Goal: Task Accomplishment & Management: Manage account settings

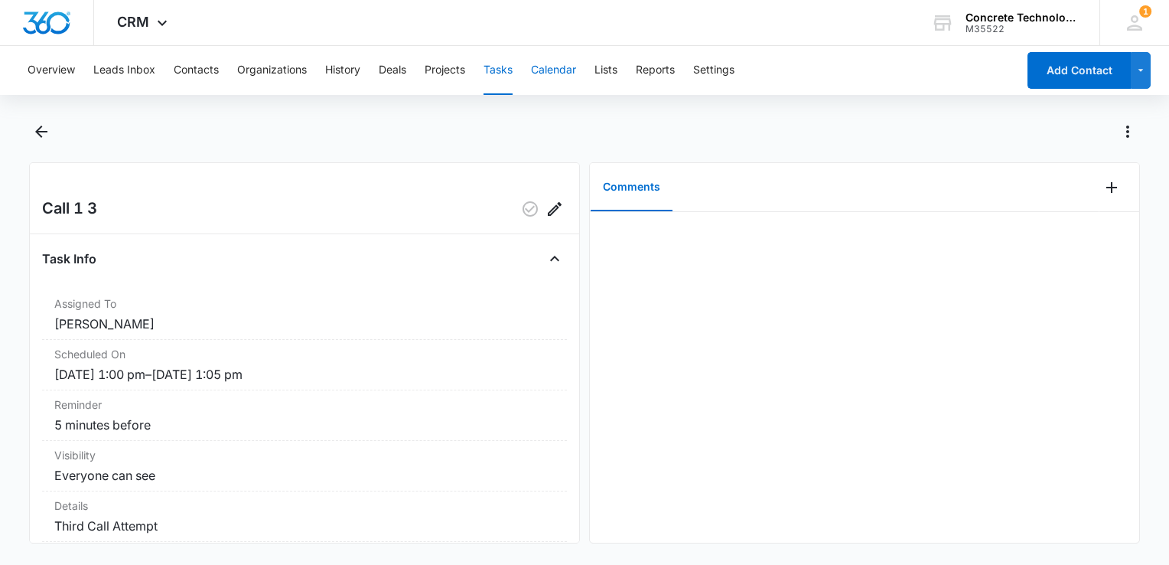
click at [575, 72] on button "Calendar" at bounding box center [553, 70] width 45 height 49
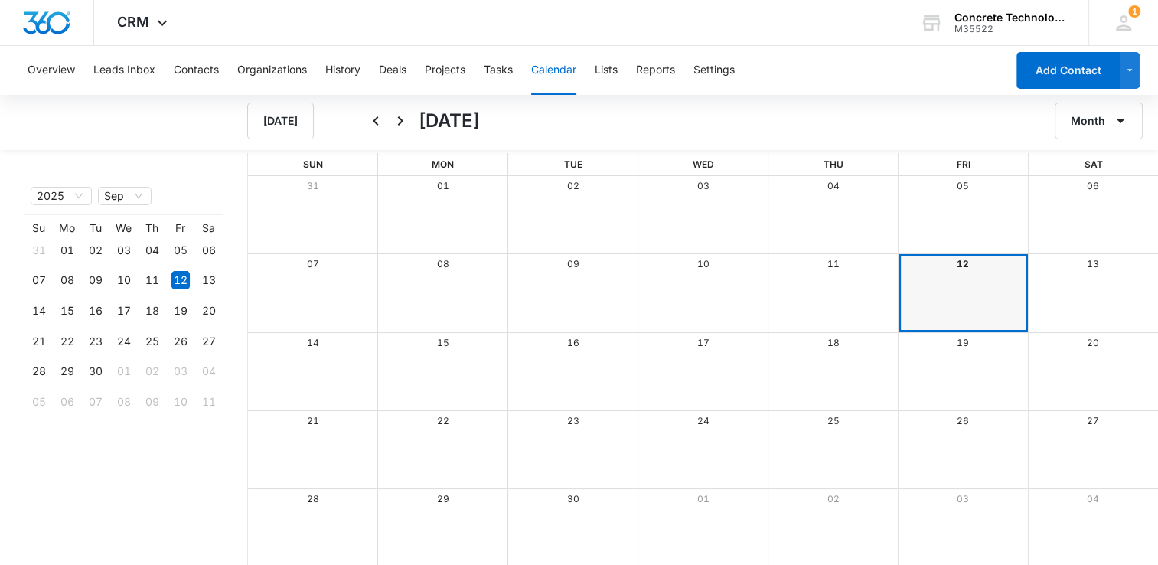
click at [955, 261] on div "12" at bounding box center [963, 264] width 130 height 20
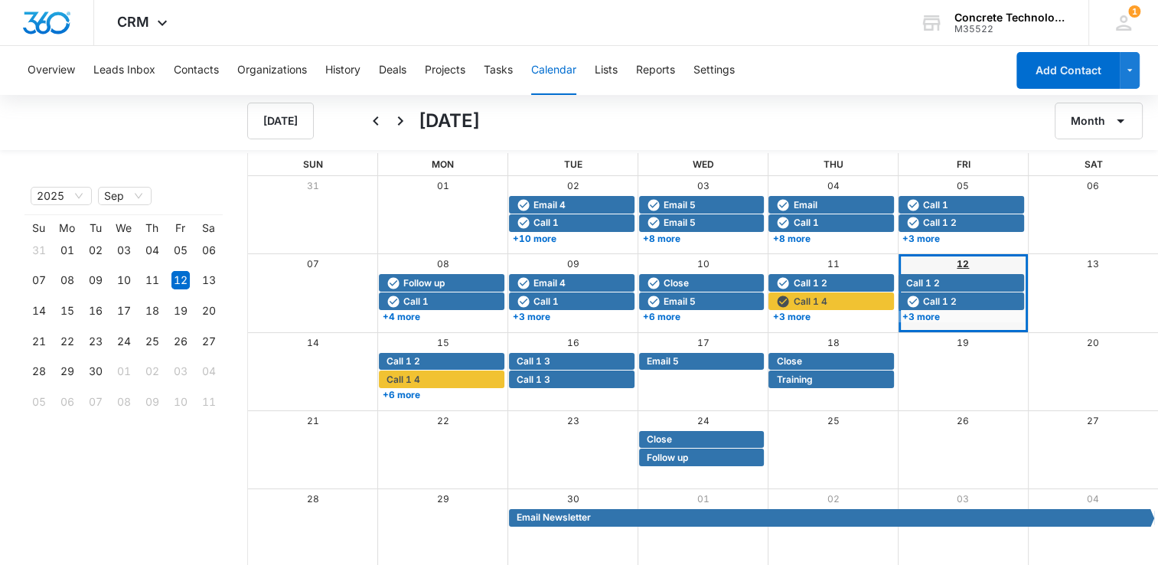
click at [963, 266] on link "12" at bounding box center [963, 263] width 12 height 11
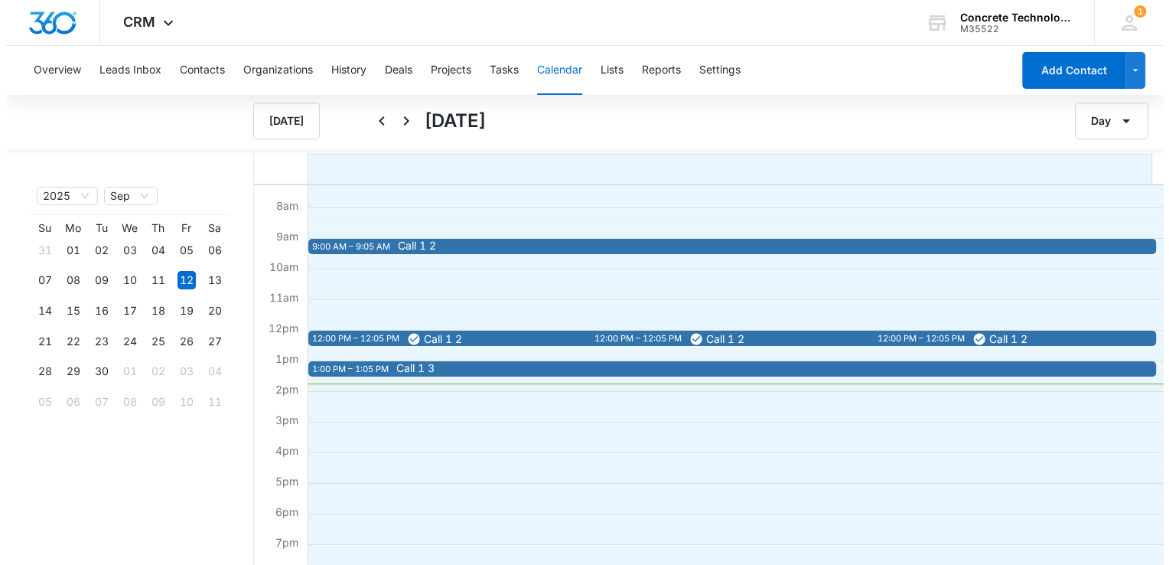
scroll to position [230, 0]
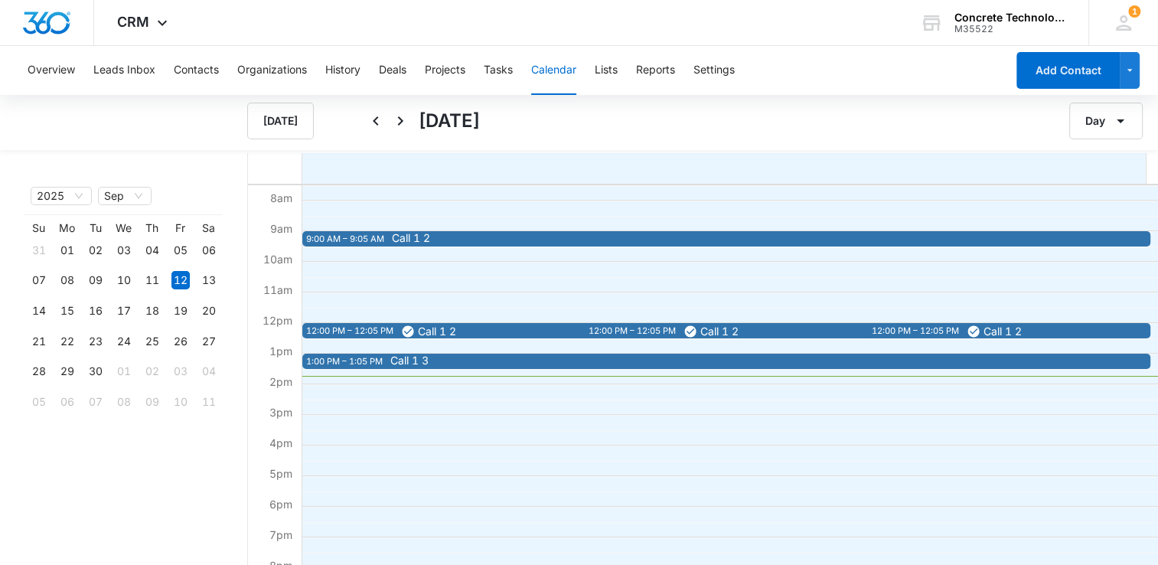
click at [377, 363] on div "1:00 PM – 1:05 PM" at bounding box center [346, 361] width 80 height 13
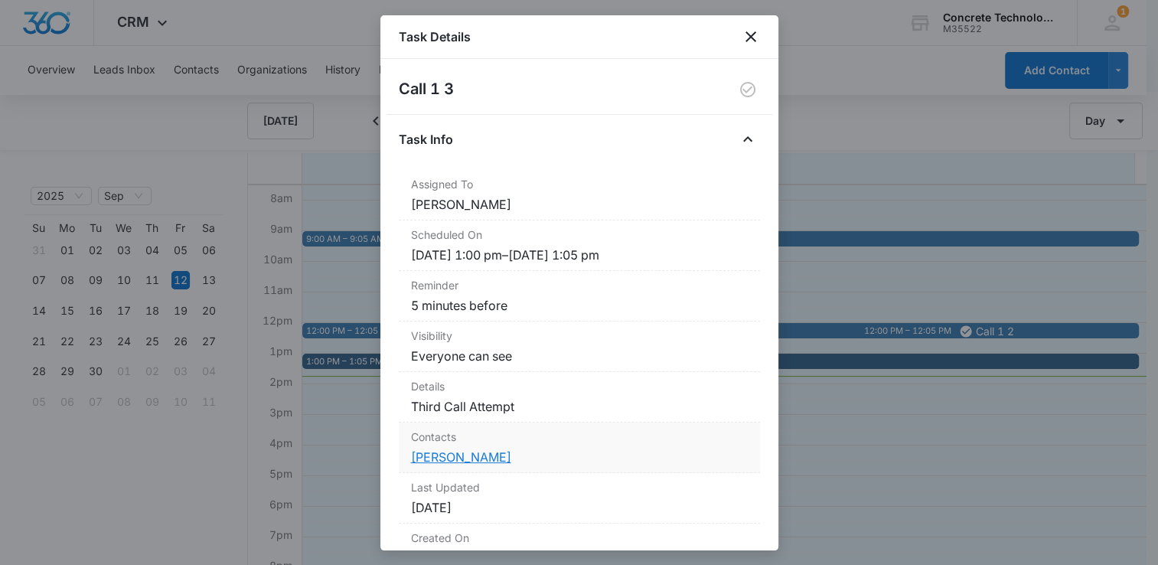
click at [475, 452] on link "[PERSON_NAME]" at bounding box center [461, 456] width 100 height 15
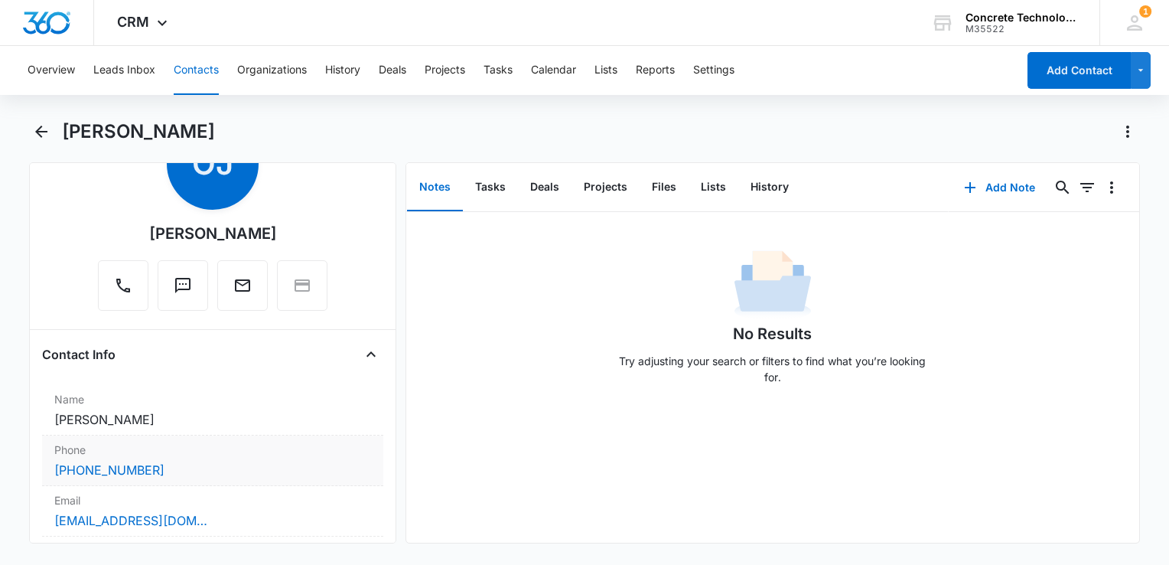
scroll to position [153, 0]
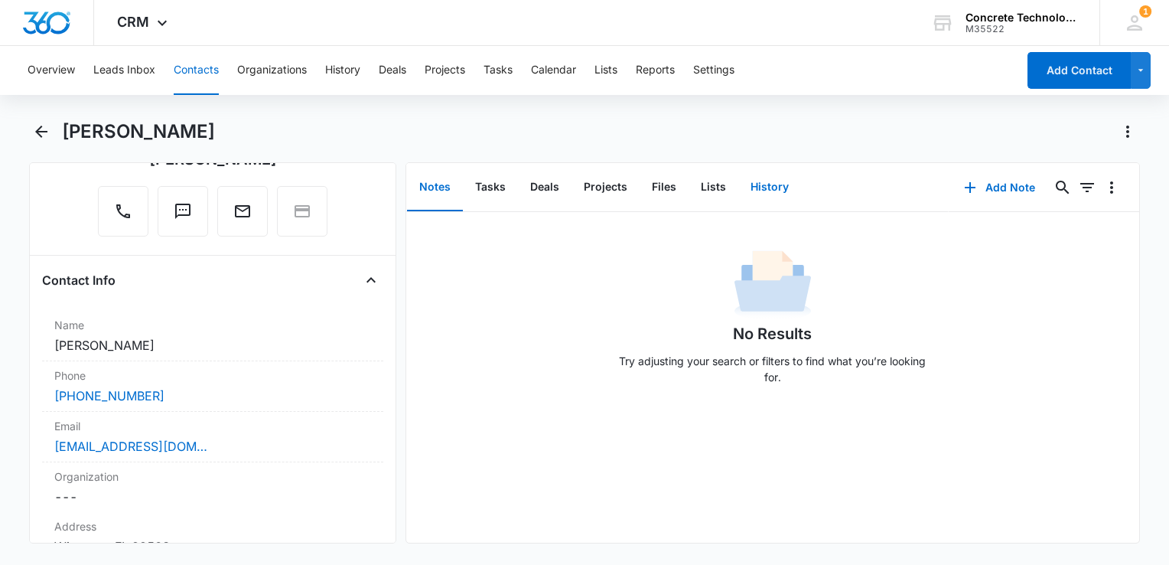
click at [756, 181] on button "History" at bounding box center [769, 187] width 63 height 47
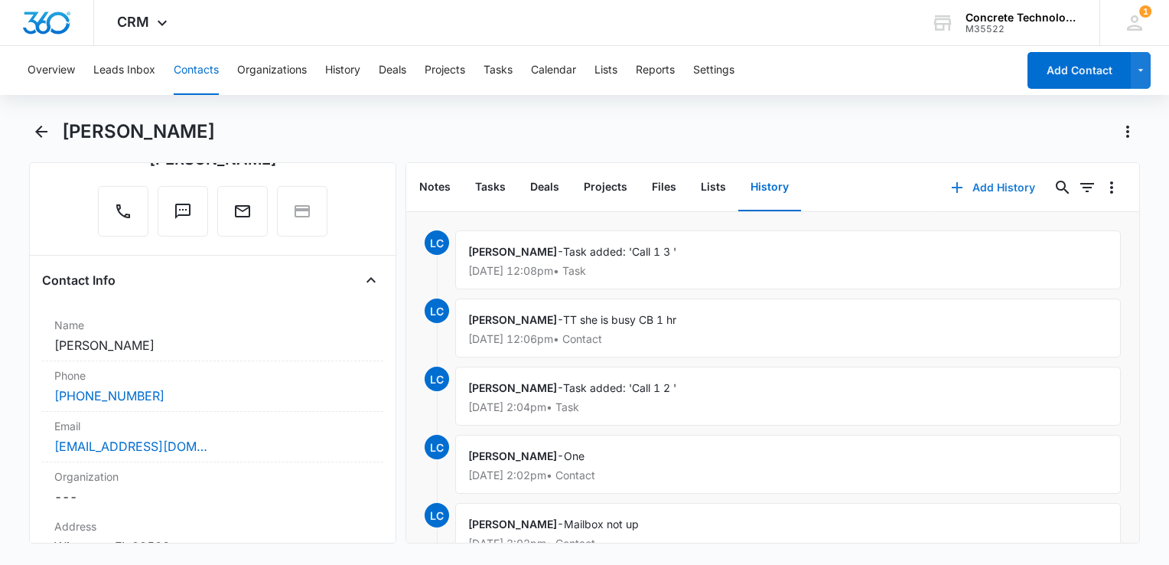
click at [969, 183] on button "Add History" at bounding box center [993, 187] width 115 height 37
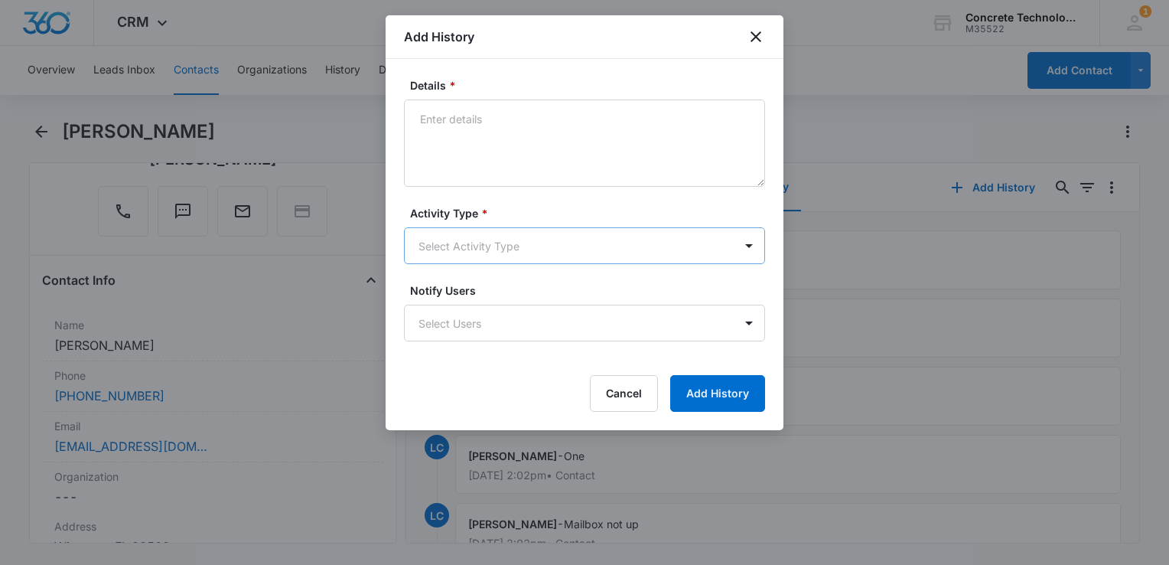
drag, startPoint x: 520, startPoint y: 214, endPoint x: 517, endPoint y: 230, distance: 16.2
click at [518, 226] on div "Activity Type * Select Activity Type" at bounding box center [584, 234] width 361 height 59
click at [516, 237] on body "CRM Apps Reputation Websites Forms CRM Email Social Content Ads Intelligence Fi…" at bounding box center [584, 282] width 1169 height 565
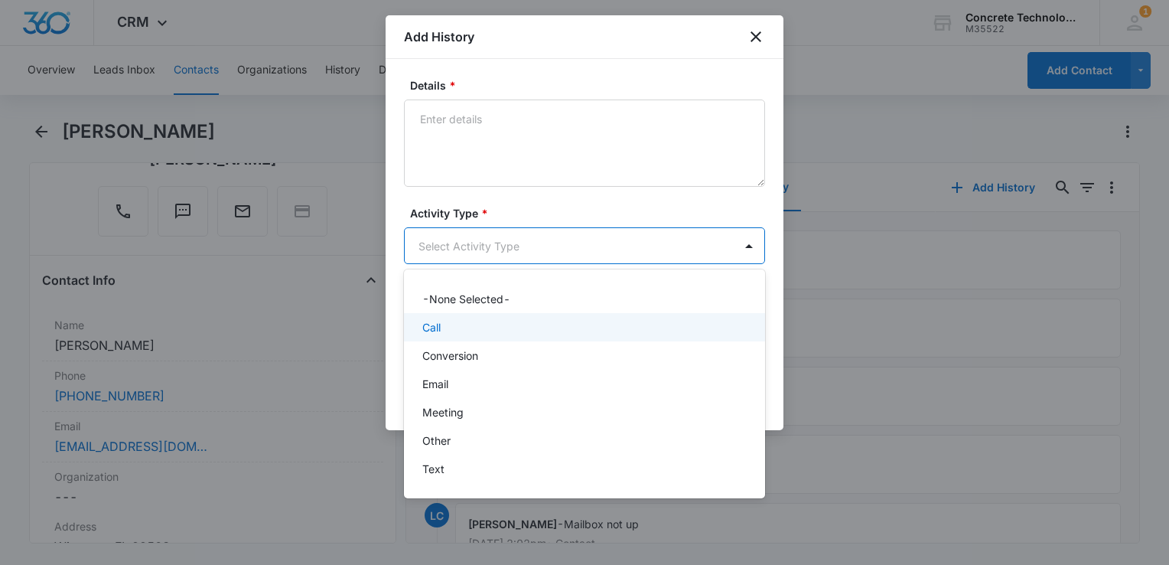
click at [495, 328] on div "Call" at bounding box center [582, 327] width 321 height 16
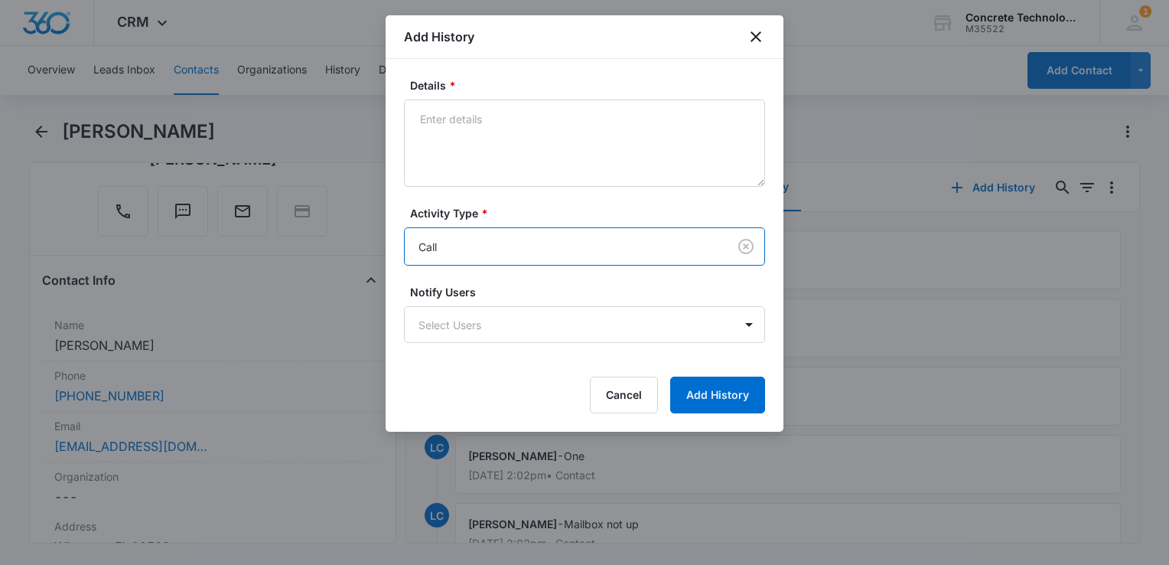
click at [493, 345] on form "Details * Activity Type * option Call, selected. Call Notify Users Select Users…" at bounding box center [584, 245] width 361 height 336
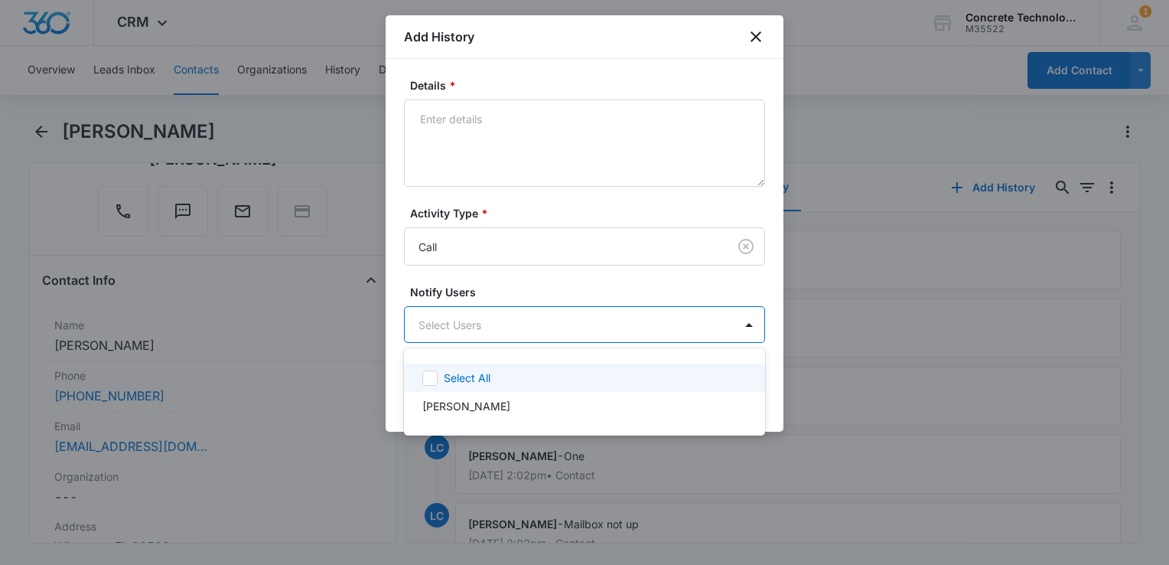
click at [501, 319] on body "CRM Apps Reputation Websites Forms CRM Email Social Content Ads Intelligence Fi…" at bounding box center [584, 282] width 1169 height 565
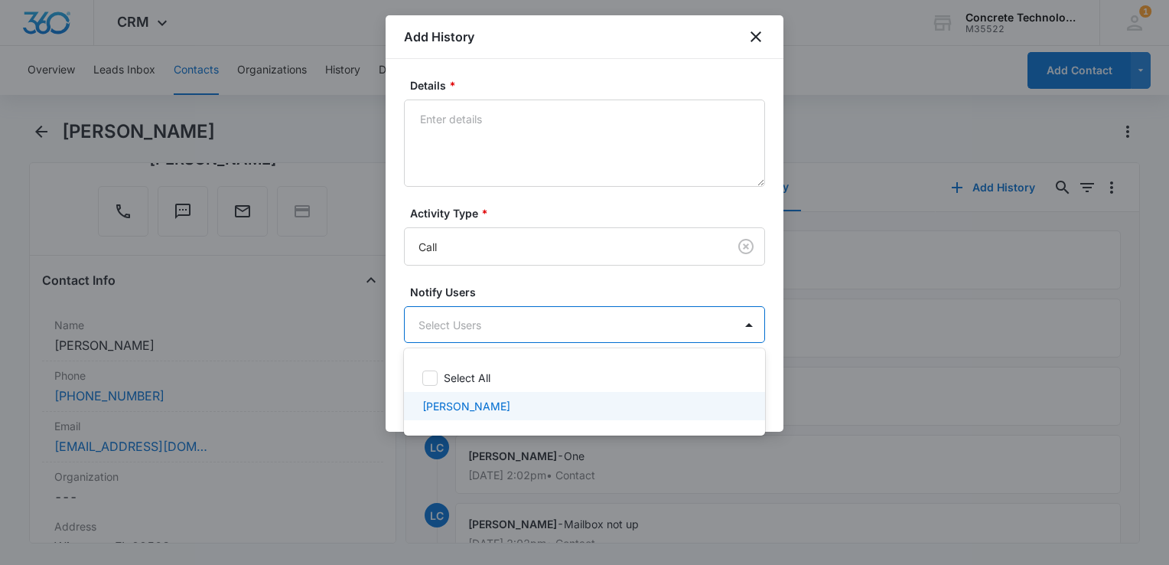
click at [491, 394] on div "[PERSON_NAME]" at bounding box center [584, 406] width 361 height 28
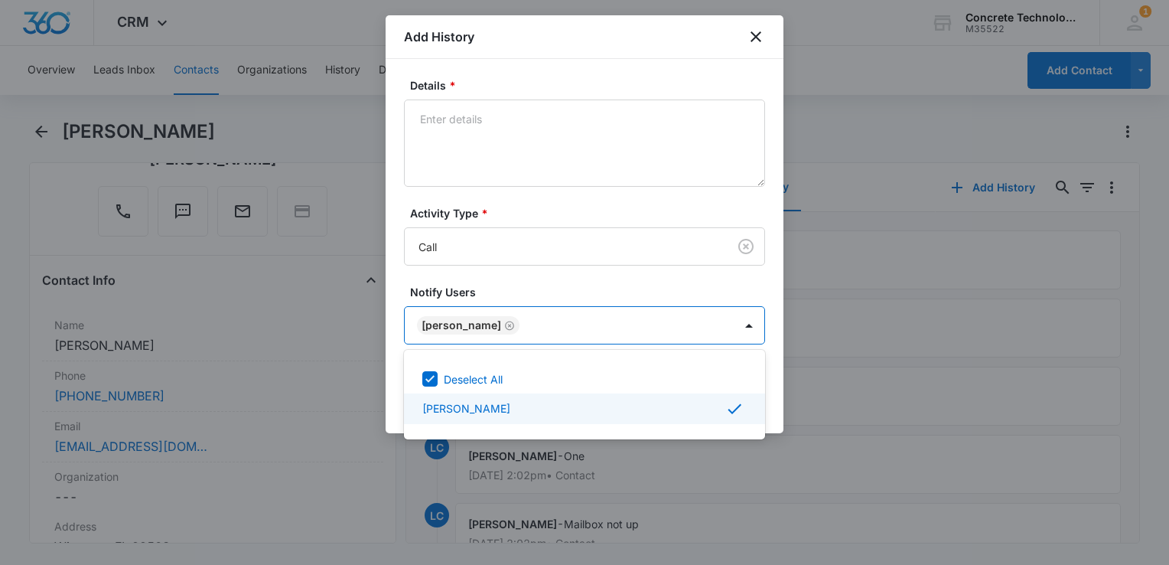
click at [772, 384] on div at bounding box center [584, 282] width 1169 height 565
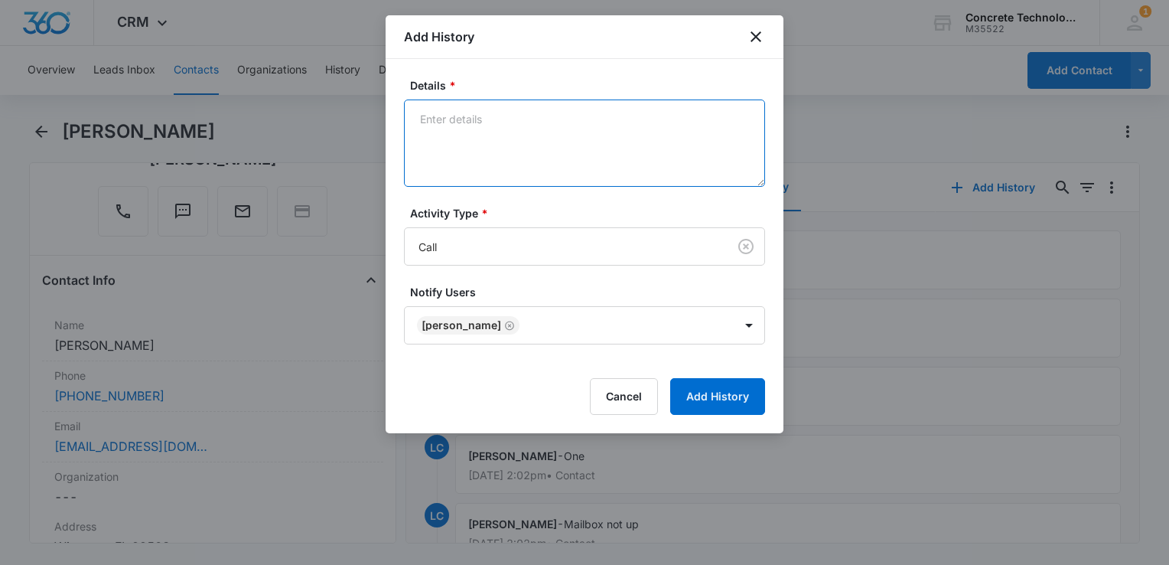
click at [654, 139] on textarea "Details *" at bounding box center [584, 142] width 361 height 87
type textarea "Mailbox not set up"
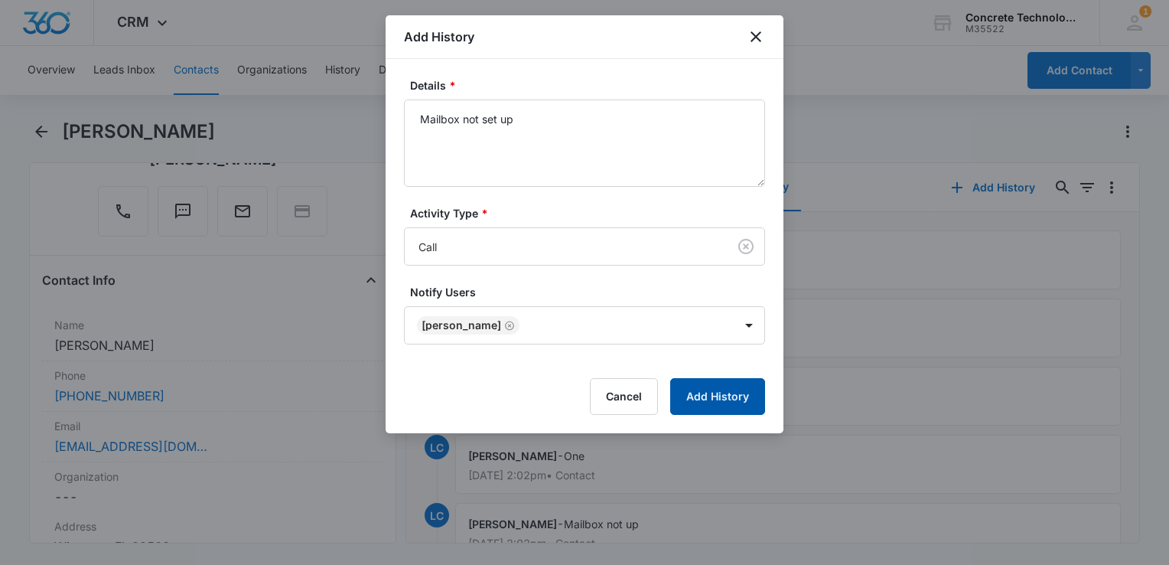
click at [751, 399] on button "Add History" at bounding box center [717, 396] width 95 height 37
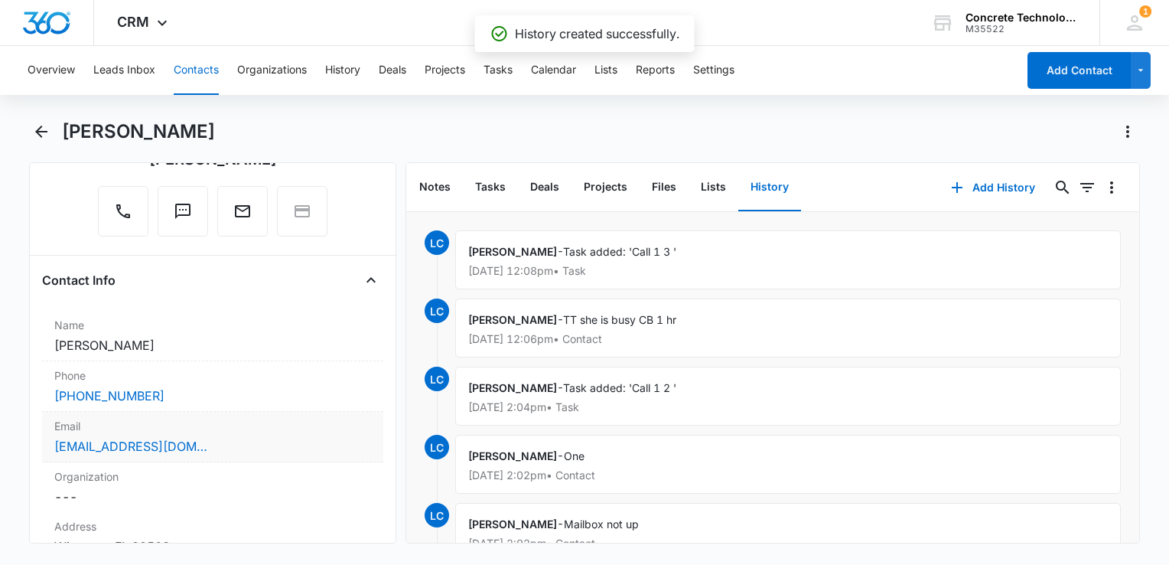
click at [246, 433] on div "Email Cancel Save Changes [EMAIL_ADDRESS][DOMAIN_NAME]" at bounding box center [212, 437] width 341 height 51
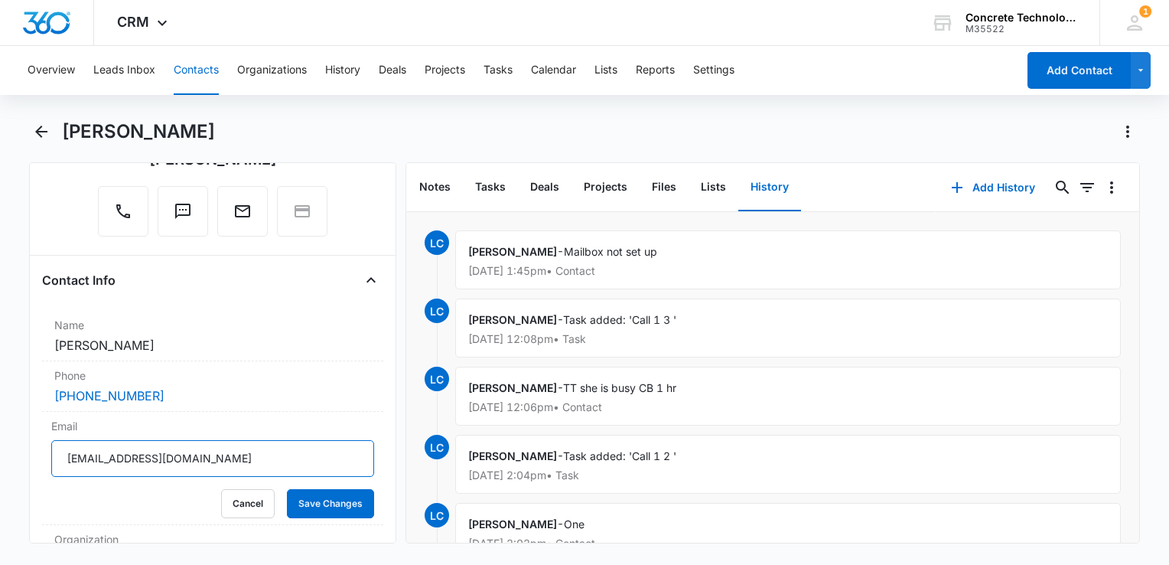
drag, startPoint x: 232, startPoint y: 454, endPoint x: 12, endPoint y: 467, distance: 220.0
click at [0, 466] on html "CRM Apps Reputation Websites Forms CRM Email Social Content Ads Intelligence Fi…" at bounding box center [584, 282] width 1169 height 565
click at [990, 189] on button "Add History" at bounding box center [993, 187] width 115 height 37
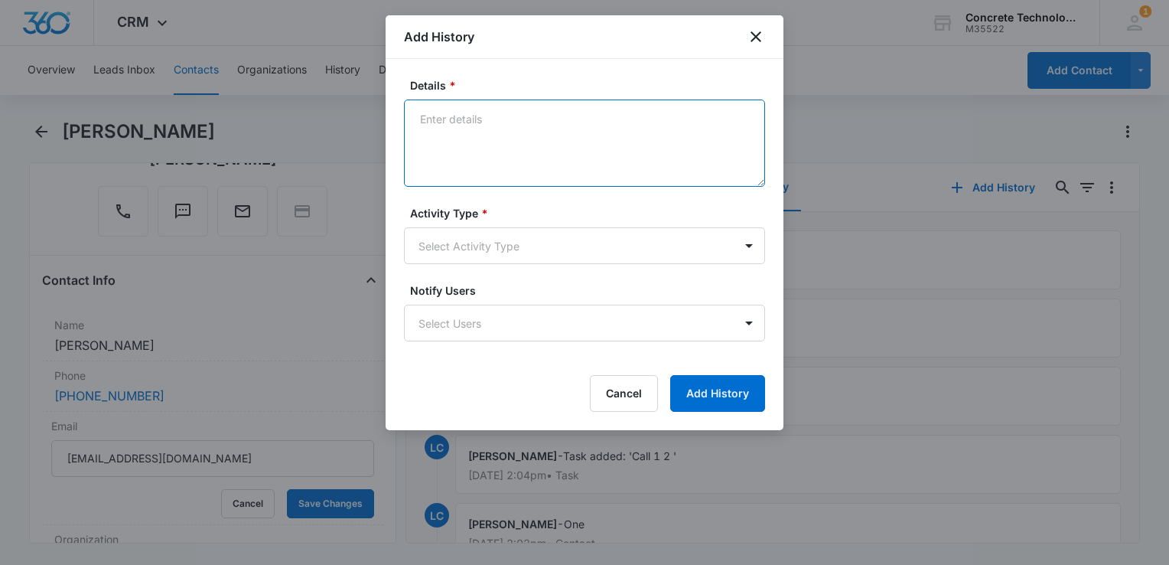
click at [474, 167] on textarea "Details *" at bounding box center [584, 142] width 361 height 87
type textarea "Next step"
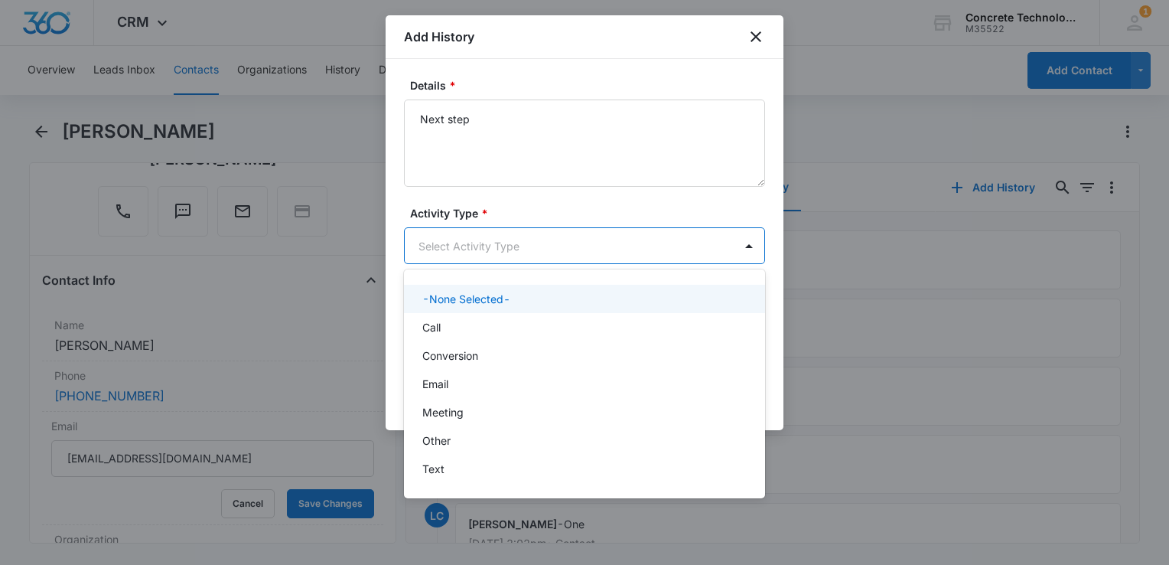
click at [536, 249] on body "CRM Apps Reputation Websites Forms CRM Email Social Content Ads Intelligence Fi…" at bounding box center [584, 282] width 1169 height 565
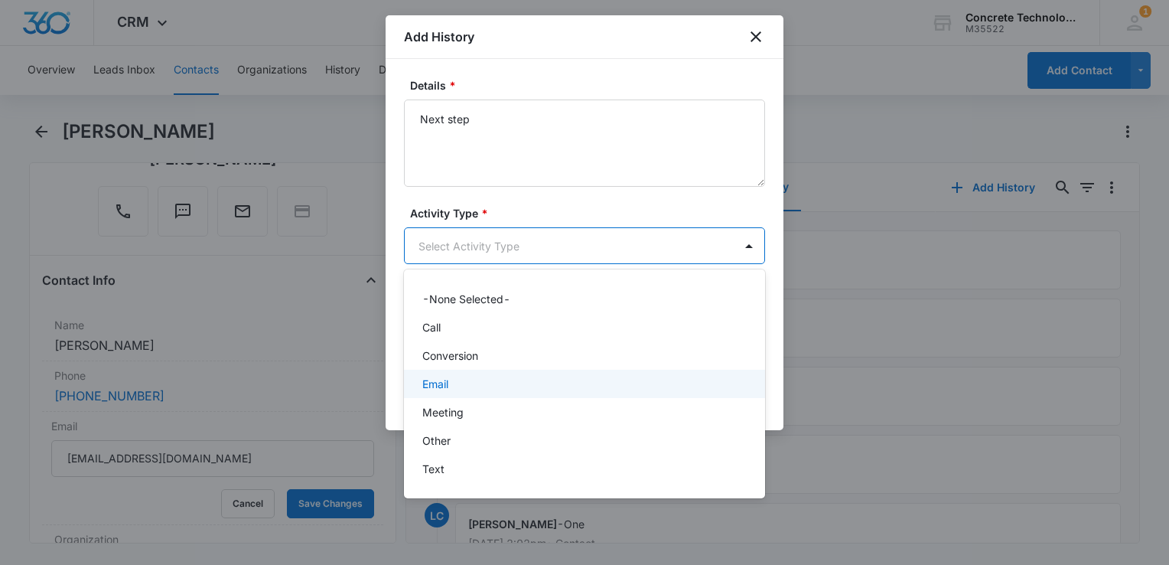
click at [489, 393] on div "Email" at bounding box center [584, 384] width 361 height 28
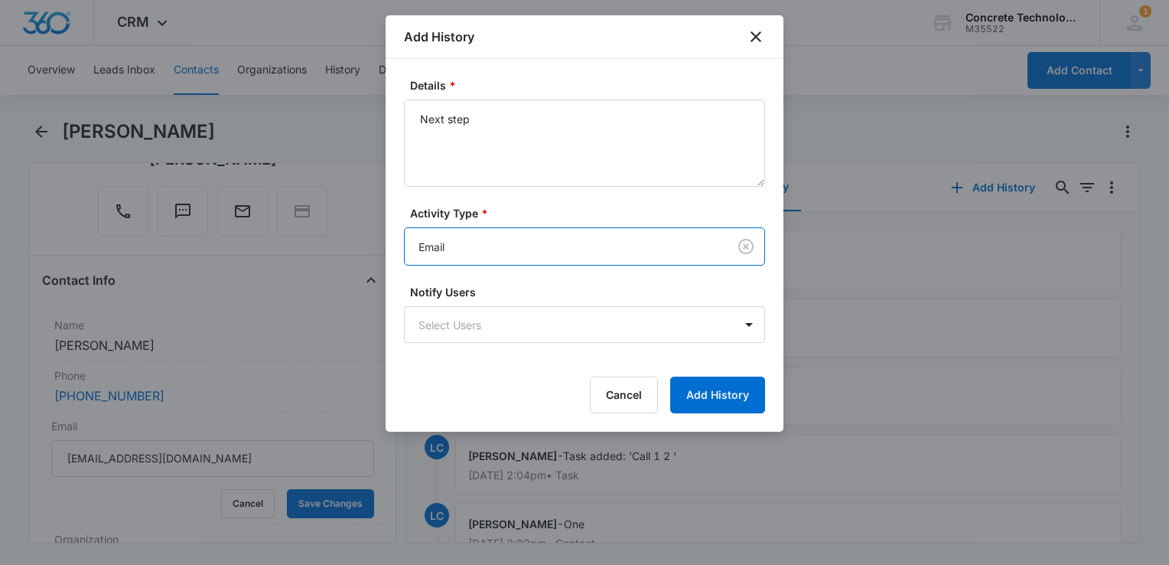
click at [487, 365] on form "Details * Next step Activity Type * option Email, selected. Email Notify Users …" at bounding box center [584, 245] width 361 height 336
click at [487, 342] on form "Details * Next step Activity Type * Email Notify Users Select Users Cancel Add …" at bounding box center [584, 245] width 361 height 336
click at [482, 372] on form "Details * Next step Activity Type * Email Notify Users Select Users Cancel Add …" at bounding box center [584, 245] width 361 height 336
click at [493, 321] on body "CRM Apps Reputation Websites Forms CRM Email Social Content Ads Intelligence Fi…" at bounding box center [584, 282] width 1169 height 565
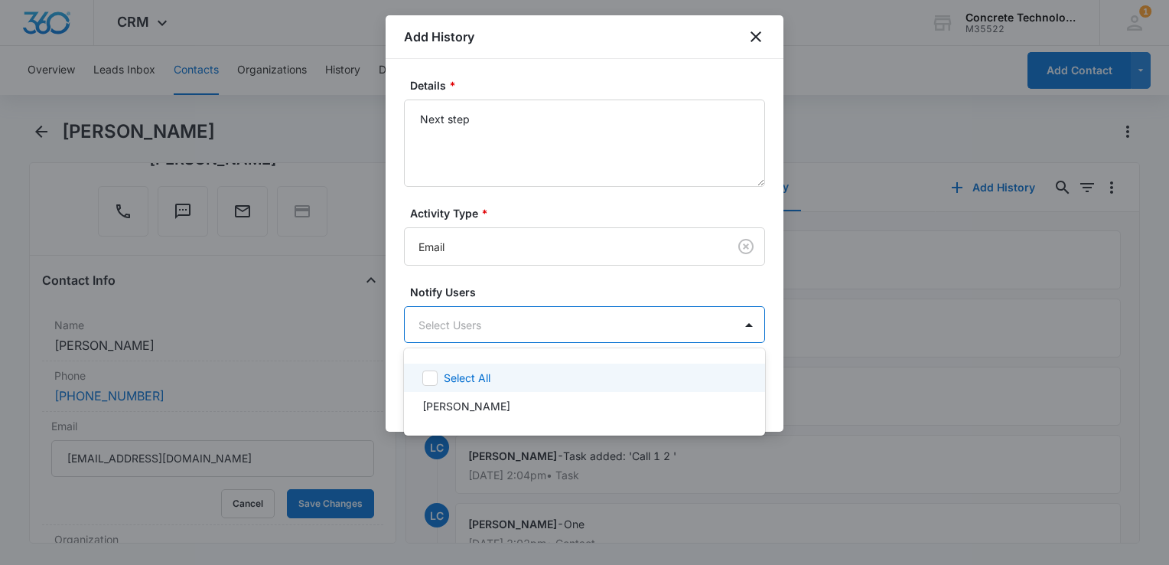
click at [480, 377] on p "Select All" at bounding box center [467, 378] width 47 height 16
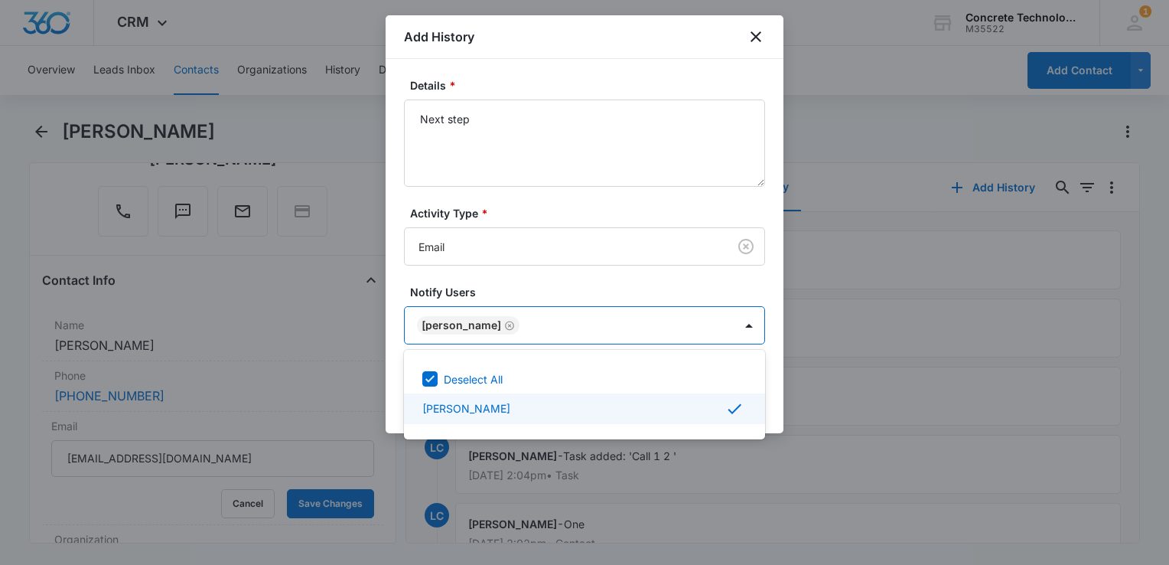
click at [768, 393] on div at bounding box center [584, 282] width 1169 height 565
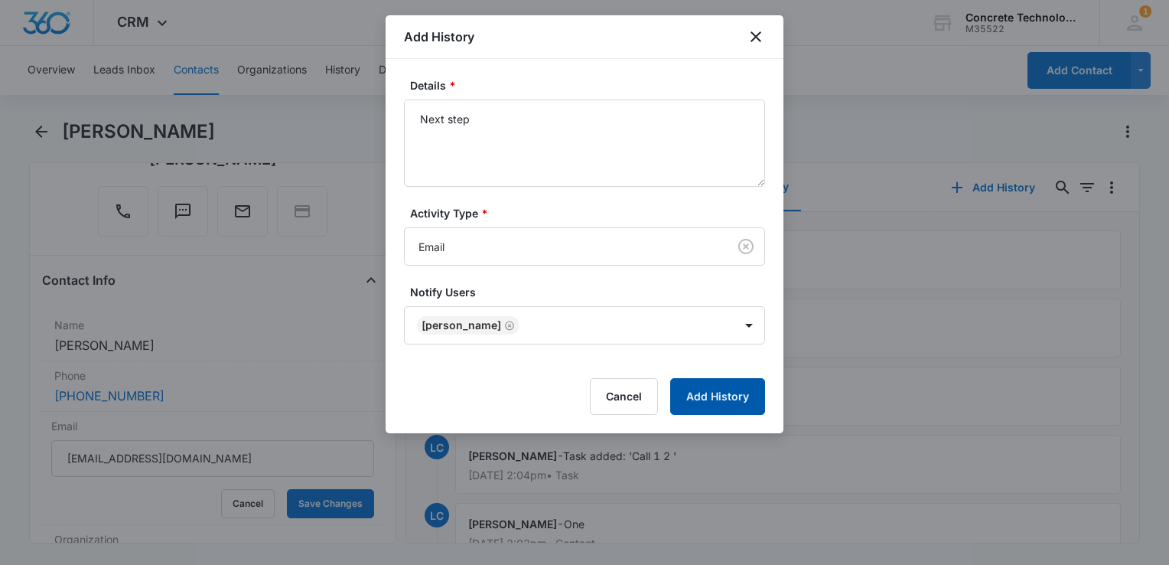
click at [744, 395] on button "Add History" at bounding box center [717, 396] width 95 height 37
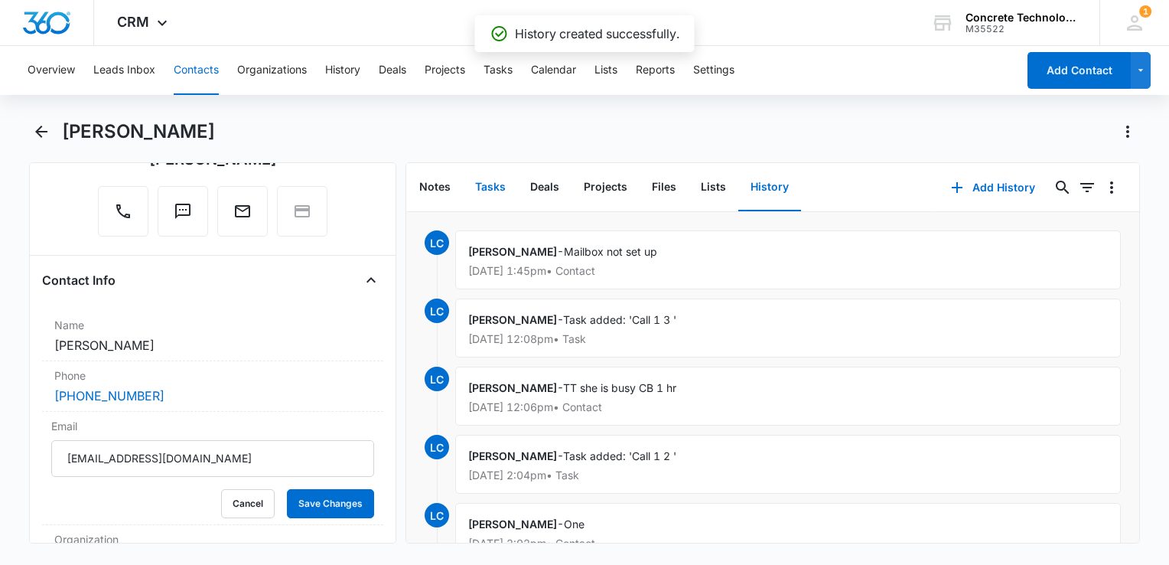
click at [496, 194] on button "Tasks" at bounding box center [490, 187] width 55 height 47
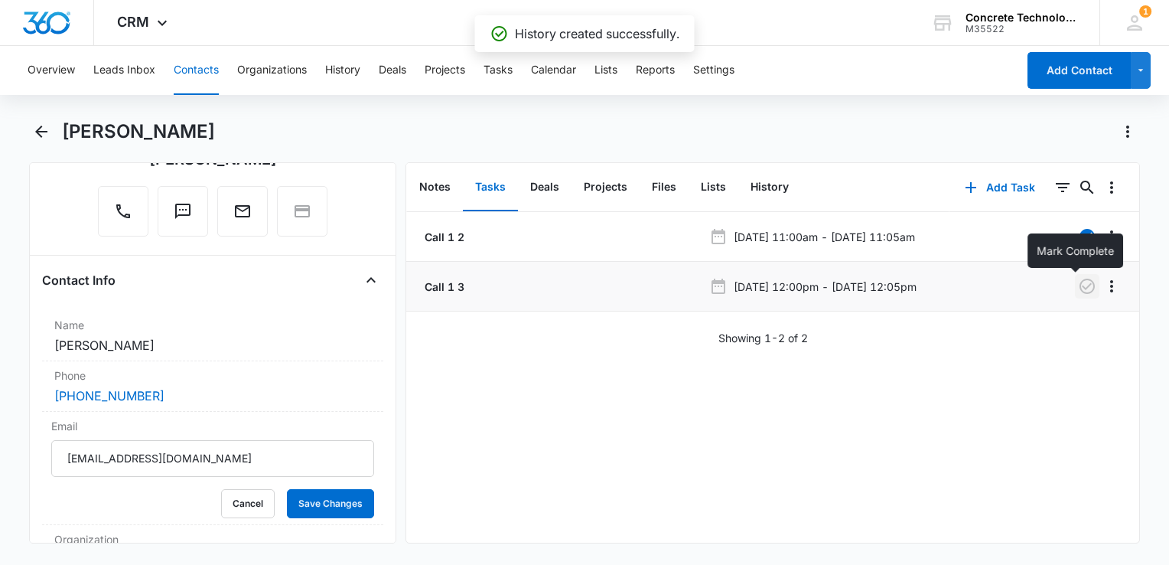
click at [1078, 285] on icon "button" at bounding box center [1087, 286] width 18 height 18
click at [991, 184] on button "Add Task" at bounding box center [1000, 187] width 101 height 37
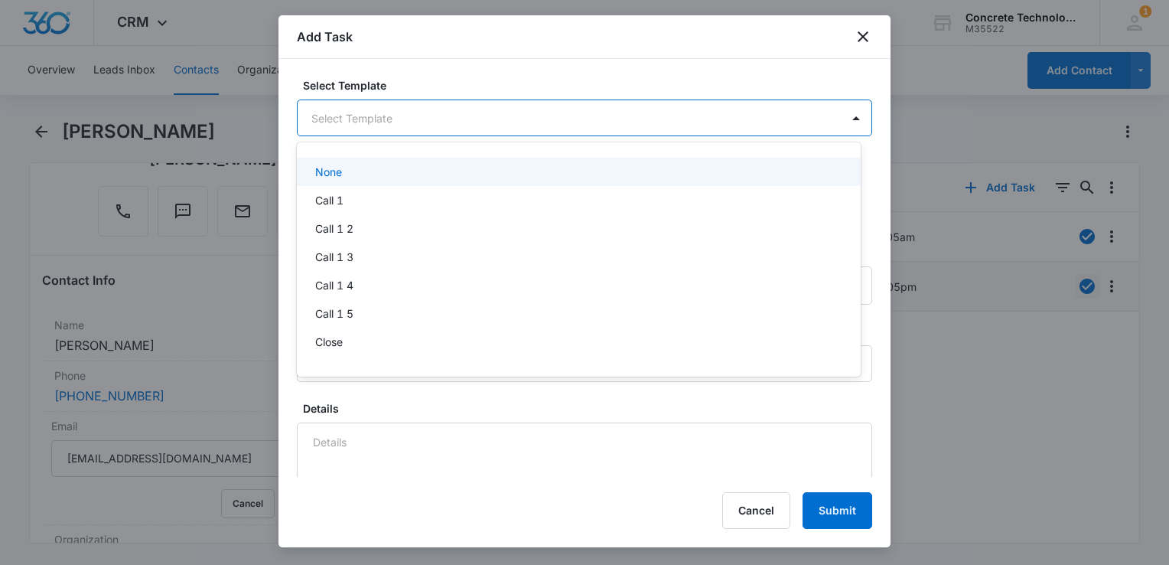
click at [402, 114] on body "CRM Apps Reputation Websites Forms CRM Email Social Content Ads Intelligence Fi…" at bounding box center [584, 282] width 1169 height 565
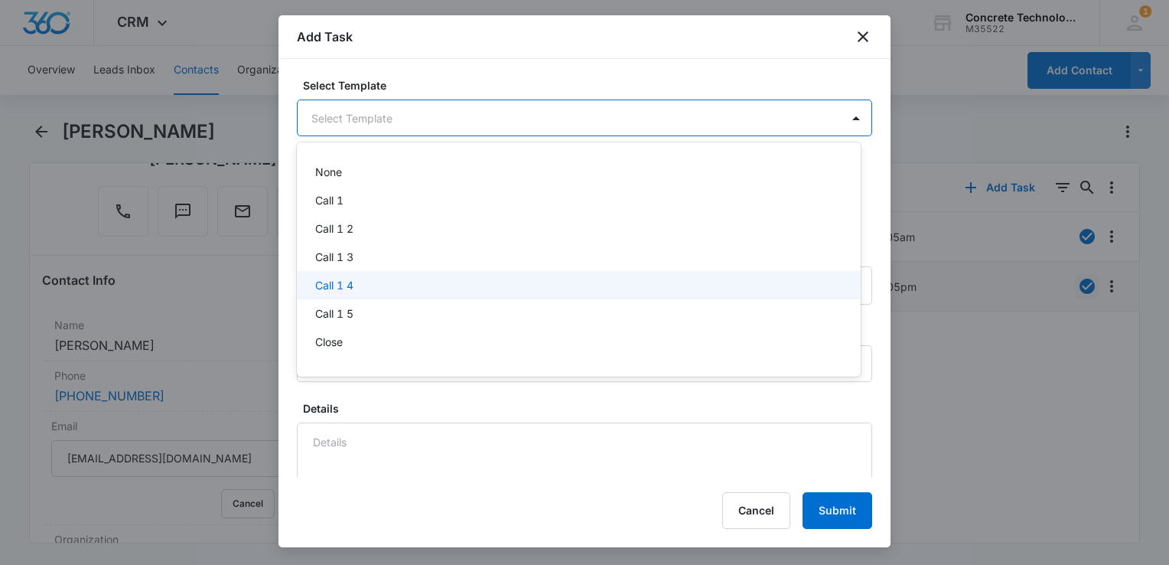
click at [376, 285] on div "Call 1 4" at bounding box center [577, 285] width 524 height 16
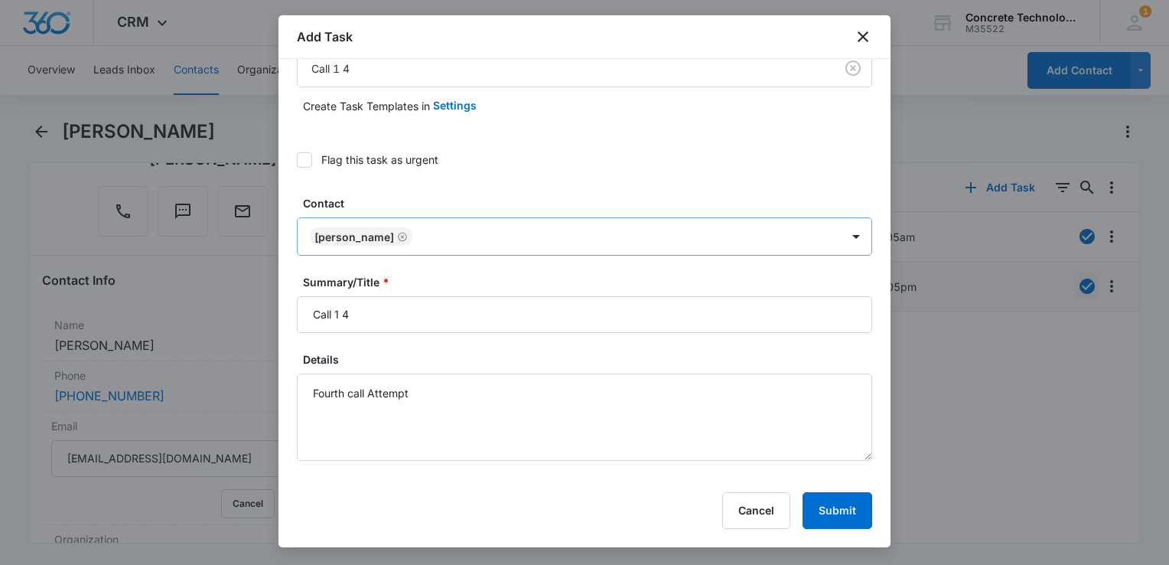
scroll to position [77, 0]
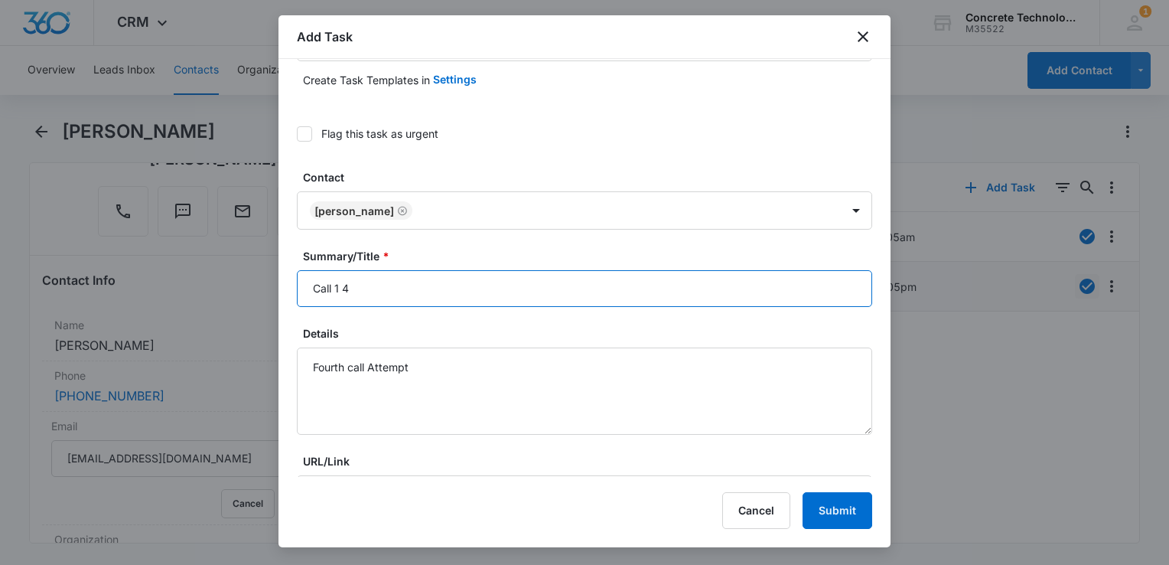
click at [447, 290] on input "Call 1 4" at bounding box center [584, 288] width 575 height 37
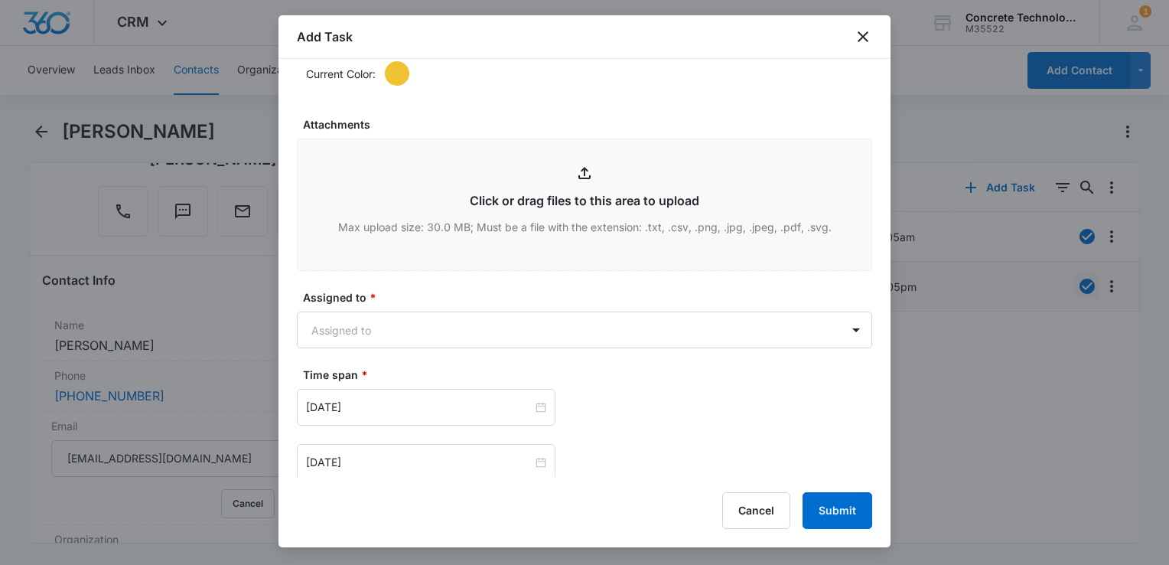
scroll to position [1094, 0]
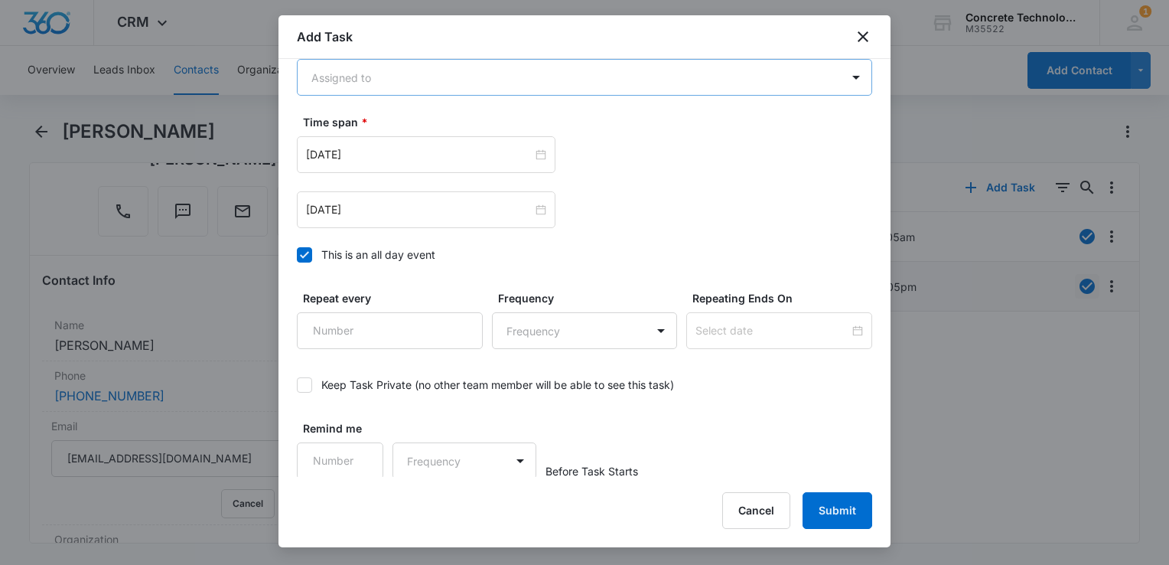
type input "Call 1 4"
click at [429, 69] on body "CRM Apps Reputation Websites Forms CRM Email Social Content Ads Intelligence Fi…" at bounding box center [584, 282] width 1169 height 565
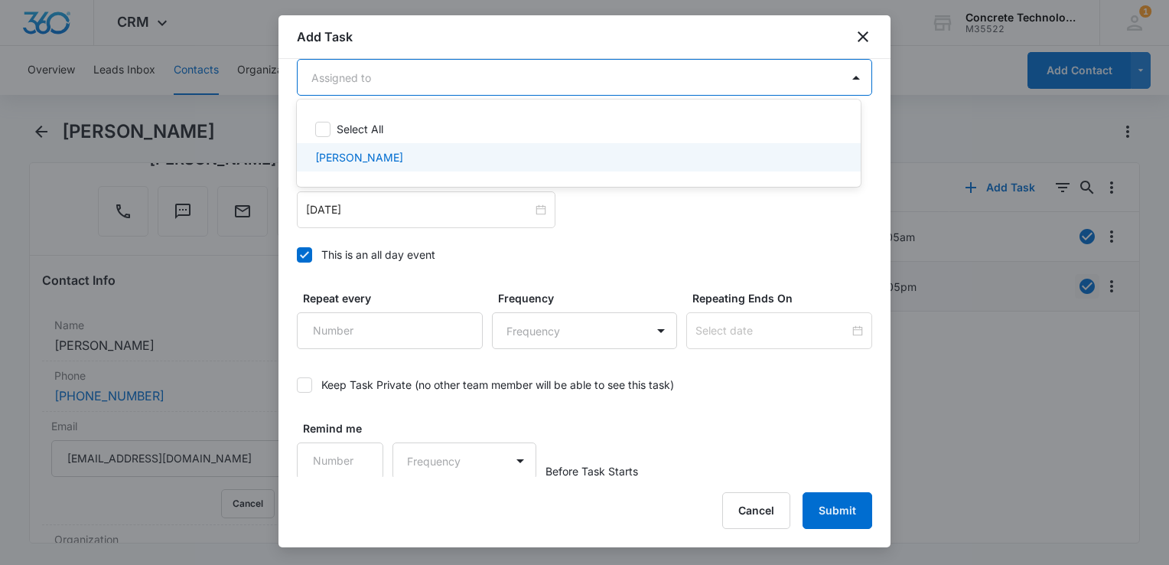
click at [360, 170] on div "[PERSON_NAME]" at bounding box center [579, 157] width 564 height 28
checkbox input "true"
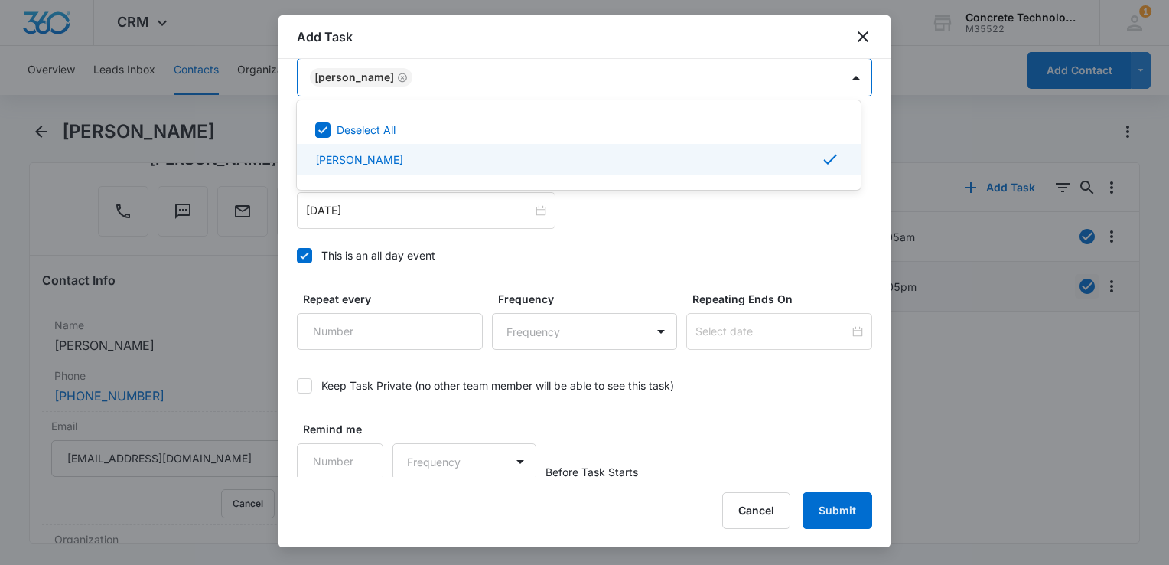
click at [296, 254] on div at bounding box center [584, 282] width 1169 height 565
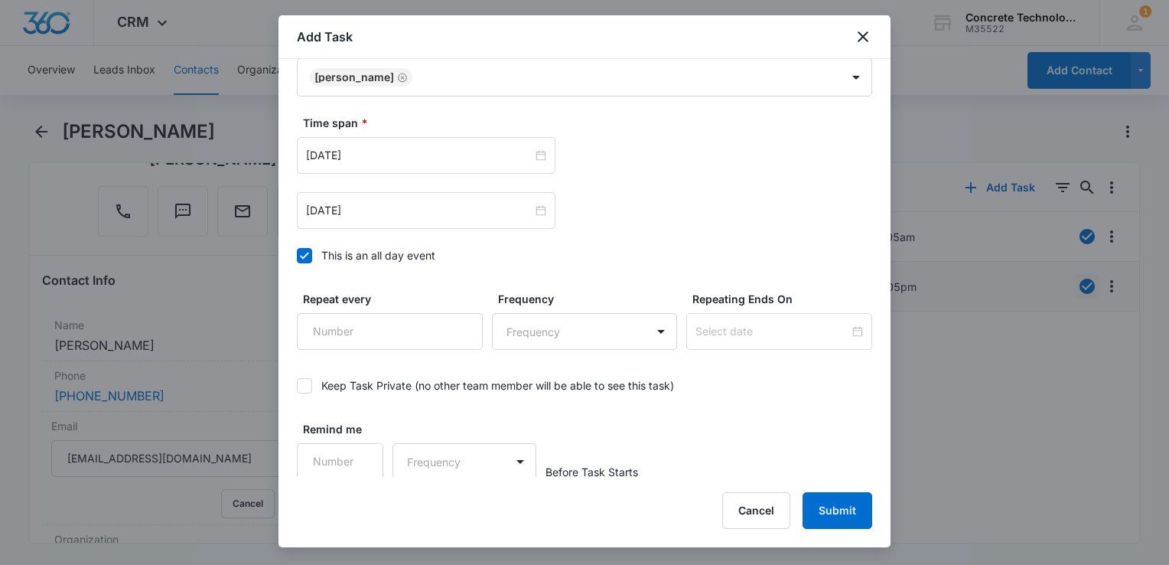
click at [298, 254] on icon at bounding box center [305, 256] width 14 height 14
click at [297, 256] on input "This is an all day event" at bounding box center [297, 256] width 0 height 0
click at [395, 213] on input "[DATE]" at bounding box center [419, 210] width 227 height 17
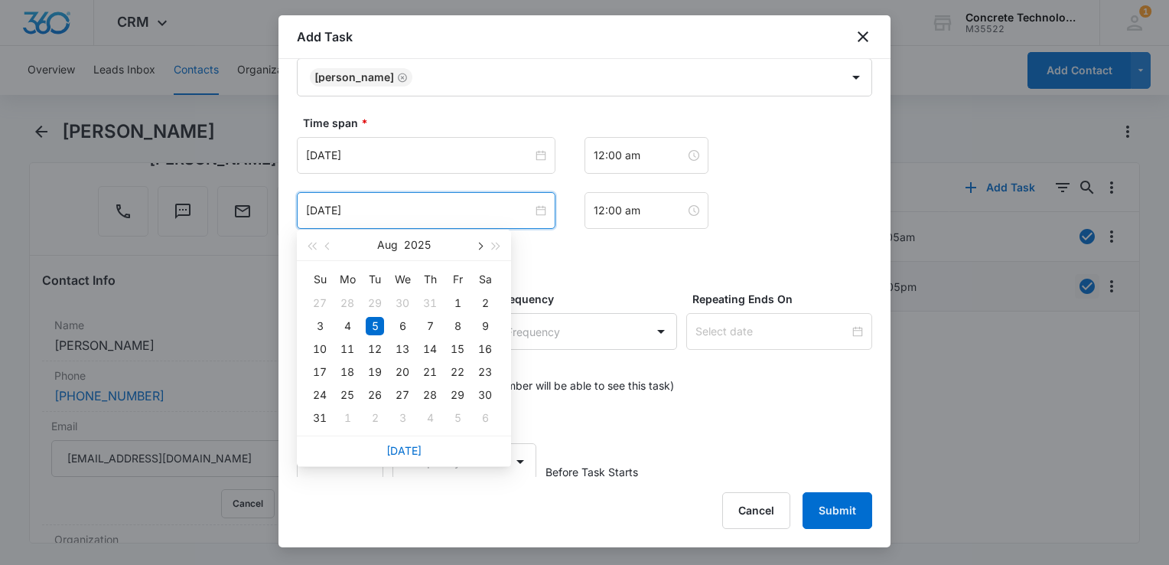
click at [474, 246] on button "button" at bounding box center [479, 245] width 17 height 31
type input "[DATE]"
click at [402, 349] on div "17" at bounding box center [402, 349] width 18 height 18
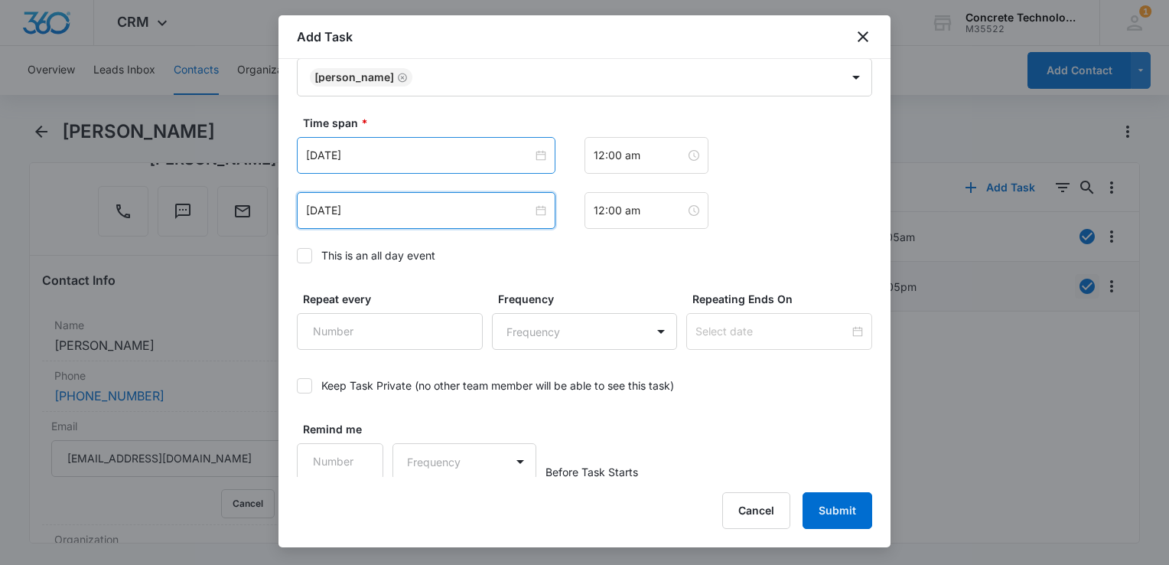
click at [405, 162] on div "[DATE]" at bounding box center [426, 155] width 259 height 37
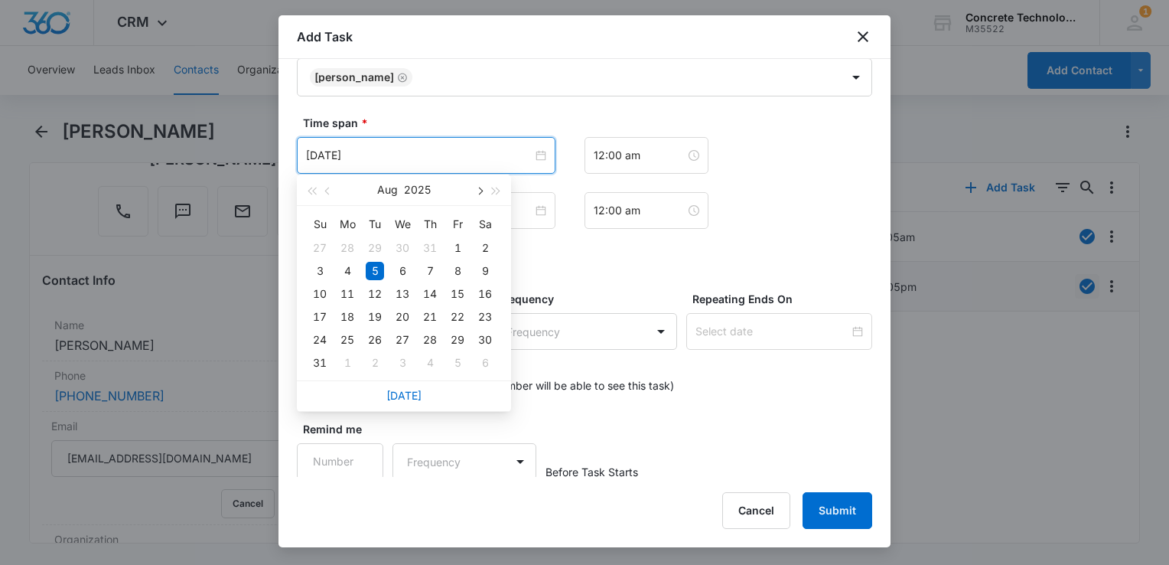
click at [478, 194] on button "button" at bounding box center [479, 189] width 17 height 31
type input "[DATE]"
click at [400, 292] on div "17" at bounding box center [402, 294] width 18 height 18
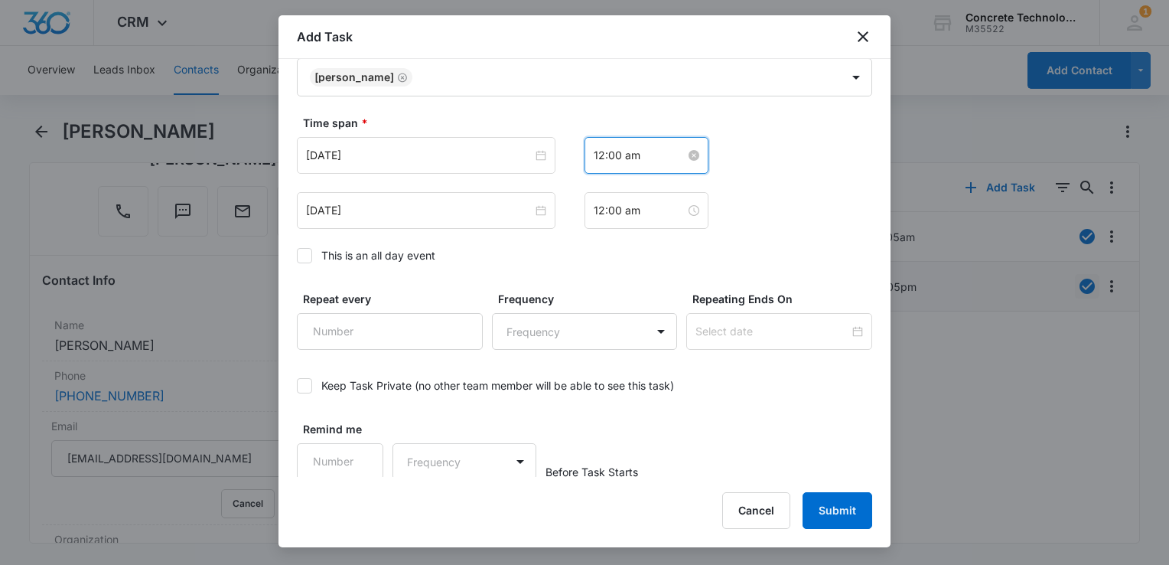
click at [646, 158] on input "12:00 am" at bounding box center [640, 155] width 92 height 17
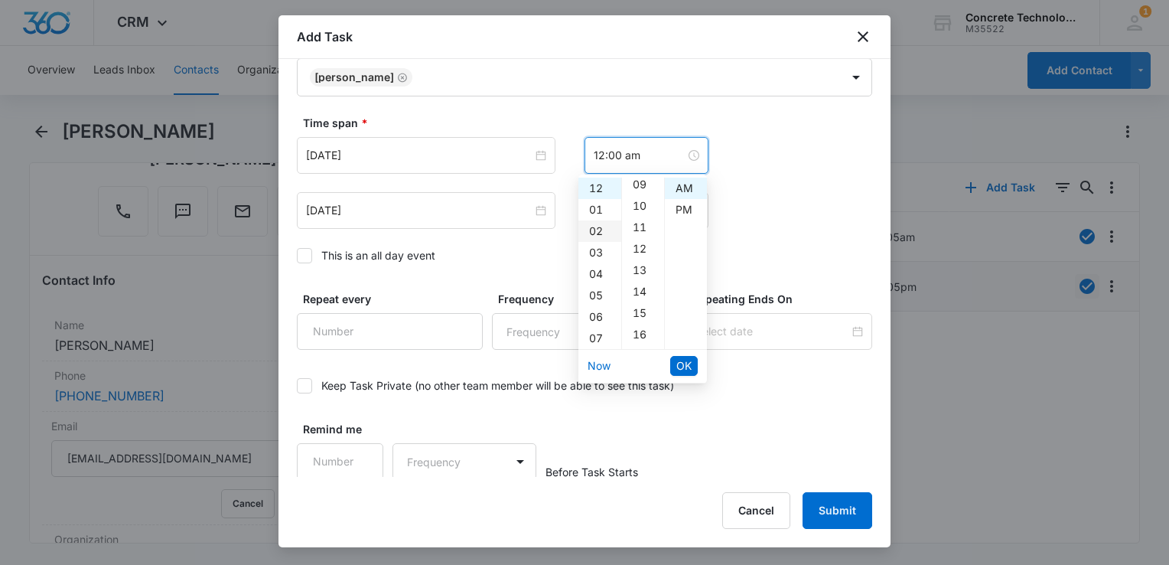
scroll to position [383, 0]
click at [595, 251] on div "10" at bounding box center [600, 249] width 43 height 21
click at [641, 293] on div "30" at bounding box center [643, 295] width 42 height 21
type input "10:30 am"
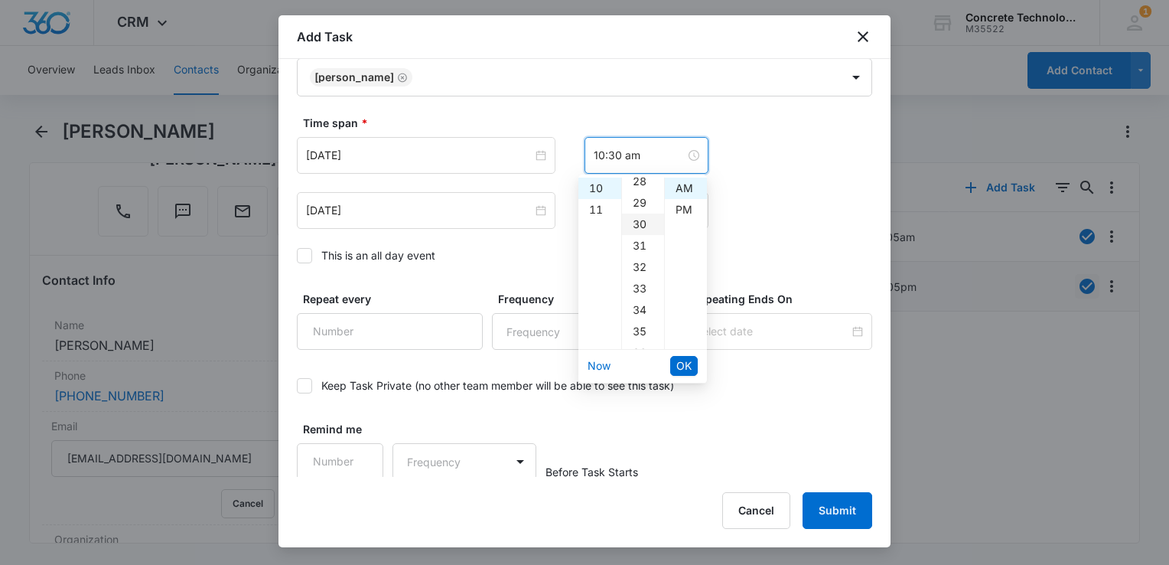
scroll to position [643, 0]
click at [682, 362] on span "OK" at bounding box center [684, 365] width 15 height 17
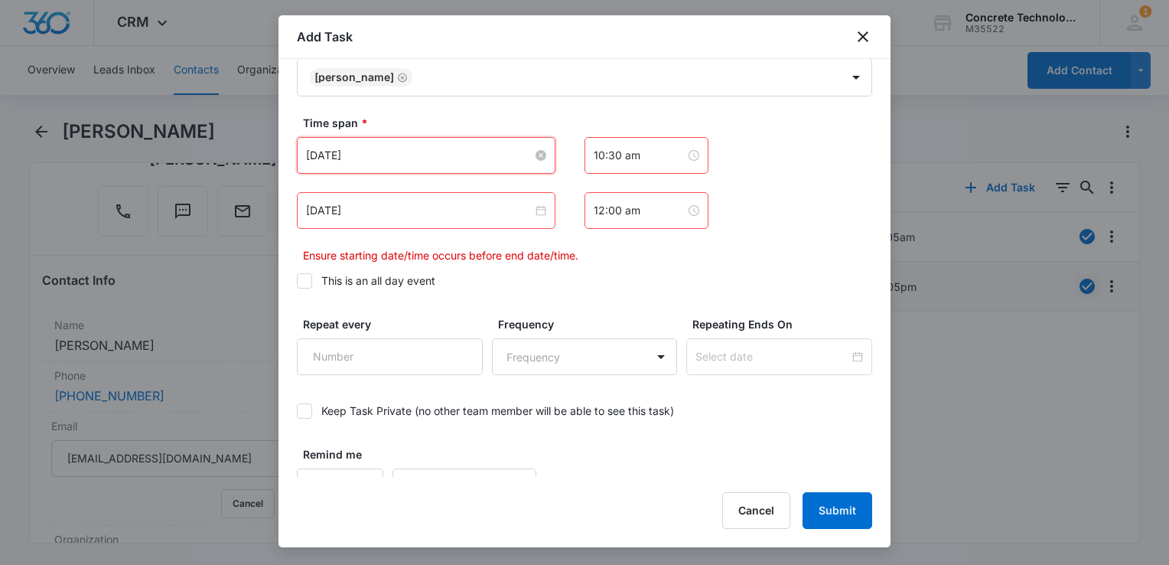
click at [435, 161] on input "[DATE]" at bounding box center [419, 155] width 227 height 17
click at [612, 207] on input "12:00 am" at bounding box center [640, 210] width 92 height 17
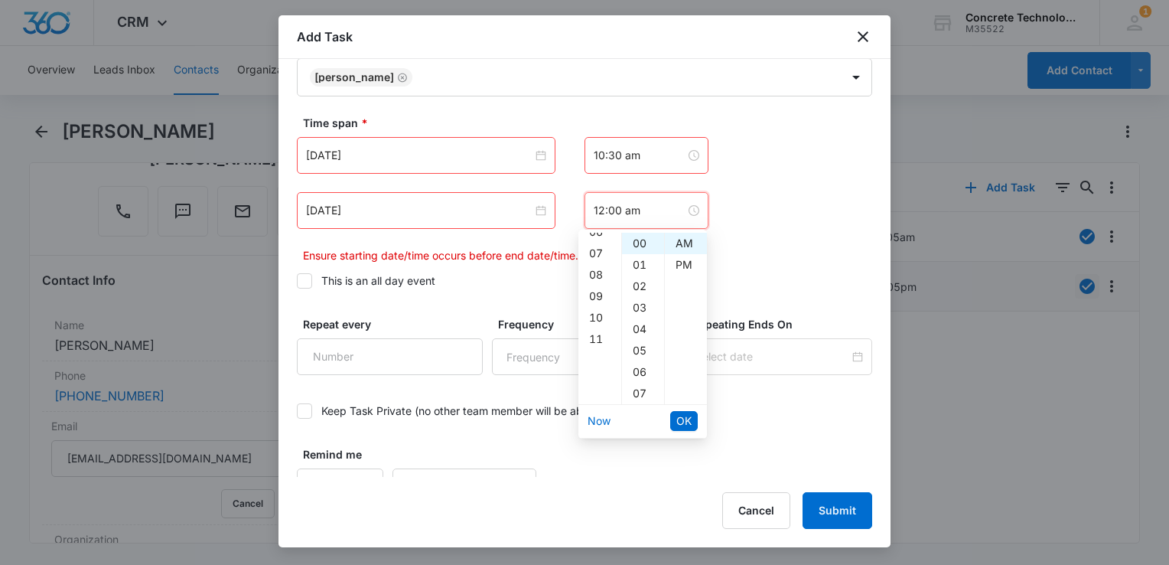
scroll to position [153, 0]
click at [599, 297] on div "10" at bounding box center [600, 304] width 43 height 21
click at [639, 305] on div "35" at bounding box center [643, 304] width 42 height 21
type input "10:35 am"
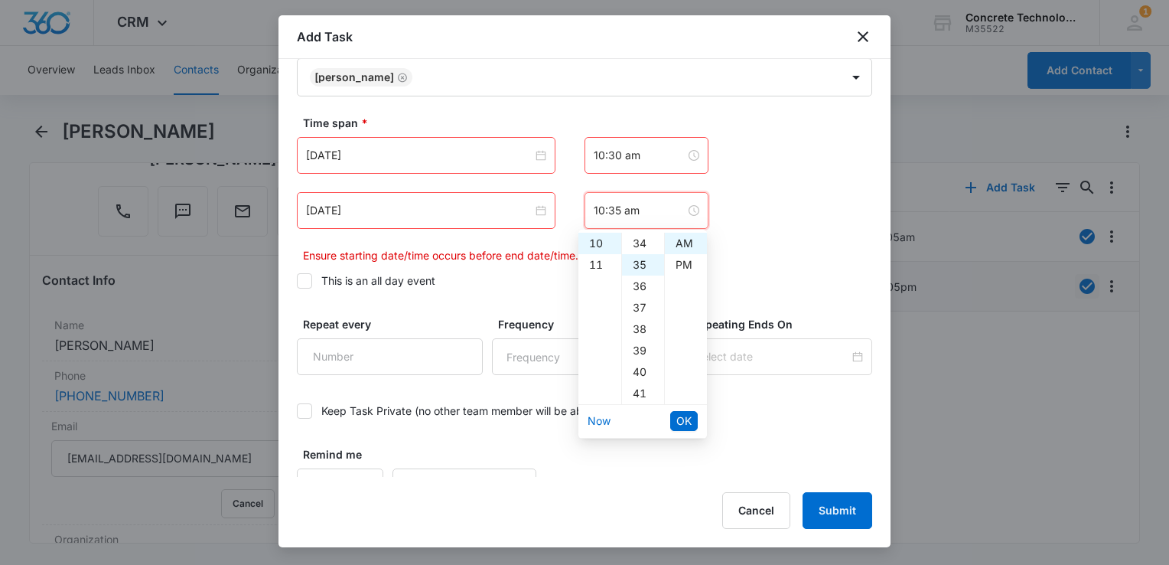
scroll to position [750, 0]
click at [684, 426] on span "OK" at bounding box center [684, 420] width 15 height 17
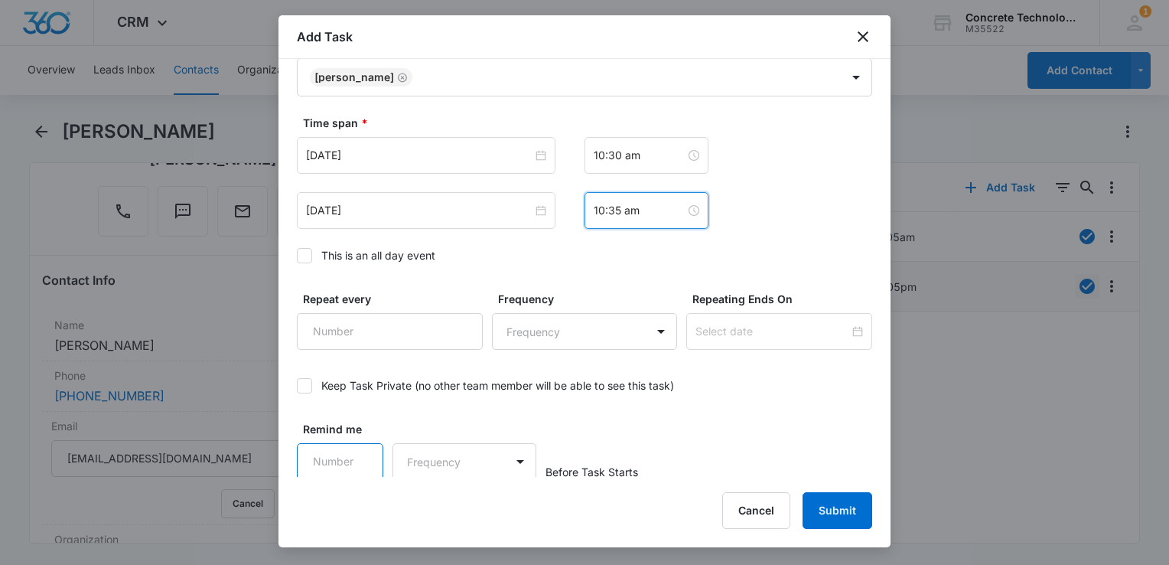
click at [346, 463] on input "Remind me" at bounding box center [340, 461] width 86 height 37
type input "5"
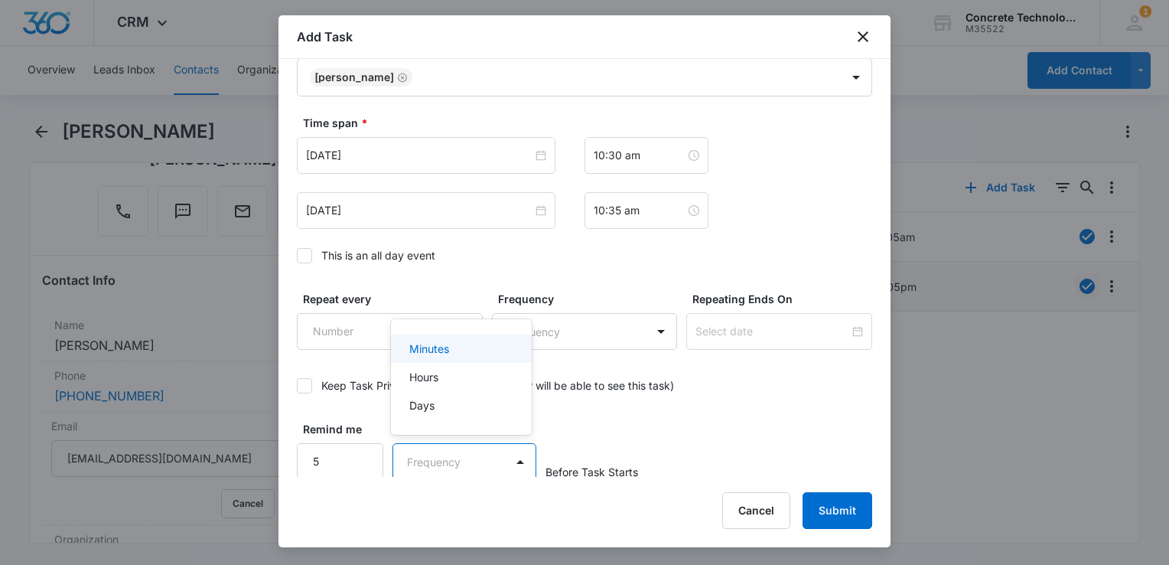
click at [487, 455] on body "CRM Apps Reputation Websites Forms CRM Email Social Content Ads Intelligence Fi…" at bounding box center [584, 282] width 1169 height 565
click at [474, 348] on div "Minutes" at bounding box center [459, 349] width 101 height 16
click at [813, 517] on button "Submit" at bounding box center [838, 510] width 70 height 37
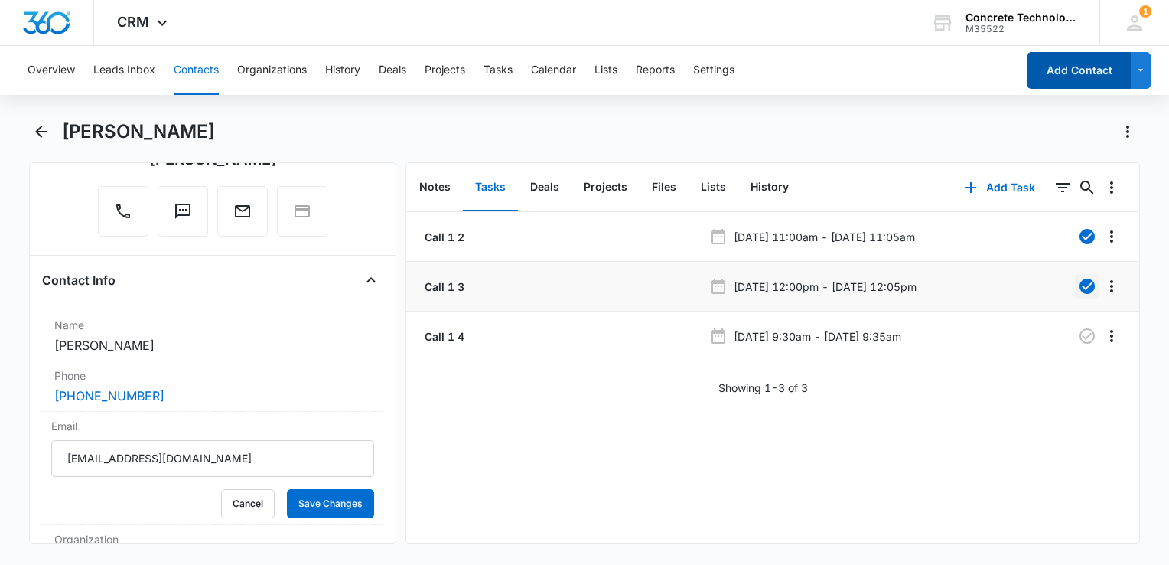
click at [1044, 66] on button "Add Contact" at bounding box center [1079, 70] width 103 height 37
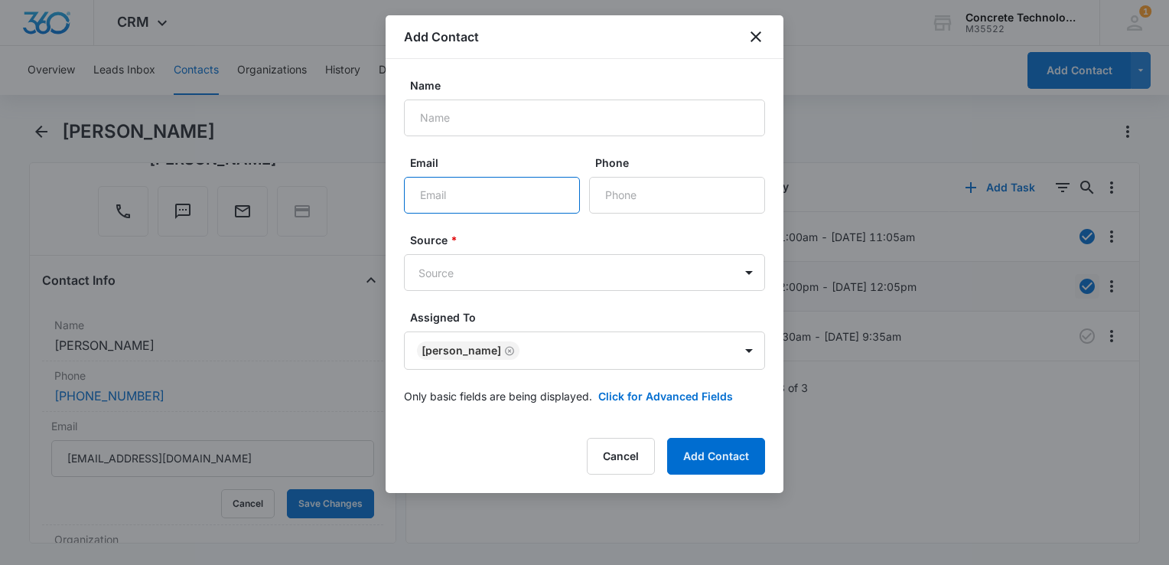
paste input "[EMAIL_ADDRESS][DOMAIN_NAME]"
type input "[EMAIL_ADDRESS][DOMAIN_NAME]"
click at [749, 342] on body "CRM Apps Reputation Websites Forms CRM Email Social Content Ads Intelligence Fi…" at bounding box center [584, 282] width 1169 height 565
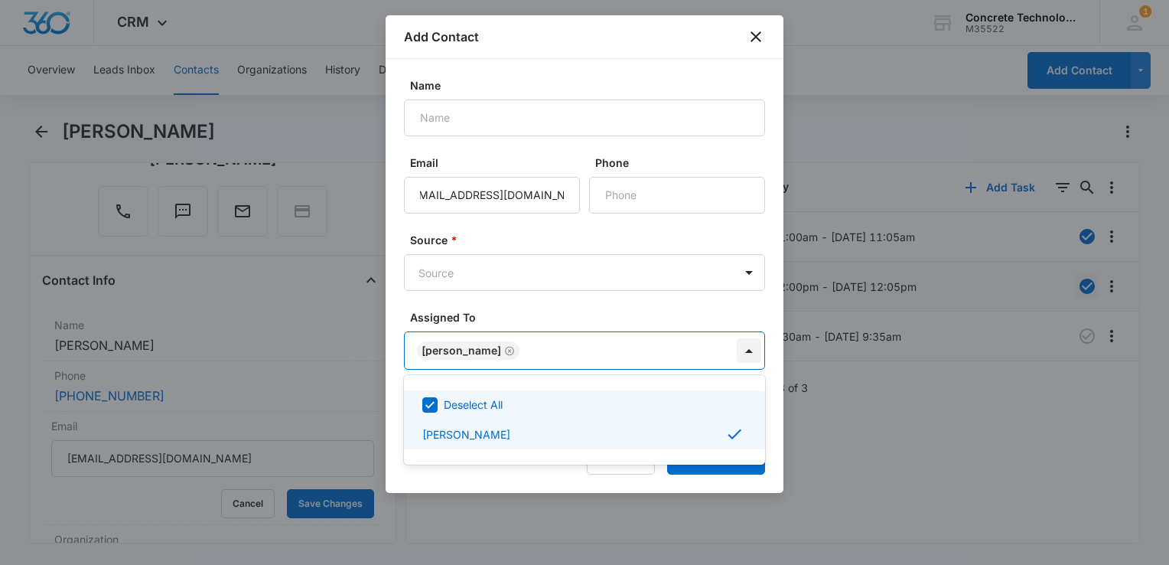
scroll to position [0, 0]
click at [774, 393] on div at bounding box center [584, 282] width 1169 height 565
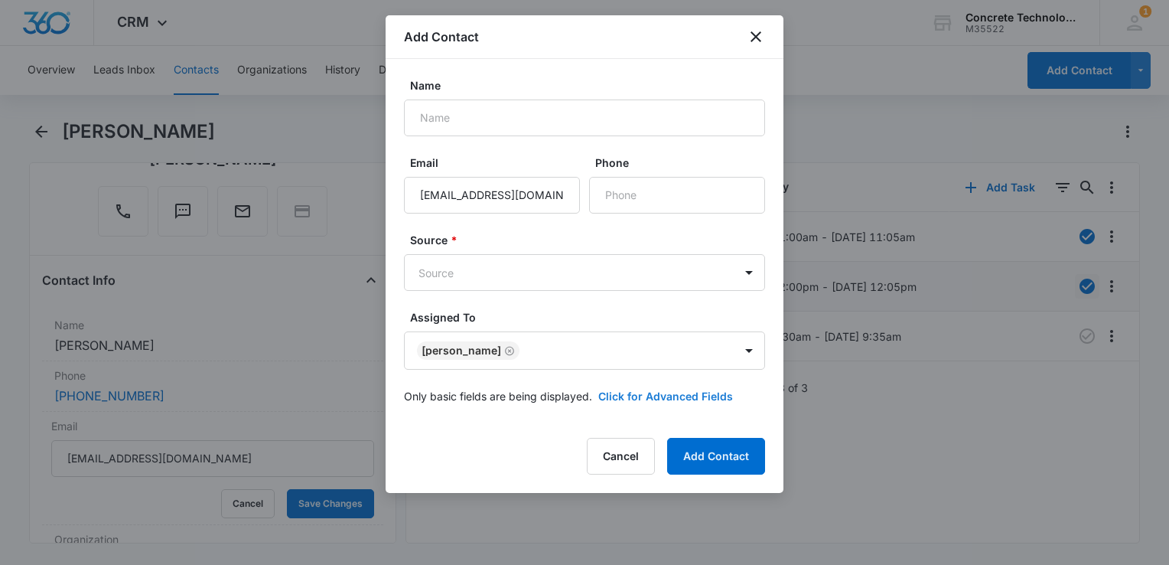
click at [716, 401] on button "Click for Advanced Fields" at bounding box center [665, 396] width 135 height 16
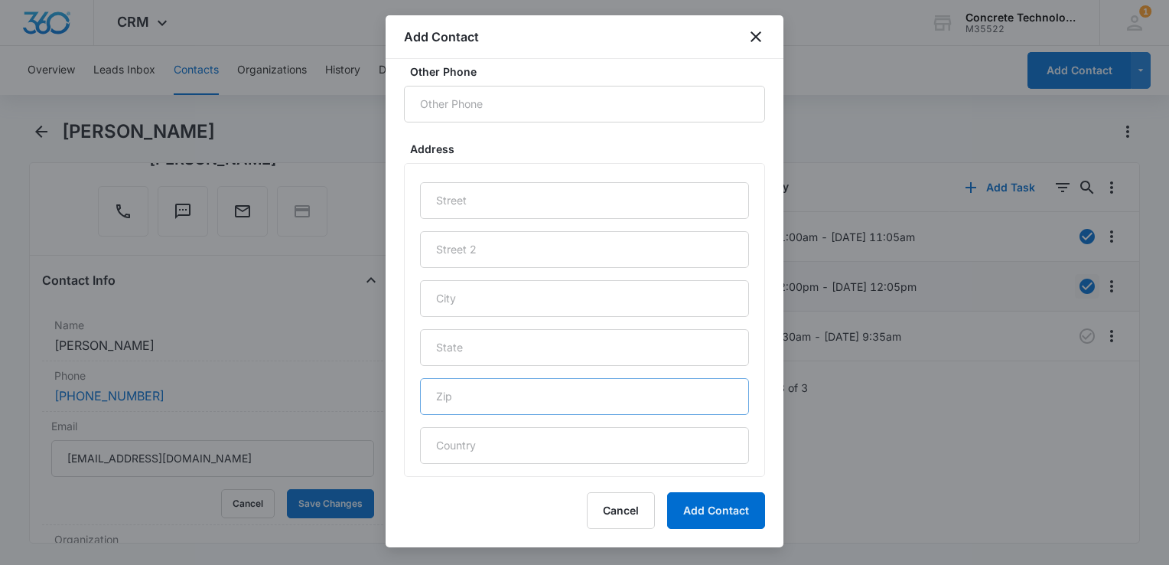
scroll to position [735, 0]
click at [527, 348] on div at bounding box center [584, 297] width 329 height 282
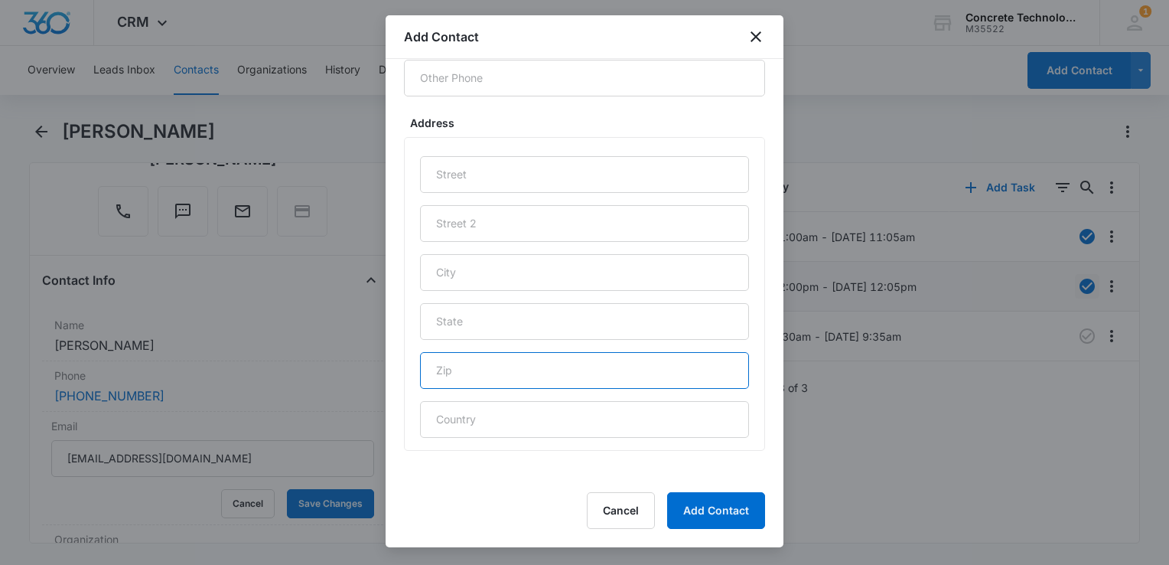
click at [505, 377] on input "text" at bounding box center [584, 370] width 329 height 37
type input "32701"
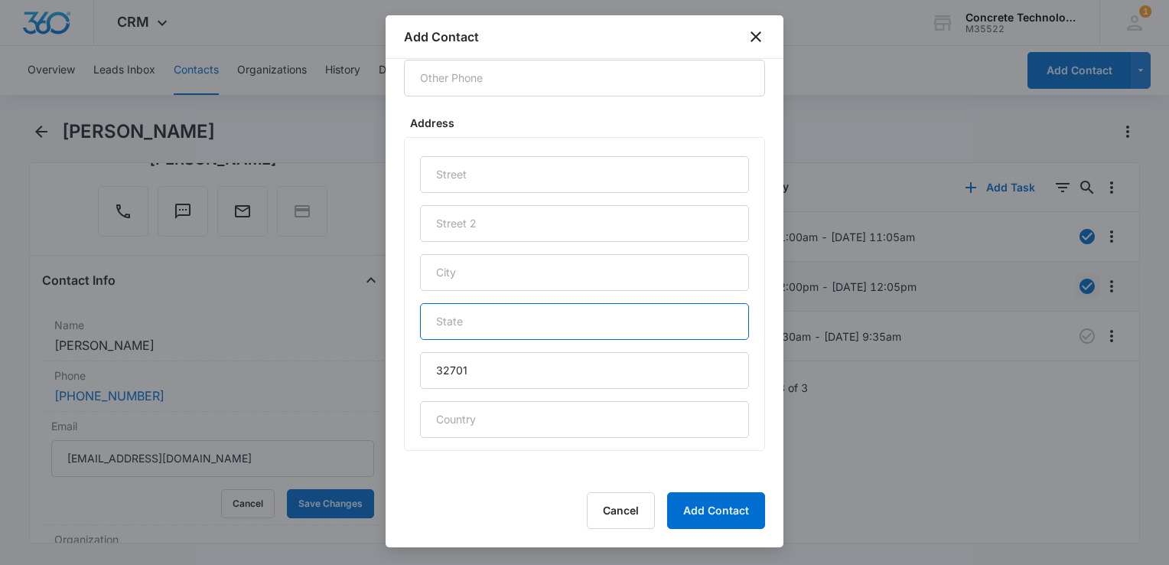
click at [532, 322] on input "text" at bounding box center [584, 321] width 329 height 37
type input "f"
type input "FL"
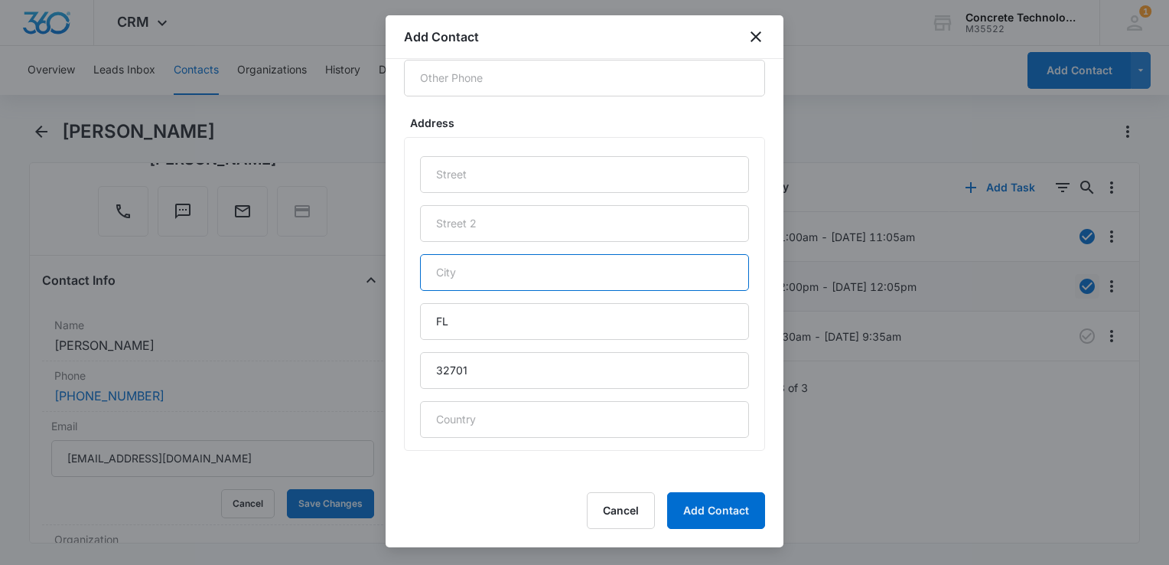
click at [523, 272] on input "text" at bounding box center [584, 272] width 329 height 37
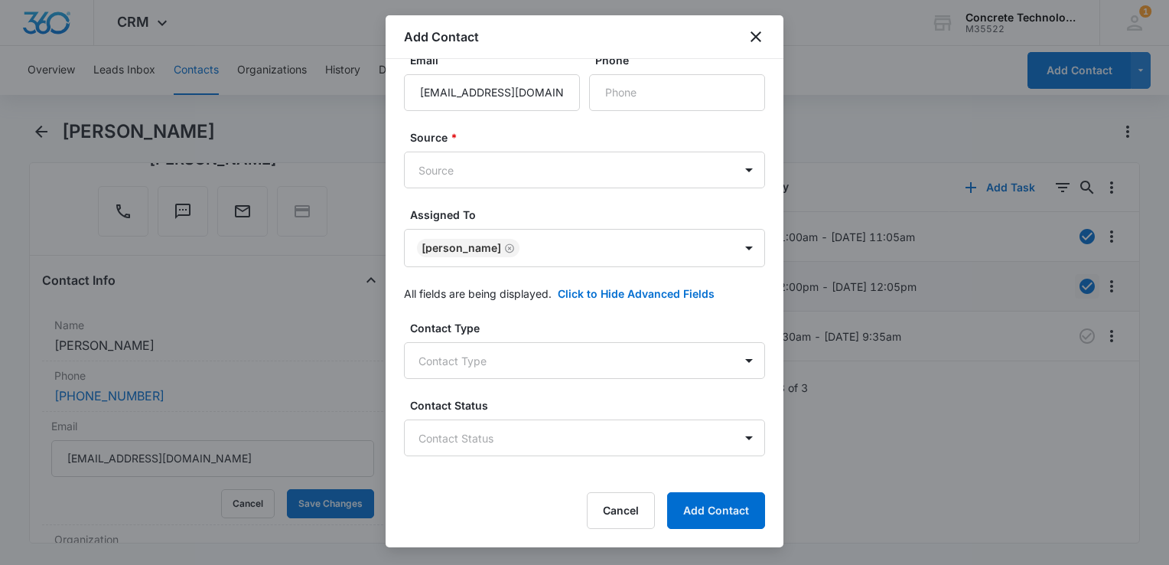
scroll to position [0, 0]
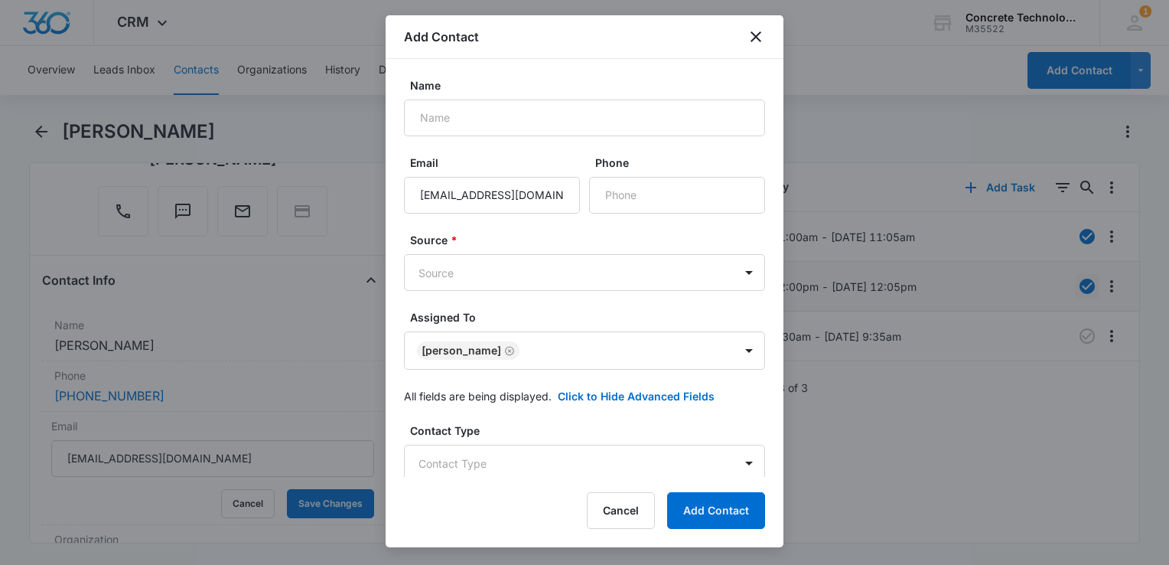
type input "[PERSON_NAME][GEOGRAPHIC_DATA]"
paste input "[PHONE_NUMBER]"
type input "[PHONE_NUMBER]"
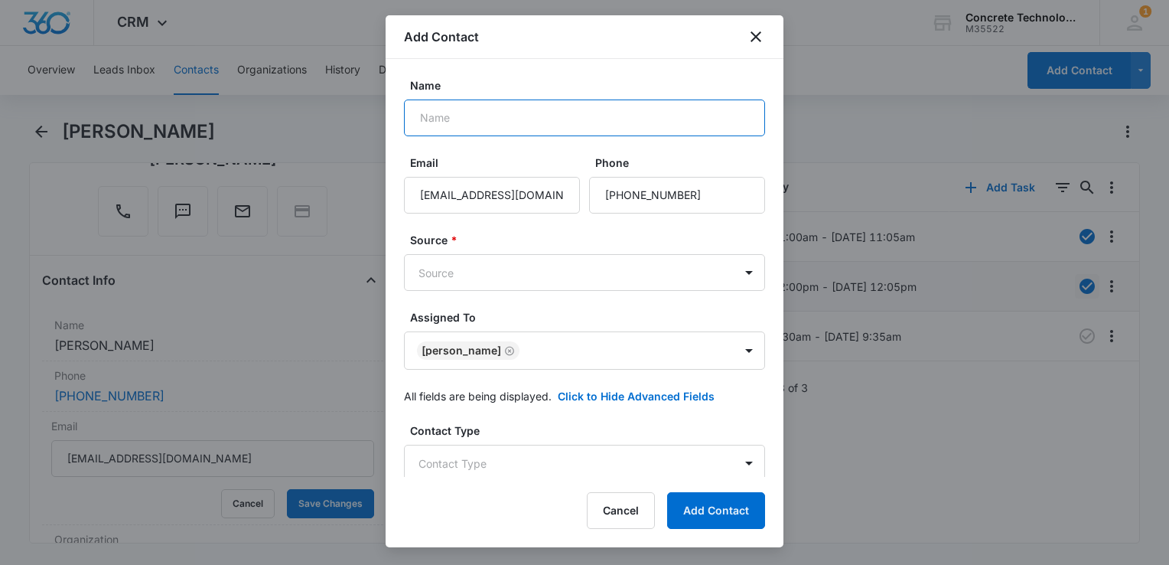
click at [522, 103] on input "Name" at bounding box center [584, 117] width 361 height 37
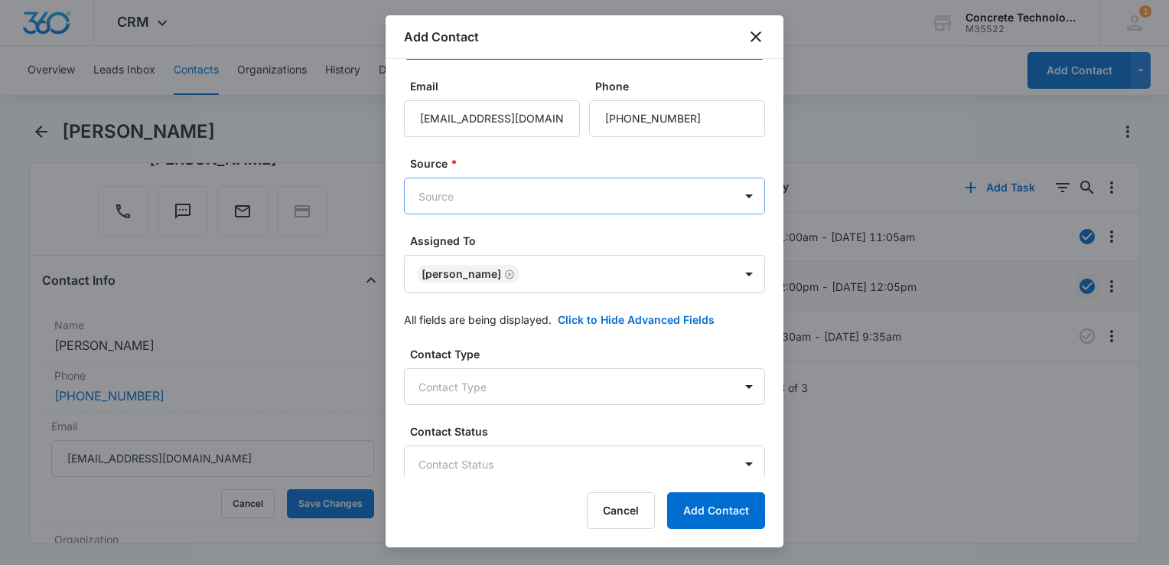
type input "[PERSON_NAME]"
click at [566, 209] on body "CRM Apps Reputation Websites Forms CRM Email Social Content Ads Intelligence Fi…" at bounding box center [584, 282] width 1169 height 565
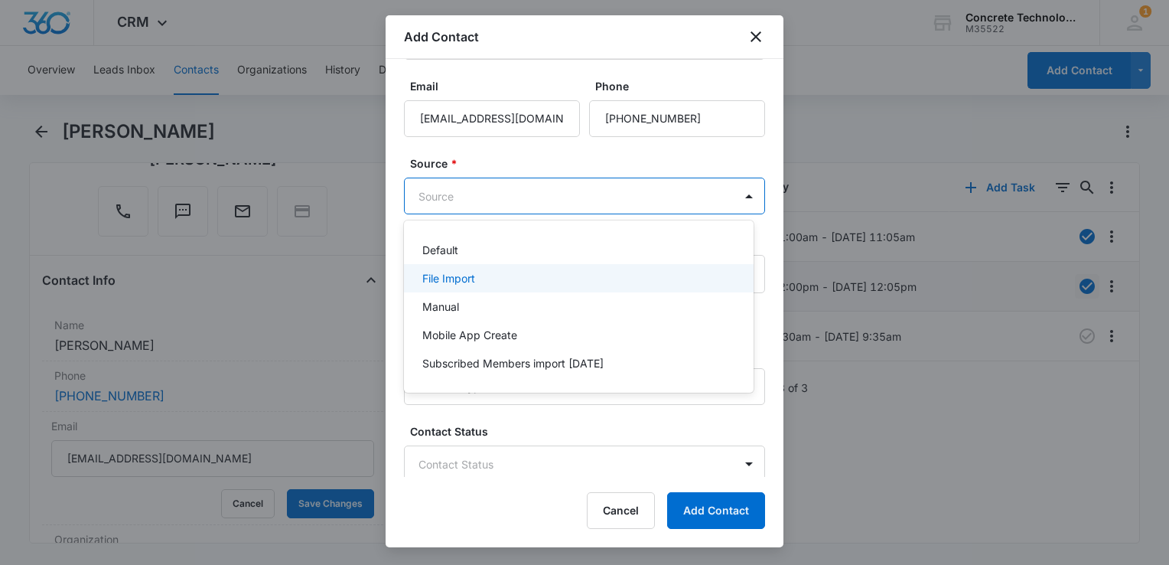
click at [522, 272] on div "File Import" at bounding box center [577, 278] width 310 height 16
click at [543, 201] on body "CRM Apps Reputation Websites Forms CRM Email Social Content Ads Intelligence Fi…" at bounding box center [584, 282] width 1169 height 565
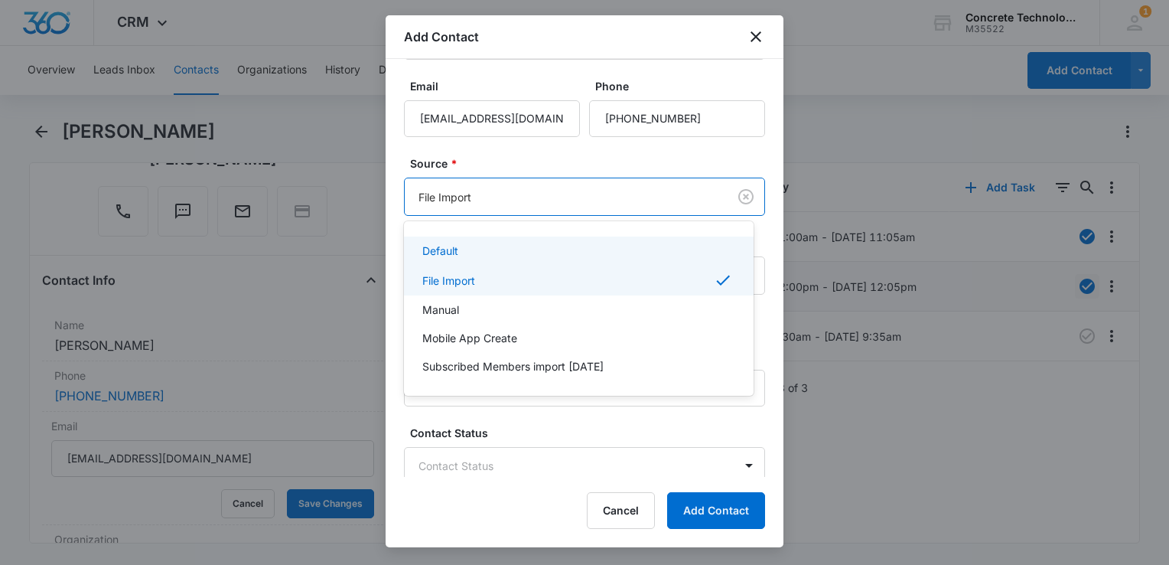
click at [663, 209] on div at bounding box center [584, 282] width 1169 height 565
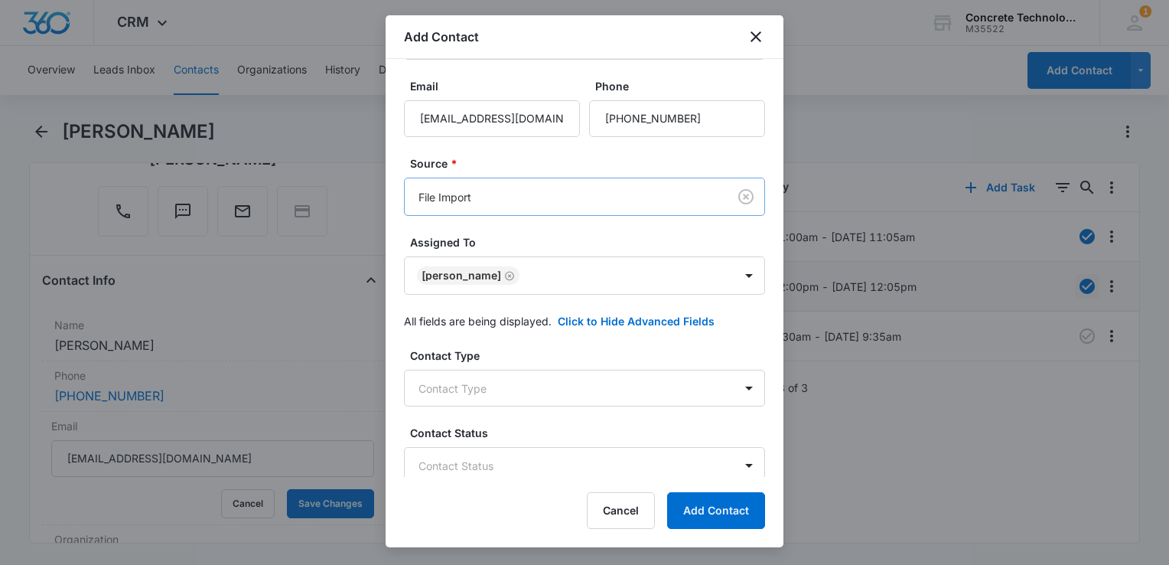
click at [533, 208] on body "CRM Apps Reputation Websites Forms CRM Email Social Content Ads Intelligence Fi…" at bounding box center [584, 282] width 1169 height 565
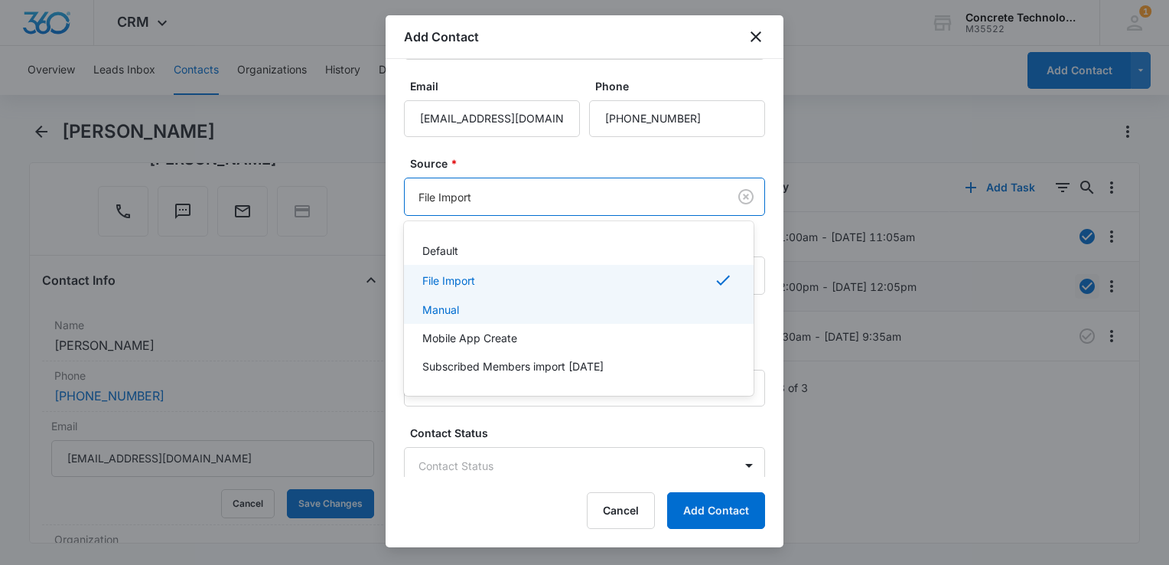
click at [455, 315] on p "Manual" at bounding box center [440, 310] width 37 height 16
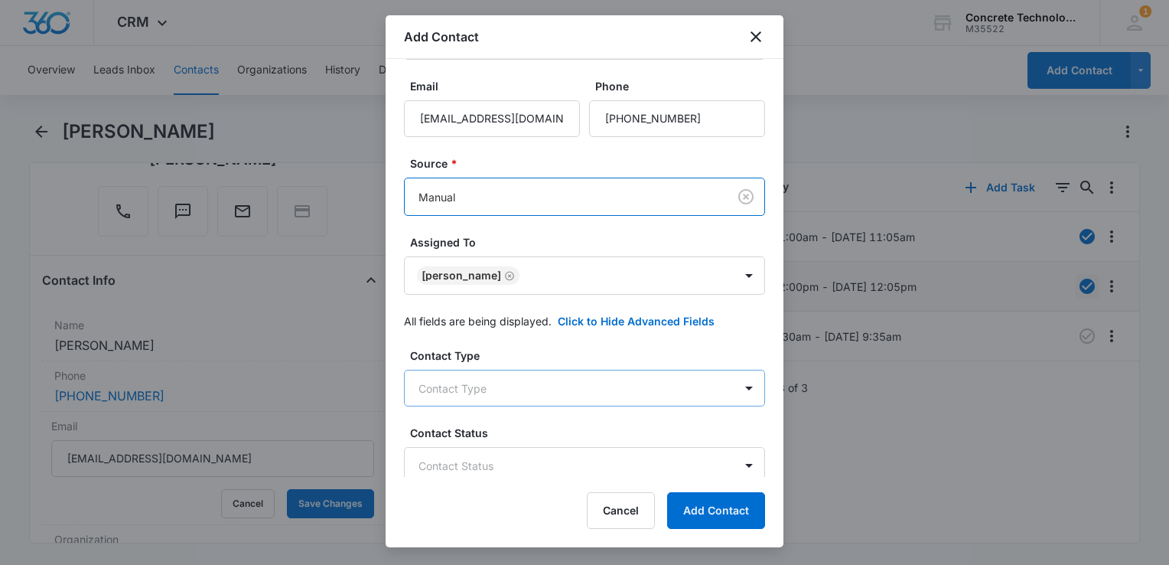
click at [532, 386] on body "CRM Apps Reputation Websites Forms CRM Email Social Content Ads Intelligence Fi…" at bounding box center [584, 282] width 1169 height 565
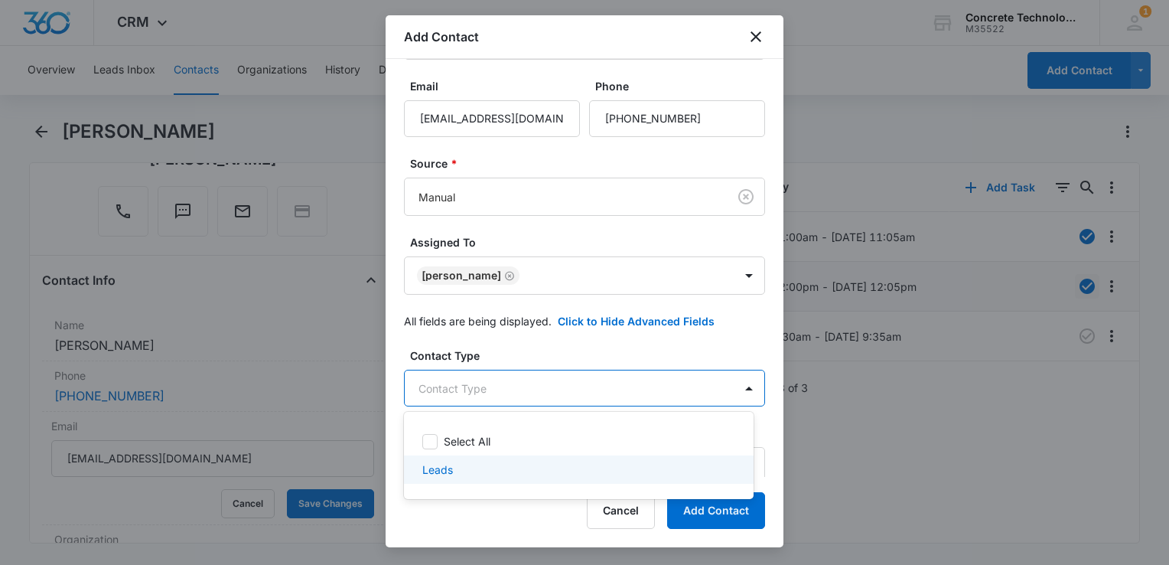
click at [438, 471] on p "Leads" at bounding box center [437, 469] width 31 height 16
click at [768, 421] on div at bounding box center [584, 282] width 1169 height 565
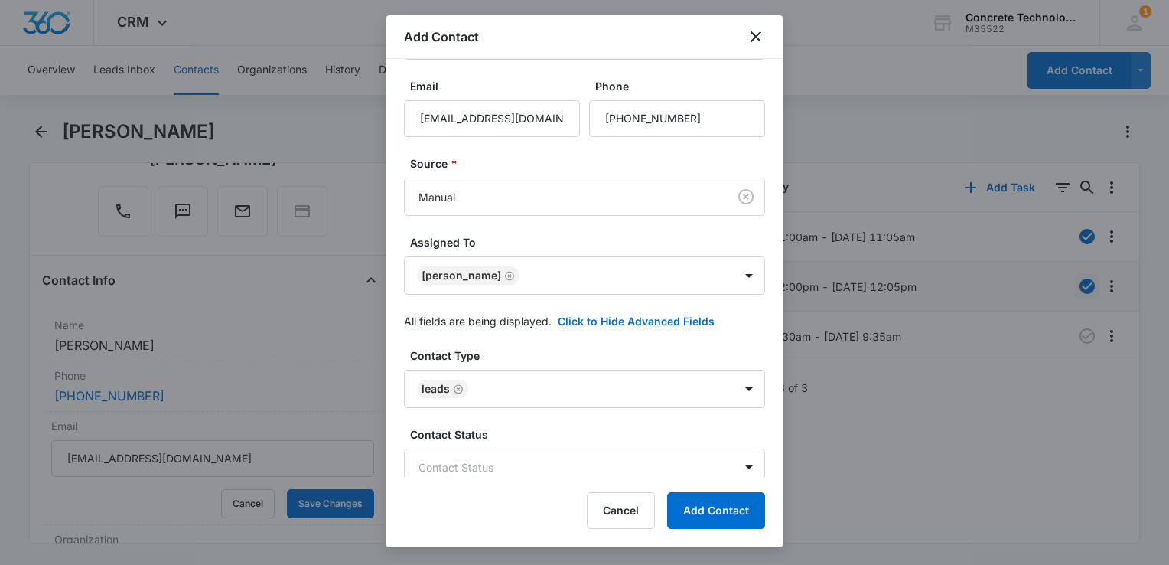
scroll to position [306, 0]
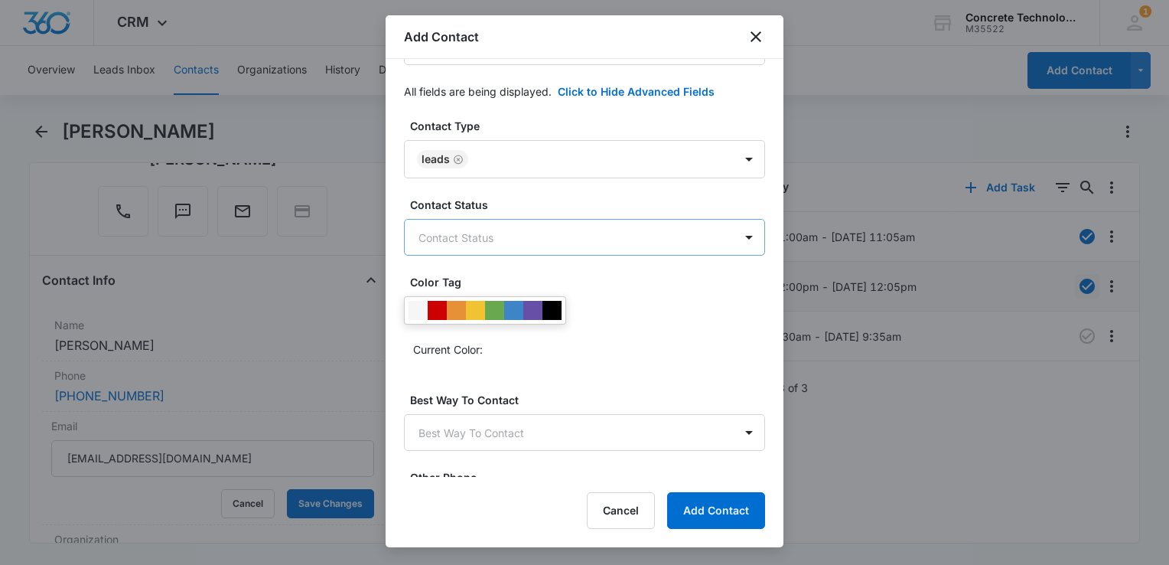
click at [468, 234] on body "CRM Apps Reputation Websites Forms CRM Email Social Content Ads Intelligence Fi…" at bounding box center [584, 282] width 1169 height 565
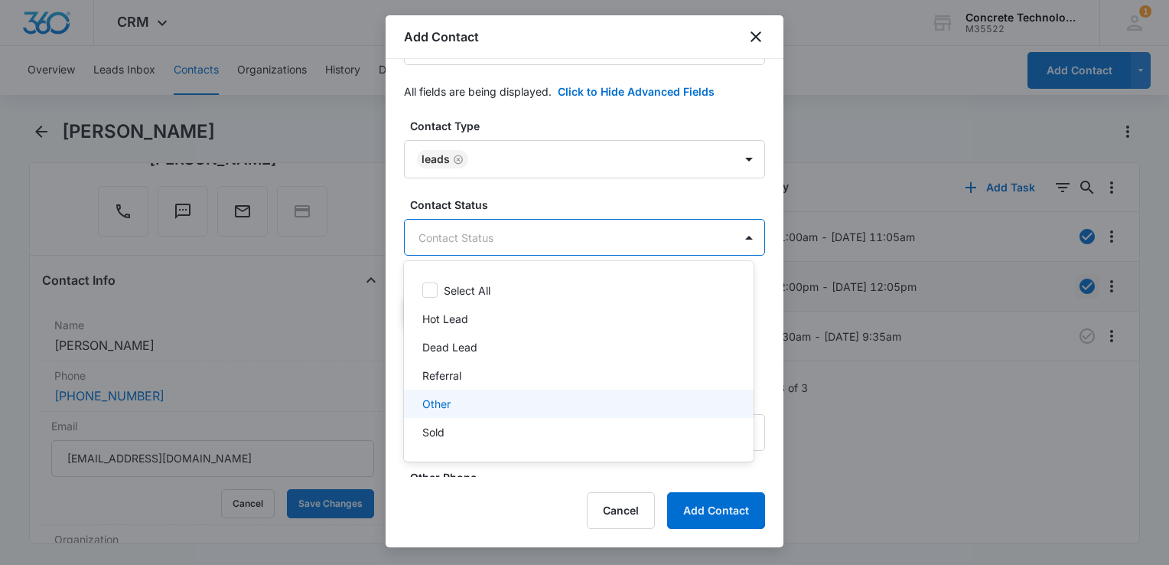
click at [445, 399] on p "Other" at bounding box center [436, 404] width 28 height 16
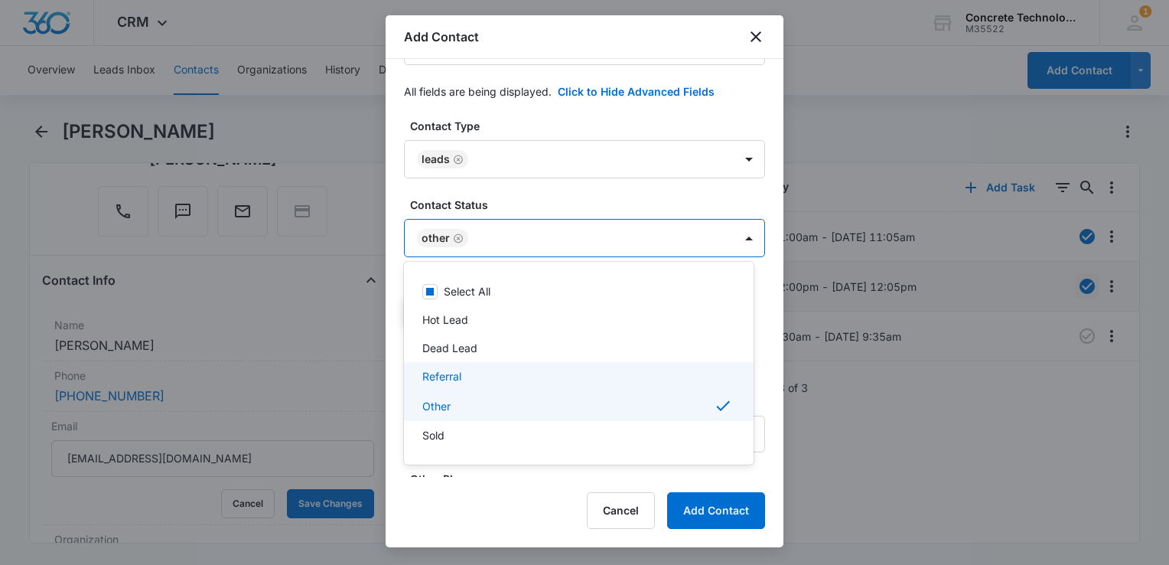
click at [768, 369] on div at bounding box center [584, 282] width 1169 height 565
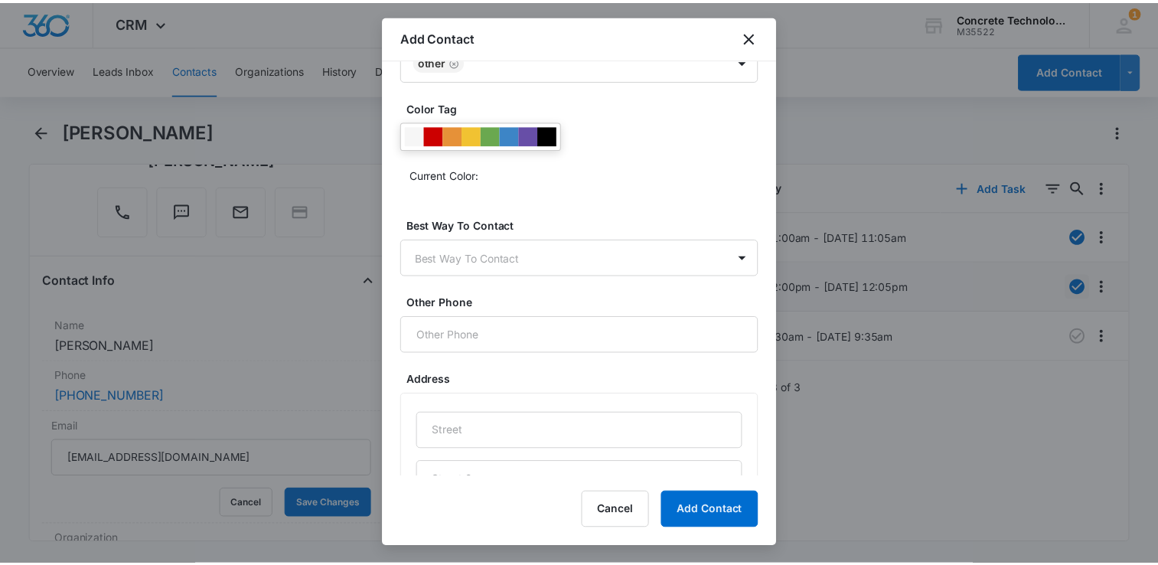
scroll to position [612, 0]
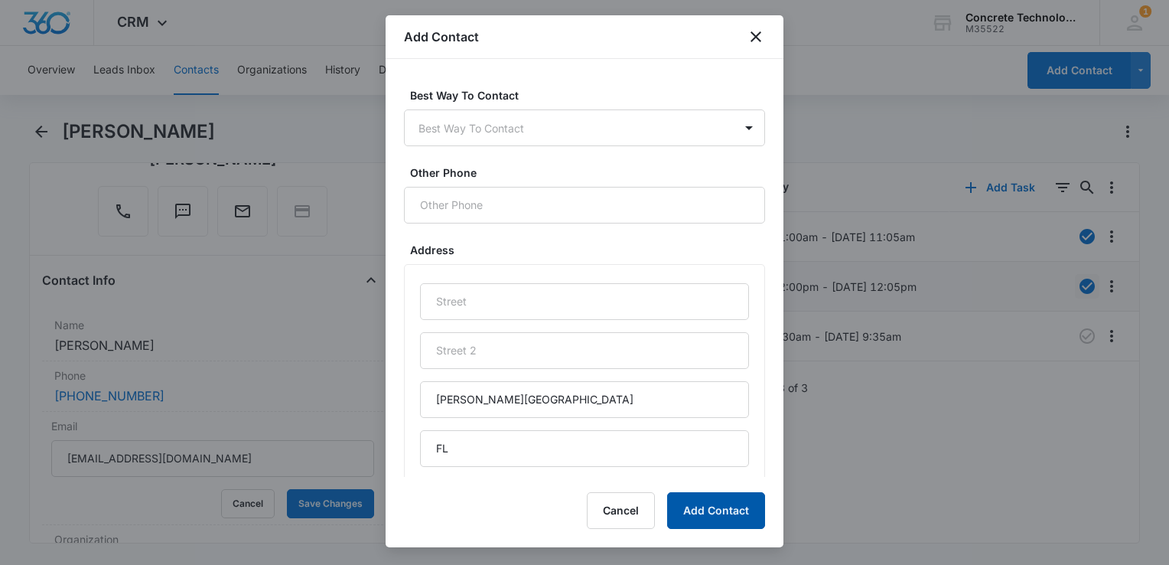
click at [728, 525] on button "Add Contact" at bounding box center [716, 510] width 98 height 37
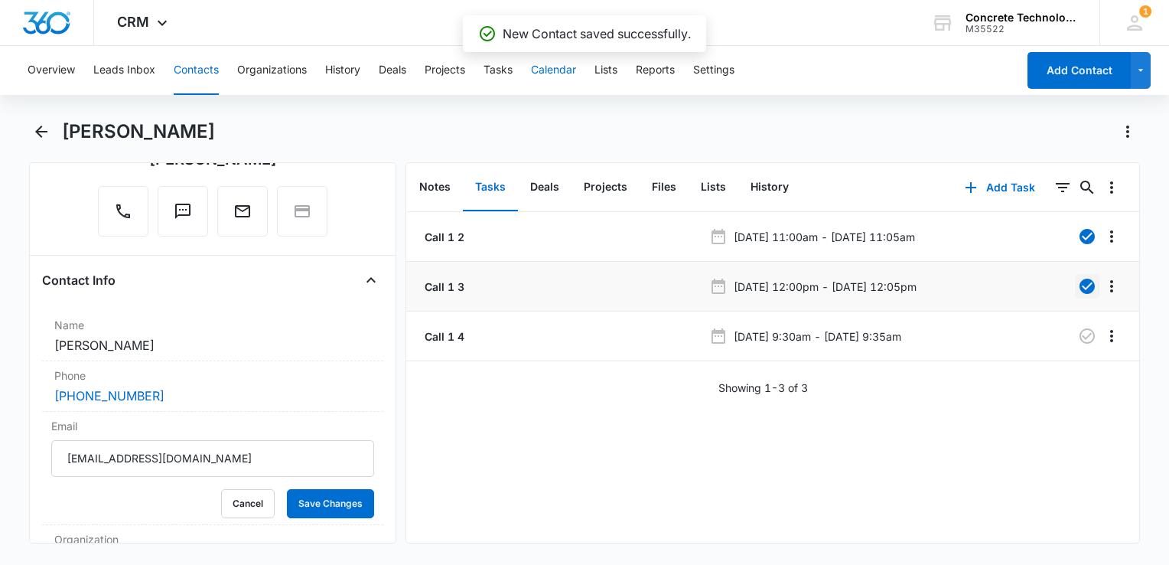
click at [565, 71] on button "Calendar" at bounding box center [553, 70] width 45 height 49
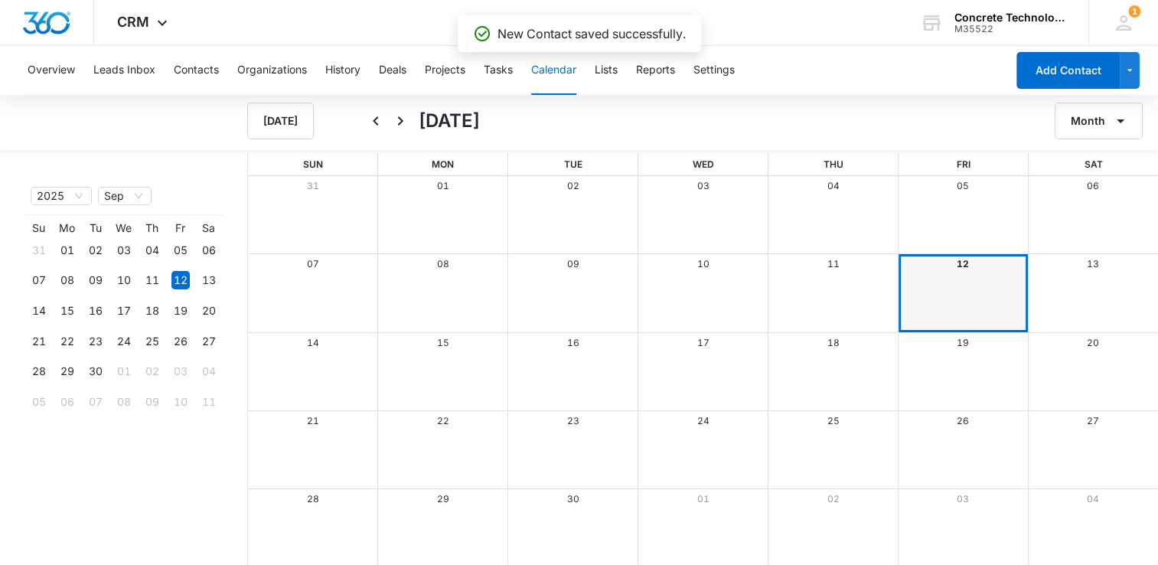
click at [955, 260] on div "12" at bounding box center [963, 264] width 130 height 20
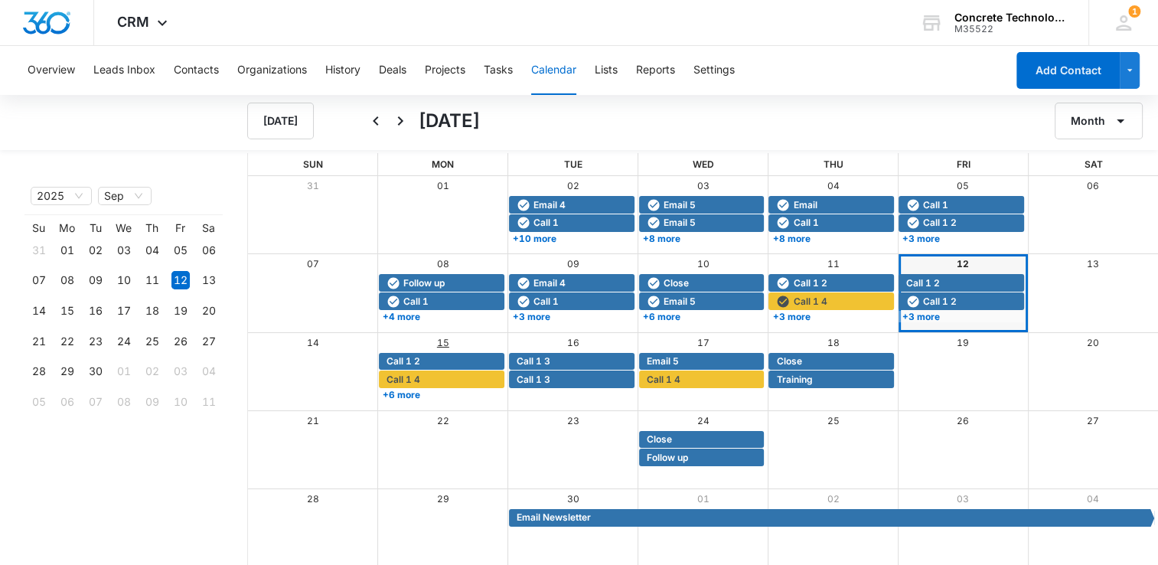
click at [437, 347] on link "15" at bounding box center [443, 342] width 12 height 11
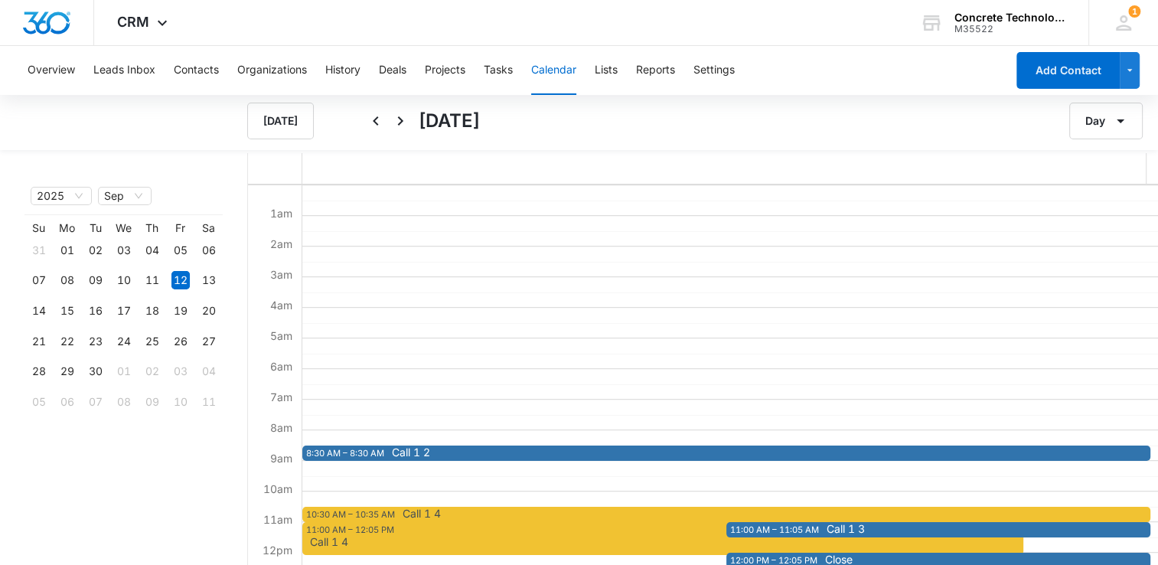
click at [409, 77] on div "Overview Leads Inbox Contacts Organizations History Deals Projects Tasks Calend…" at bounding box center [511, 70] width 987 height 49
click at [456, 67] on button "Projects" at bounding box center [445, 70] width 41 height 49
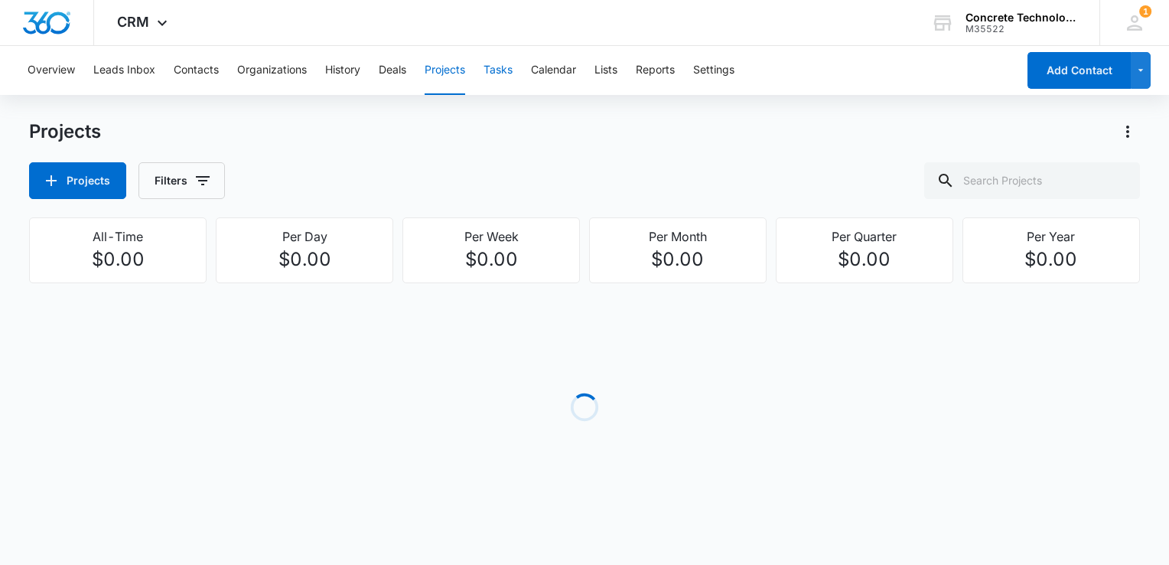
click at [492, 69] on button "Tasks" at bounding box center [498, 70] width 29 height 49
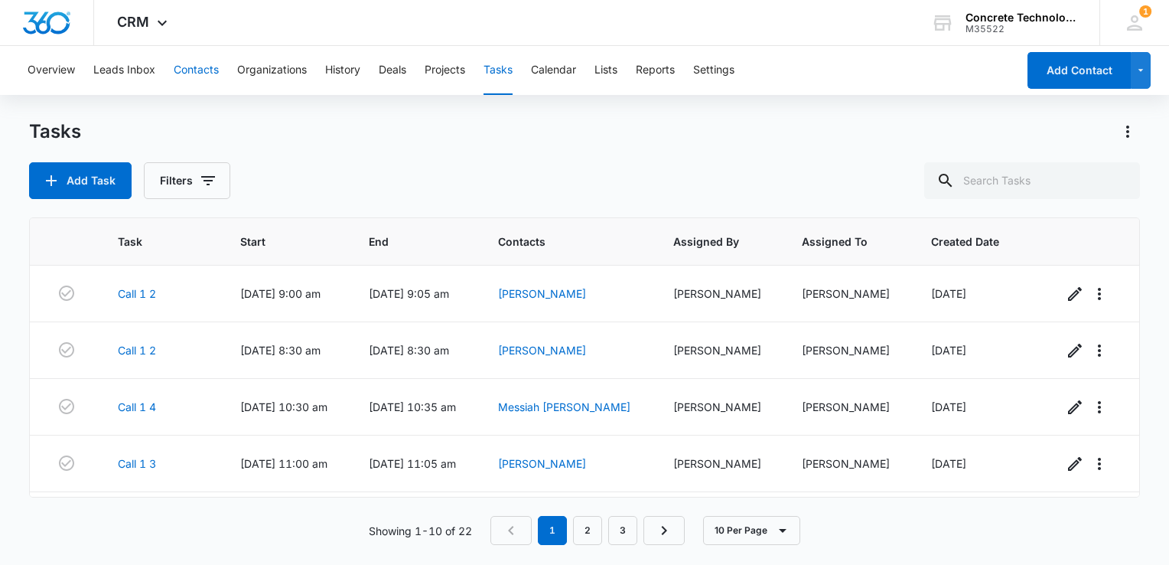
click at [202, 69] on button "Contacts" at bounding box center [196, 70] width 45 height 49
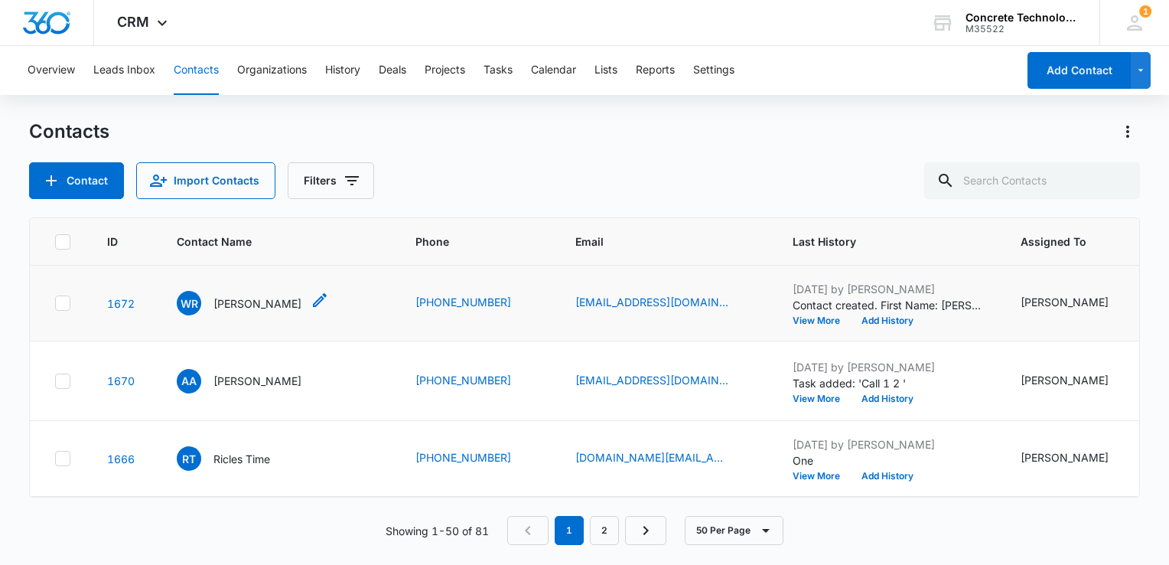
click at [236, 315] on td "WR [PERSON_NAME]" at bounding box center [277, 304] width 239 height 76
click at [325, 312] on div "WR [PERSON_NAME]" at bounding box center [278, 303] width 202 height 24
click at [266, 298] on p "[PERSON_NAME]" at bounding box center [258, 303] width 88 height 16
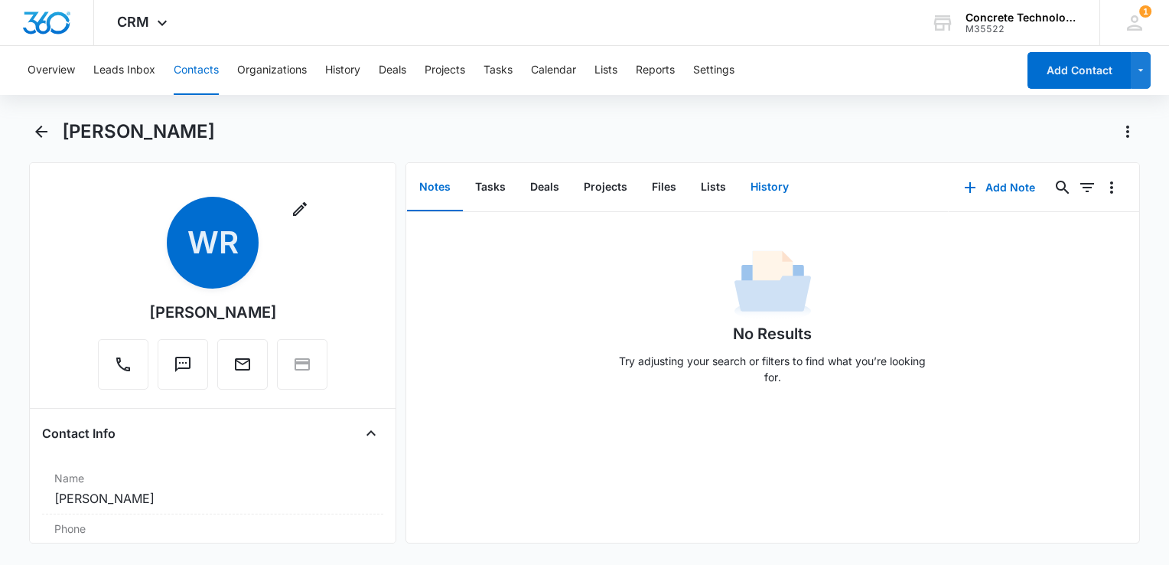
click at [787, 190] on button "History" at bounding box center [769, 187] width 63 height 47
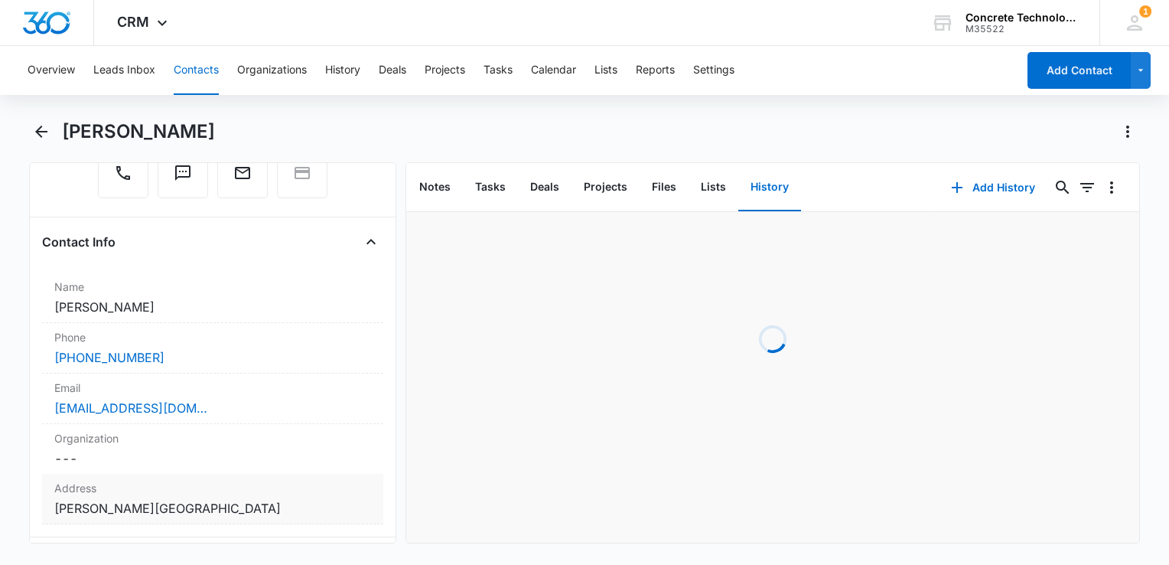
scroll to position [230, 0]
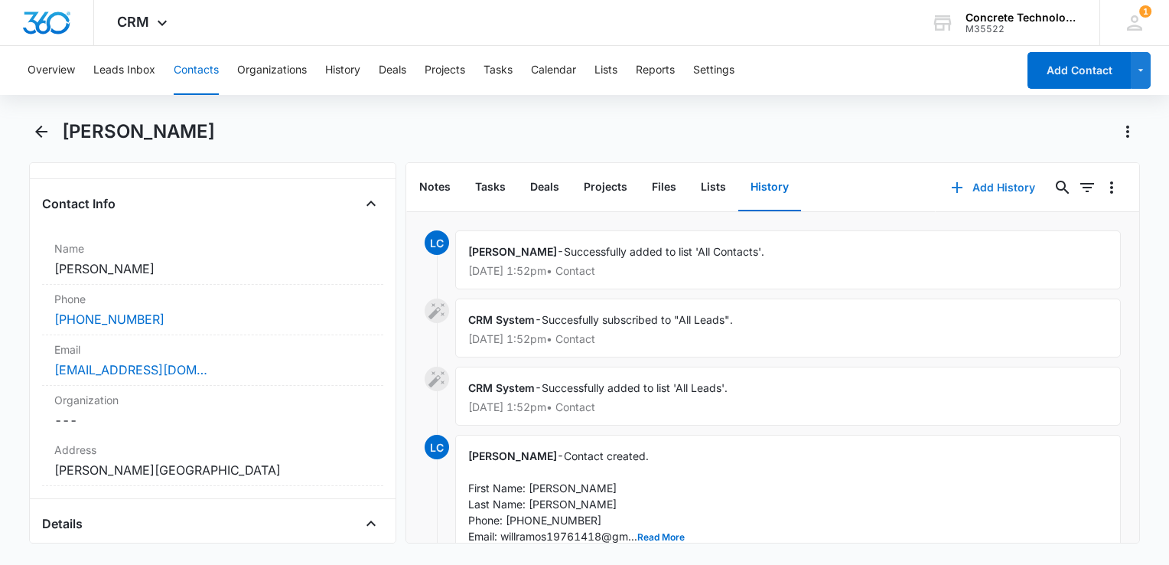
click at [980, 176] on button "Add History" at bounding box center [993, 187] width 115 height 37
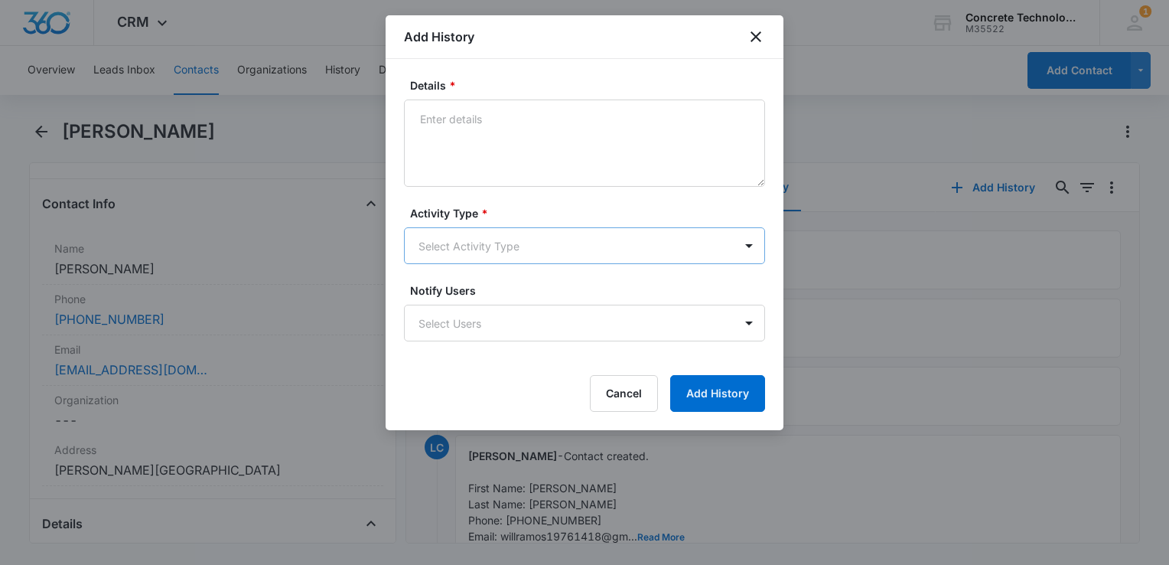
click at [485, 243] on body "CRM Apps Reputation Websites Forms CRM Email Social Content Ads Intelligence Fi…" at bounding box center [584, 282] width 1169 height 565
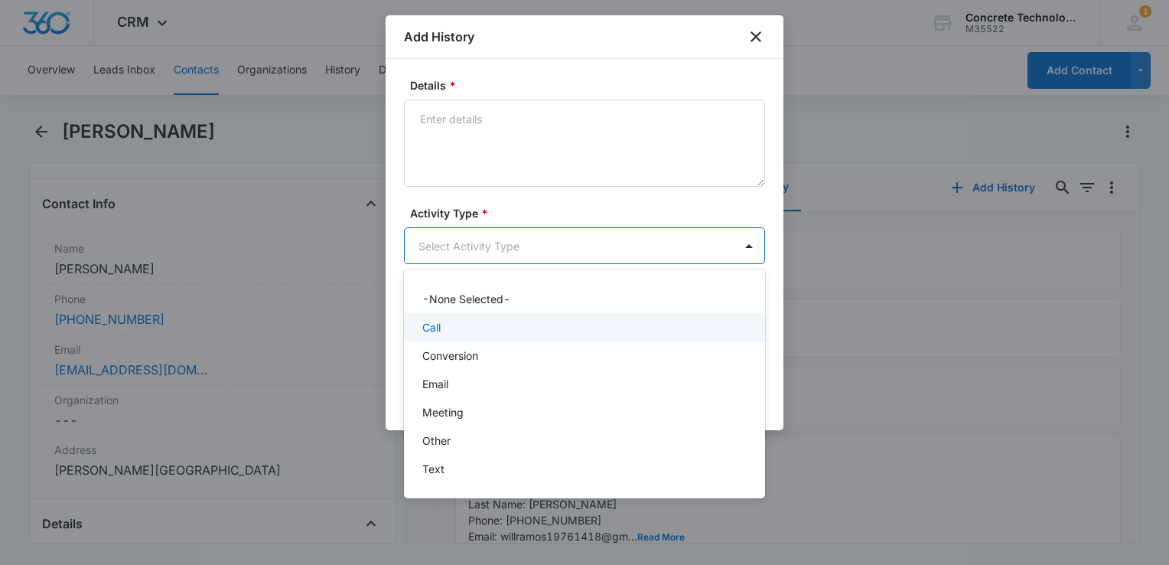
click at [475, 334] on div "Call" at bounding box center [582, 327] width 321 height 16
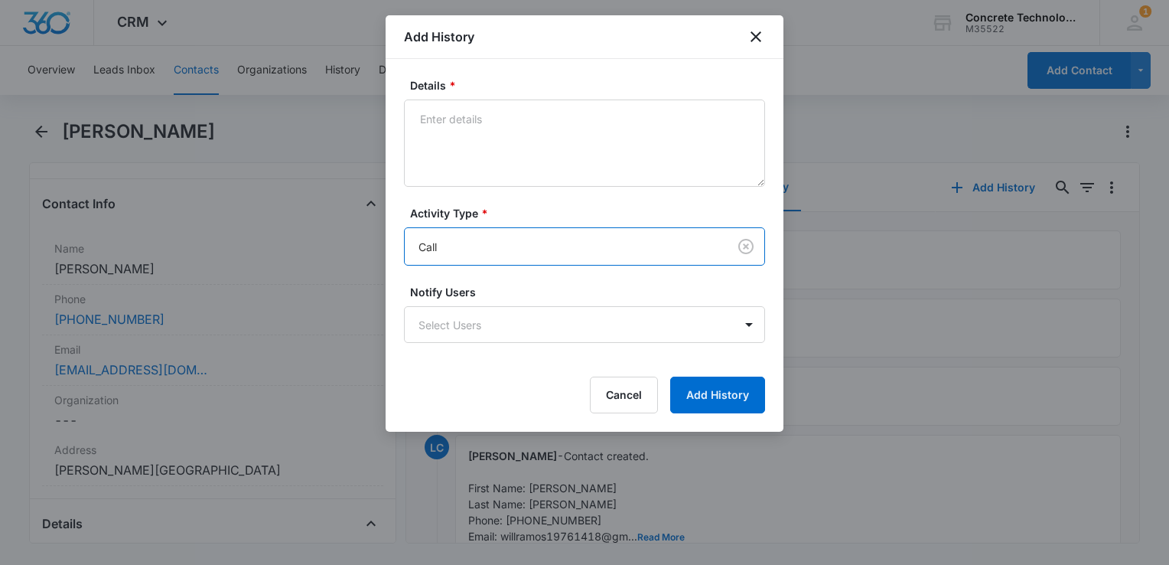
click at [475, 334] on body "CRM Apps Reputation Websites Forms CRM Email Social Content Ads Intelligence Fi…" at bounding box center [584, 282] width 1169 height 565
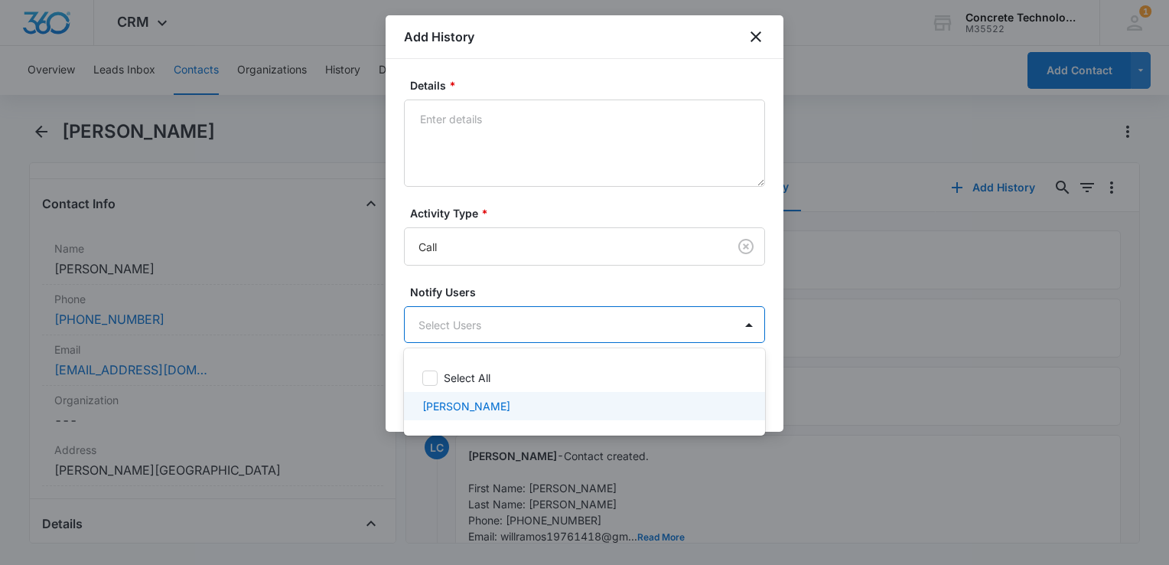
click at [502, 396] on div "[PERSON_NAME]" at bounding box center [584, 406] width 361 height 28
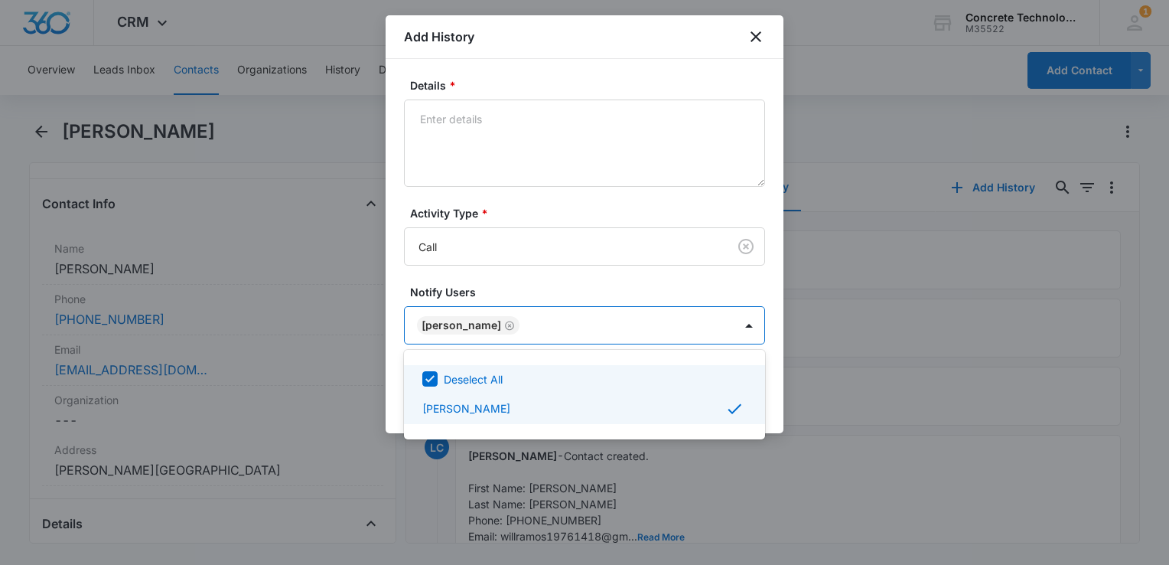
click at [603, 115] on div at bounding box center [584, 282] width 1169 height 565
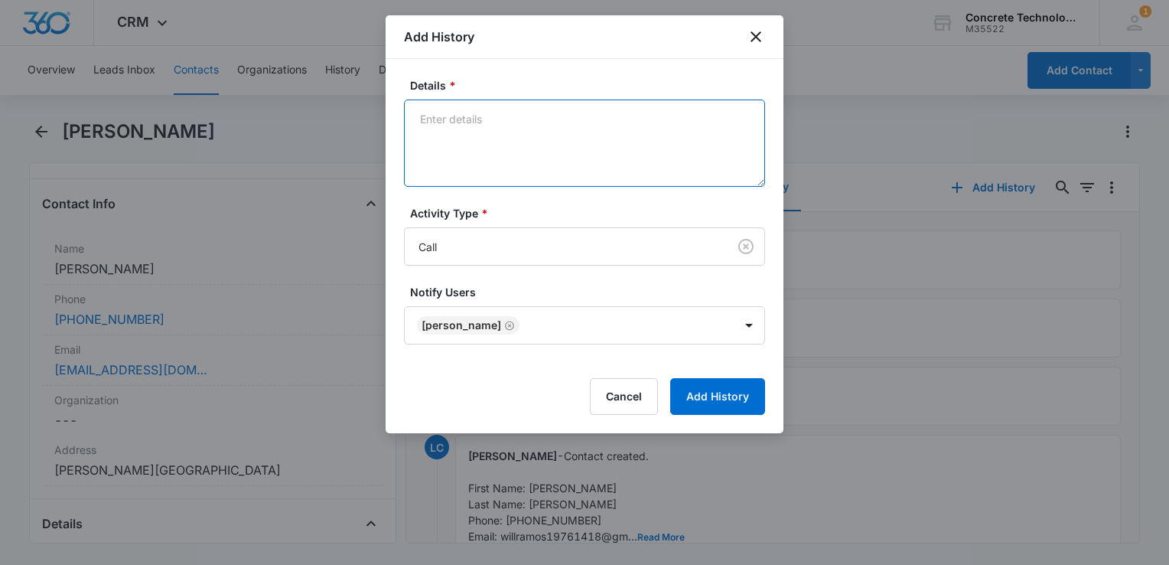
click at [603, 115] on textarea "Details *" at bounding box center [584, 142] width 361 height 87
type textarea "Voicemail"
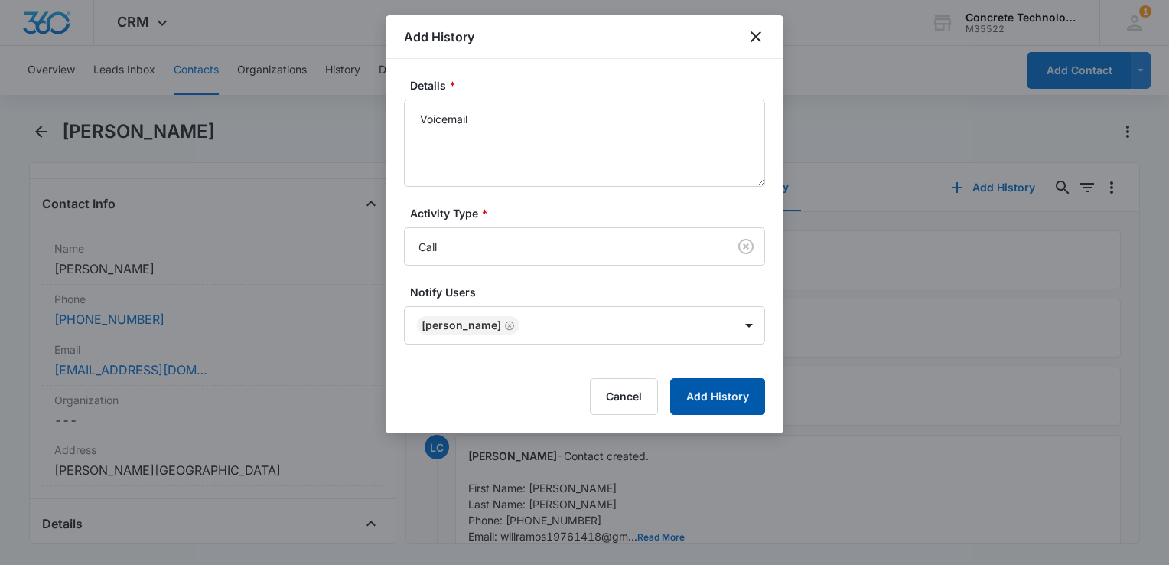
click at [706, 406] on button "Add History" at bounding box center [717, 396] width 95 height 37
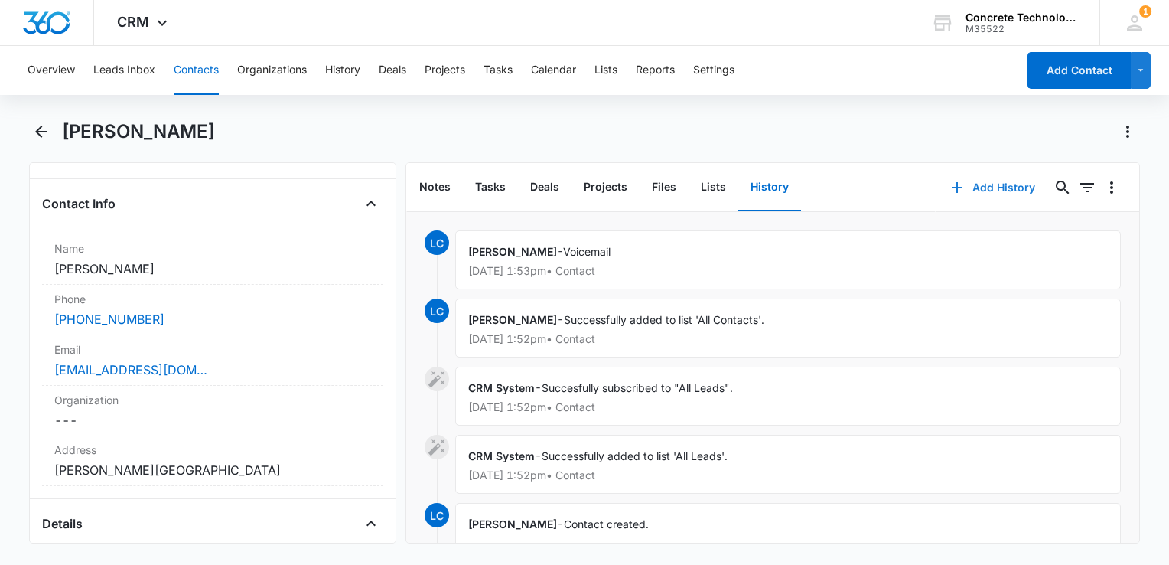
click at [963, 192] on button "Add History" at bounding box center [993, 187] width 115 height 37
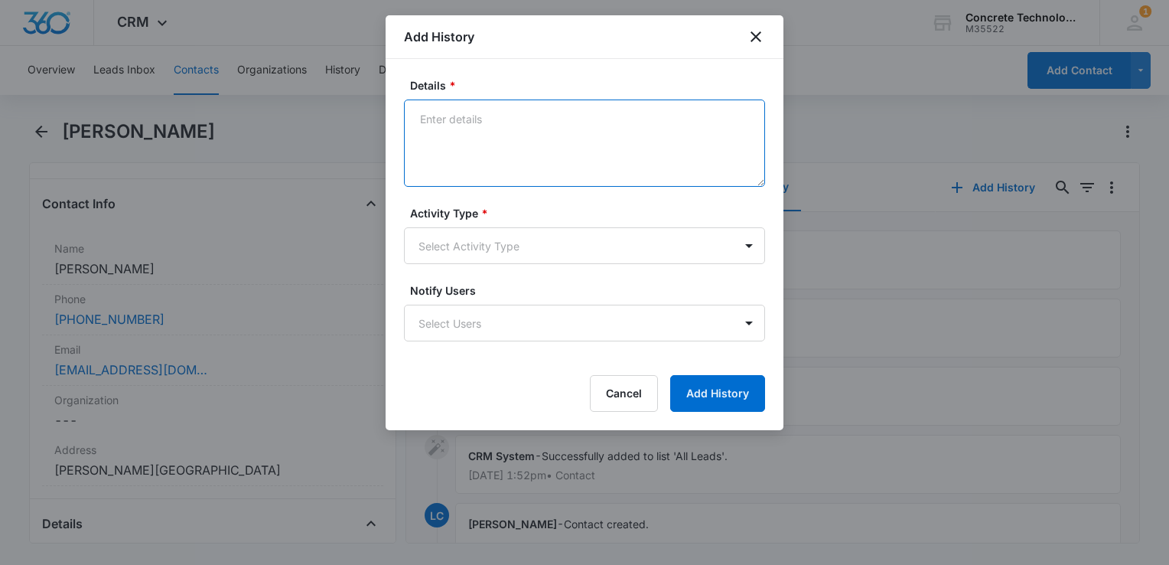
click at [527, 146] on textarea "Details *" at bounding box center [584, 142] width 361 height 87
type textarea "Intro"
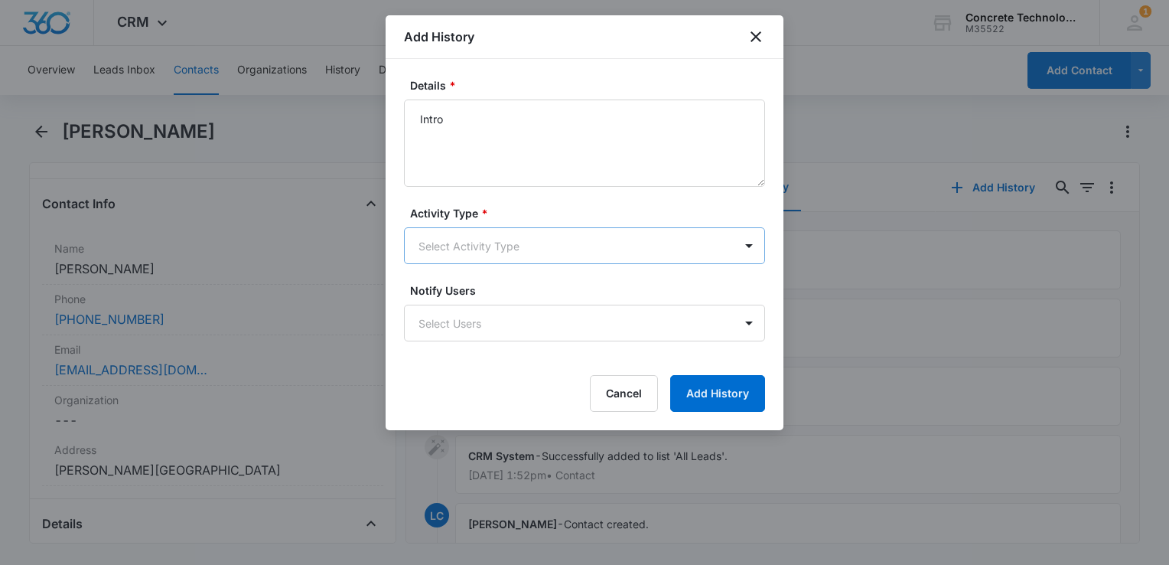
click at [515, 236] on body "CRM Apps Reputation Websites Forms CRM Email Social Content Ads Intelligence Fi…" at bounding box center [584, 282] width 1169 height 565
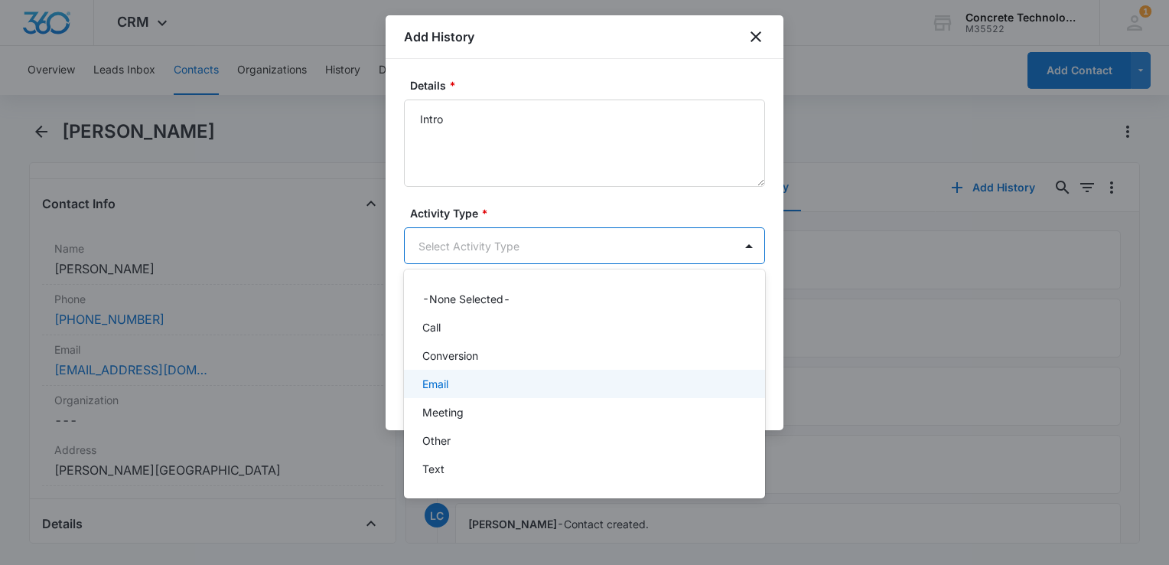
click at [474, 379] on div "Email" at bounding box center [582, 384] width 321 height 16
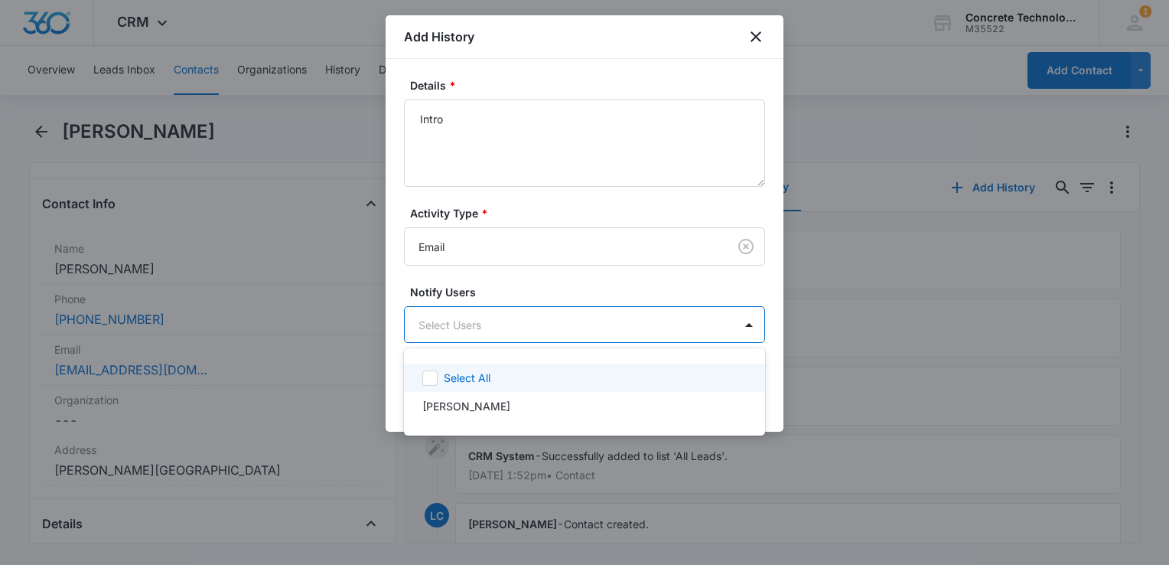
click at [497, 332] on body "CRM Apps Reputation Websites Forms CRM Email Social Content Ads Intelligence Fi…" at bounding box center [584, 282] width 1169 height 565
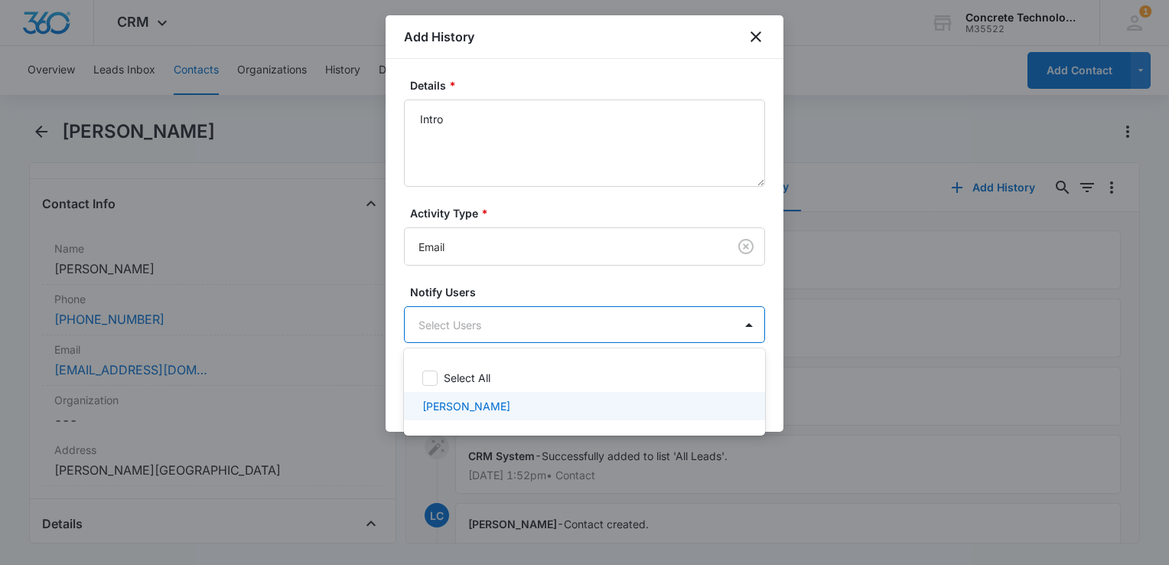
click at [489, 398] on p "[PERSON_NAME]" at bounding box center [466, 406] width 88 height 16
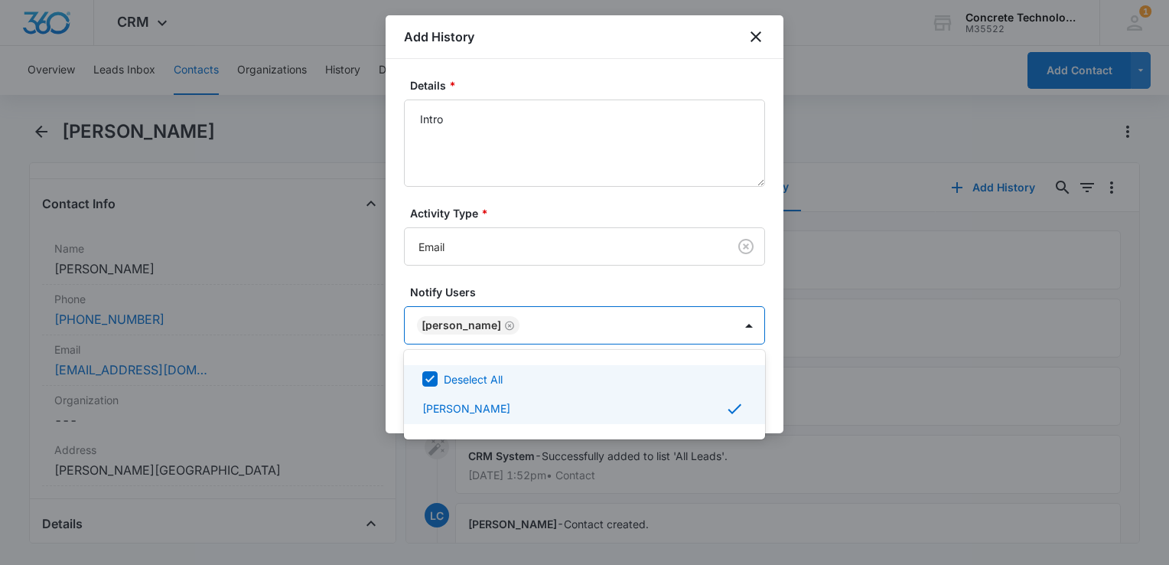
click at [774, 391] on div at bounding box center [584, 282] width 1169 height 565
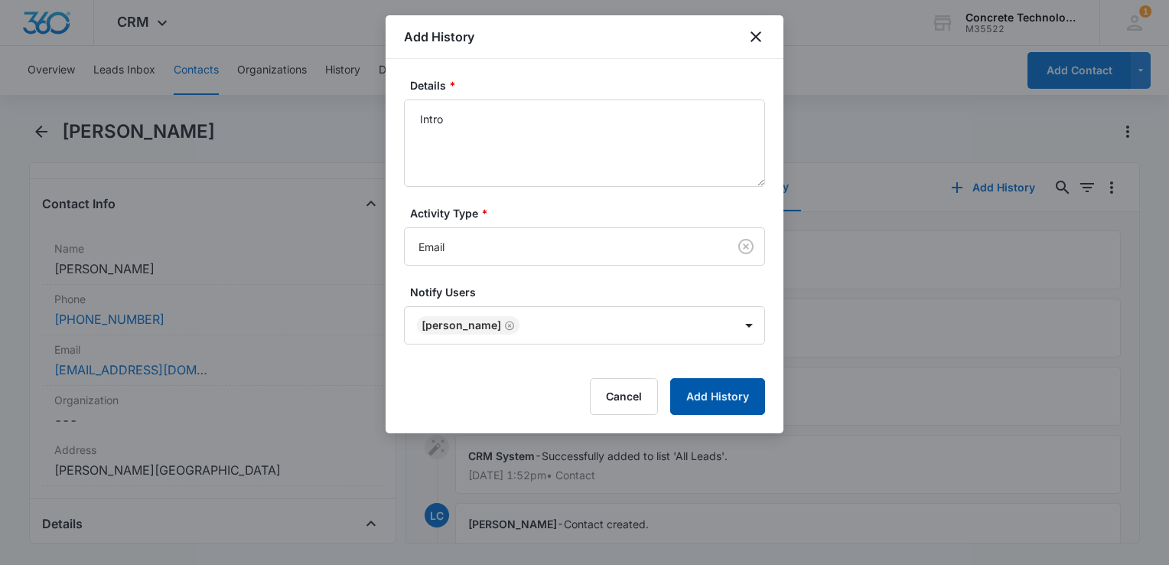
click at [716, 394] on button "Add History" at bounding box center [717, 396] width 95 height 37
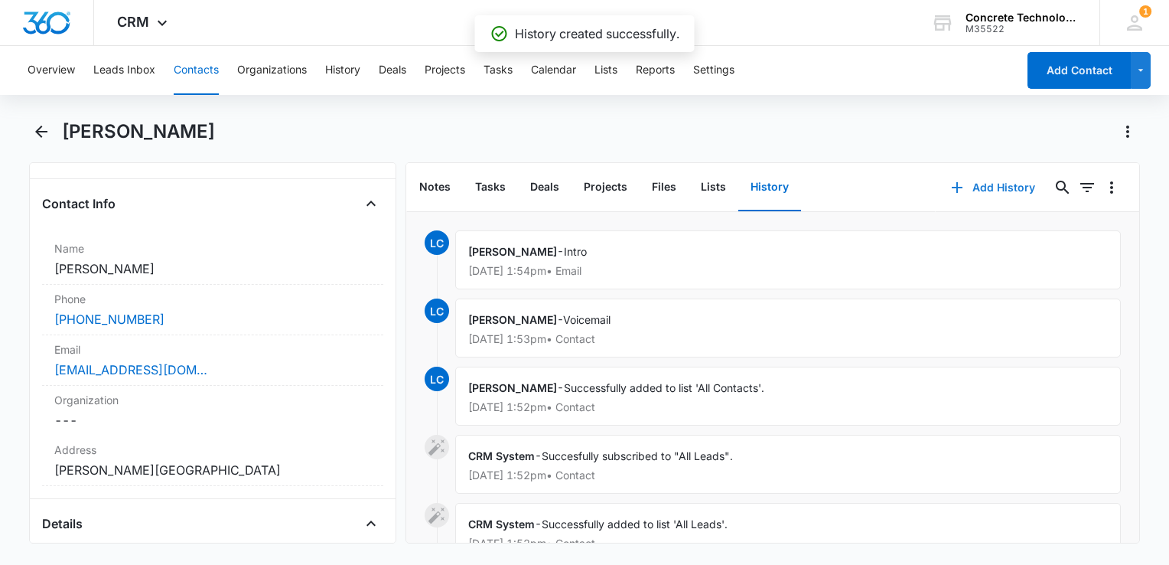
click at [970, 182] on button "Add History" at bounding box center [993, 187] width 115 height 37
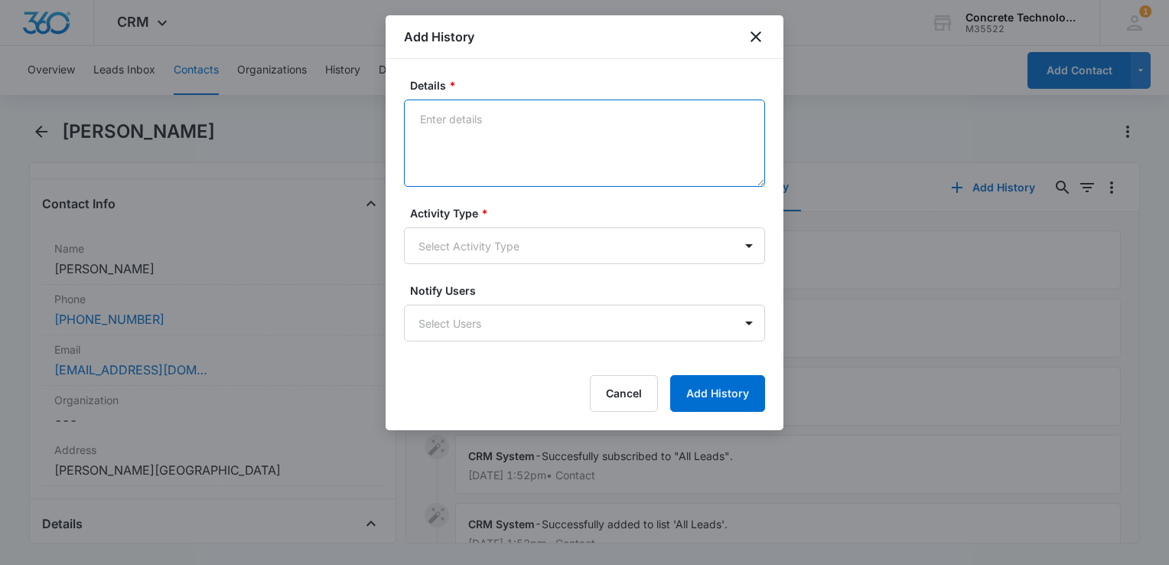
click at [496, 158] on textarea "Details *" at bounding box center [584, 142] width 361 height 87
type textarea "One"
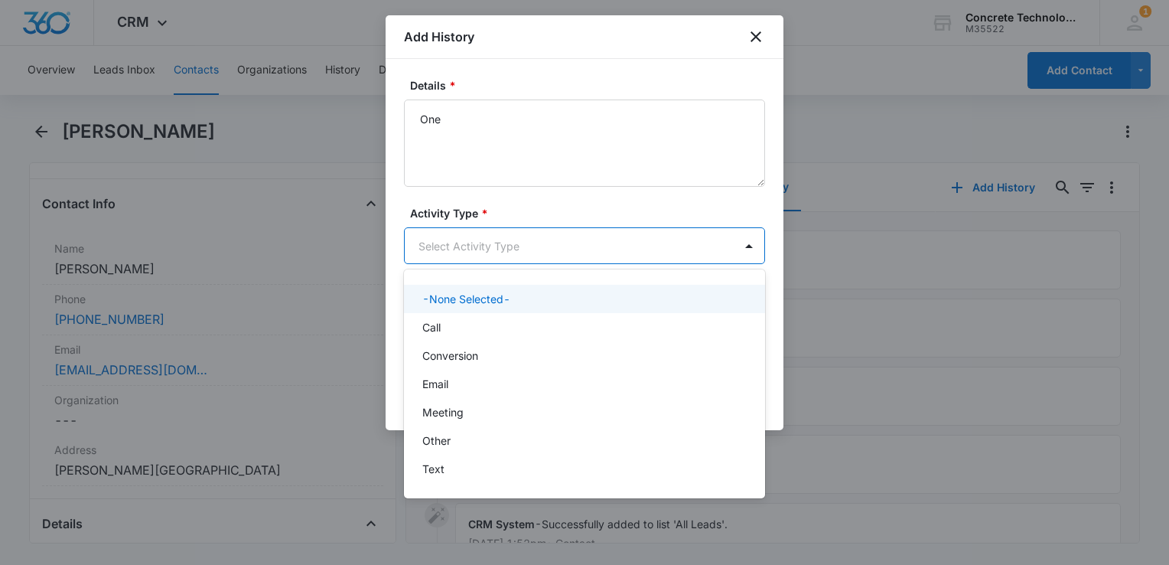
drag, startPoint x: 505, startPoint y: 227, endPoint x: 502, endPoint y: 240, distance: 14.1
click at [502, 240] on body "CRM Apps Reputation Websites Forms CRM Email Social Content Ads Intelligence Fi…" at bounding box center [584, 282] width 1169 height 565
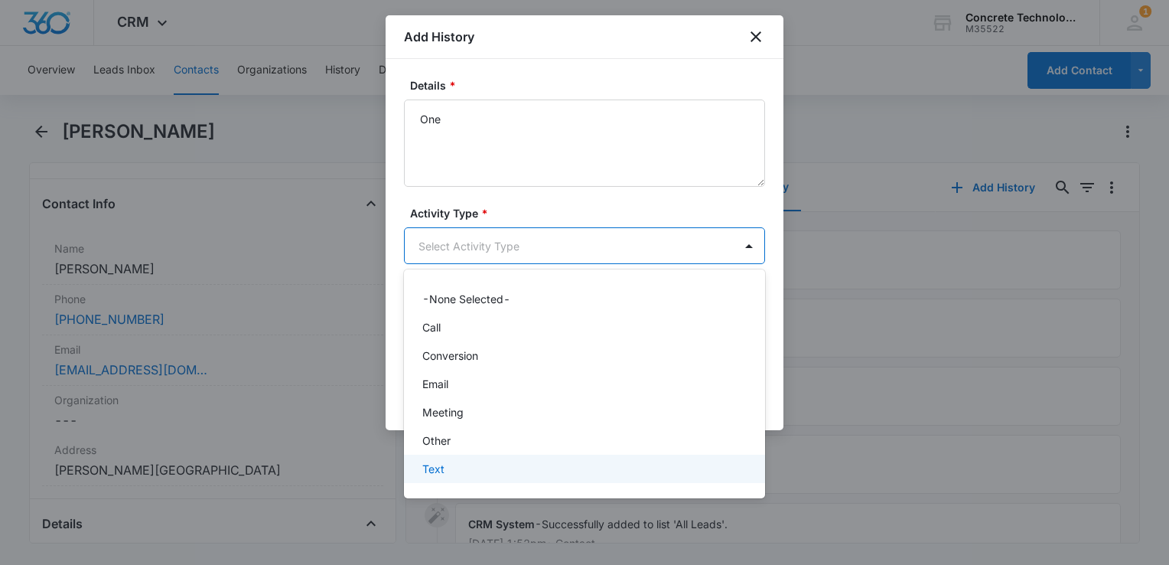
click at [445, 467] on div "Text" at bounding box center [582, 469] width 321 height 16
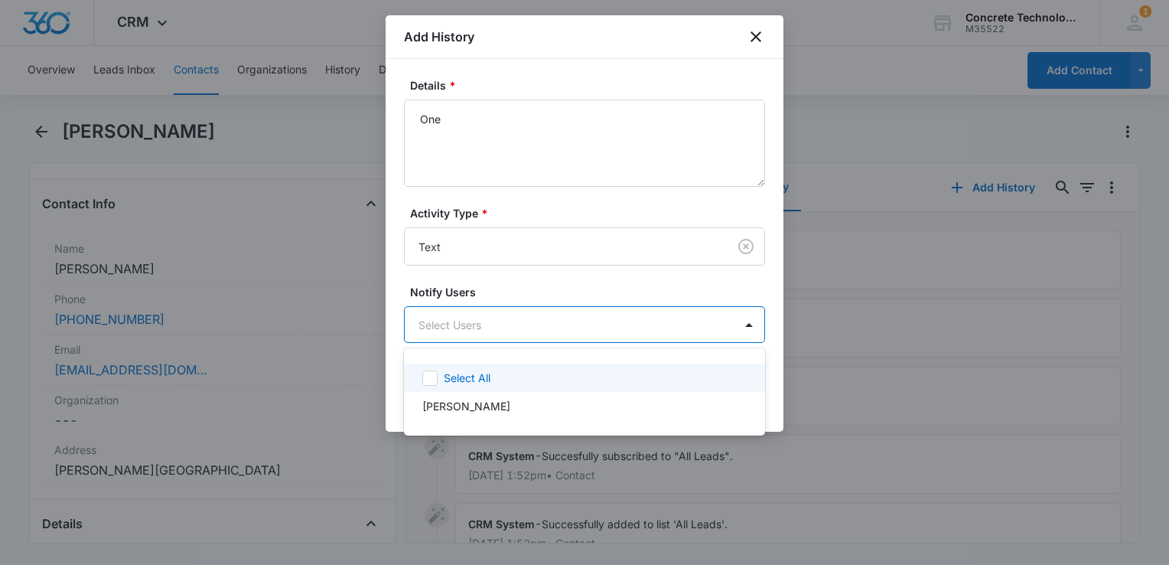
click at [514, 322] on body "CRM Apps Reputation Websites Forms CRM Email Social Content Ads Intelligence Fi…" at bounding box center [584, 282] width 1169 height 565
click at [514, 326] on div at bounding box center [584, 282] width 1169 height 565
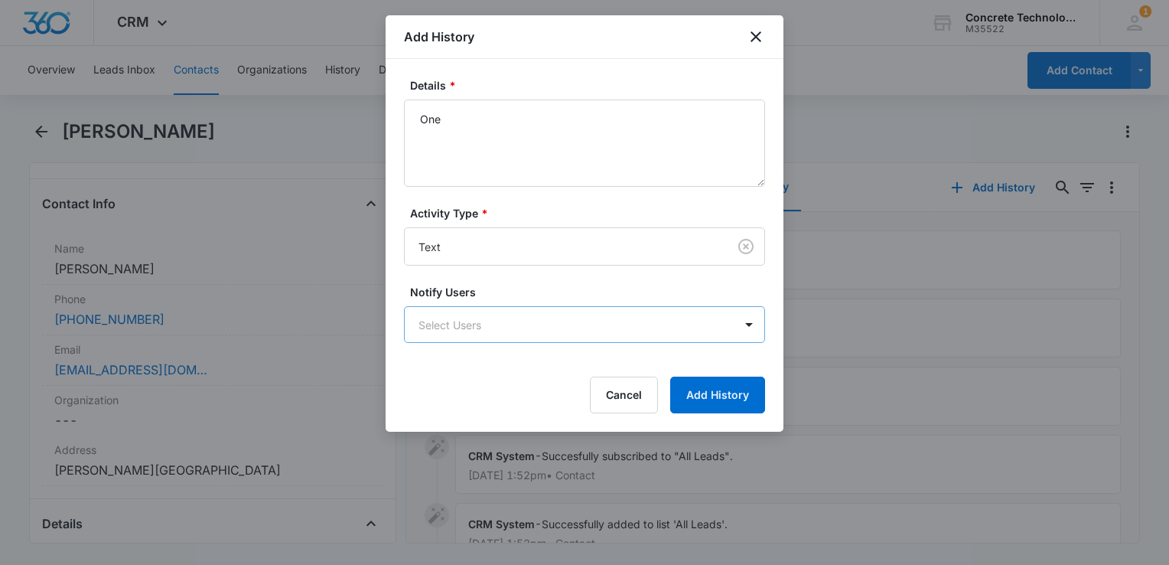
click at [514, 326] on body "CRM Apps Reputation Websites Forms CRM Email Social Content Ads Intelligence Fi…" at bounding box center [584, 282] width 1169 height 565
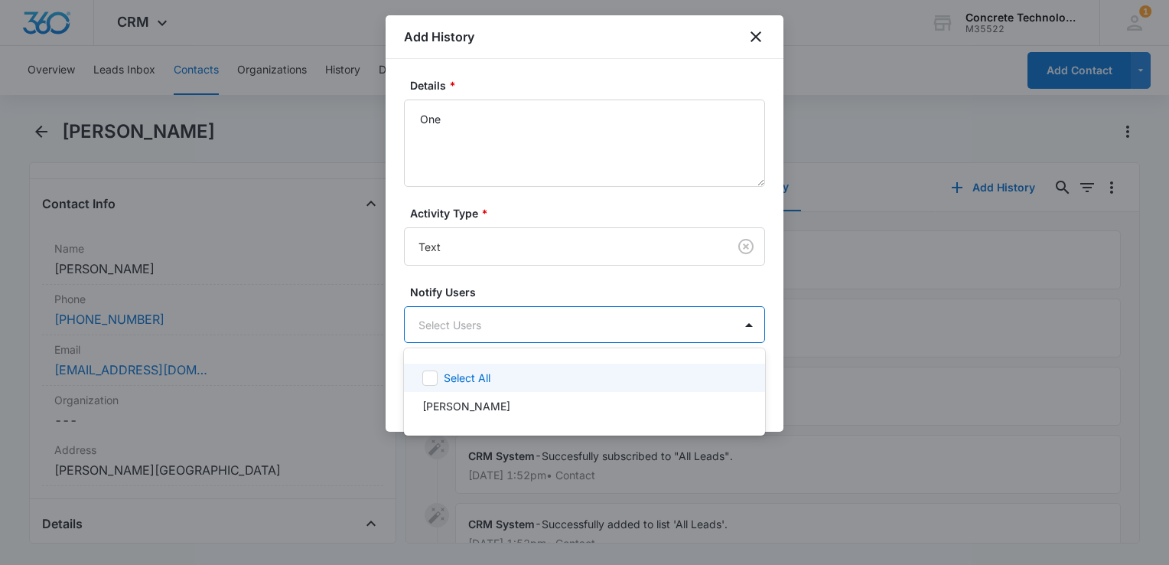
drag, startPoint x: 502, startPoint y: 368, endPoint x: 510, endPoint y: 374, distance: 9.8
click at [503, 374] on div "Select All" at bounding box center [584, 378] width 361 height 28
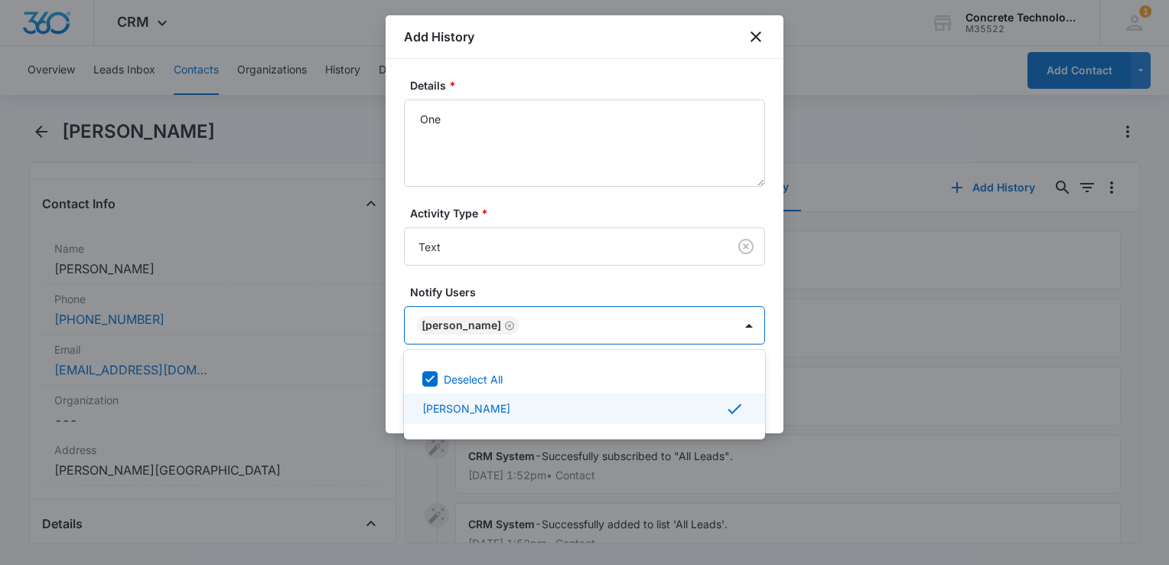
click at [771, 396] on div at bounding box center [584, 282] width 1169 height 565
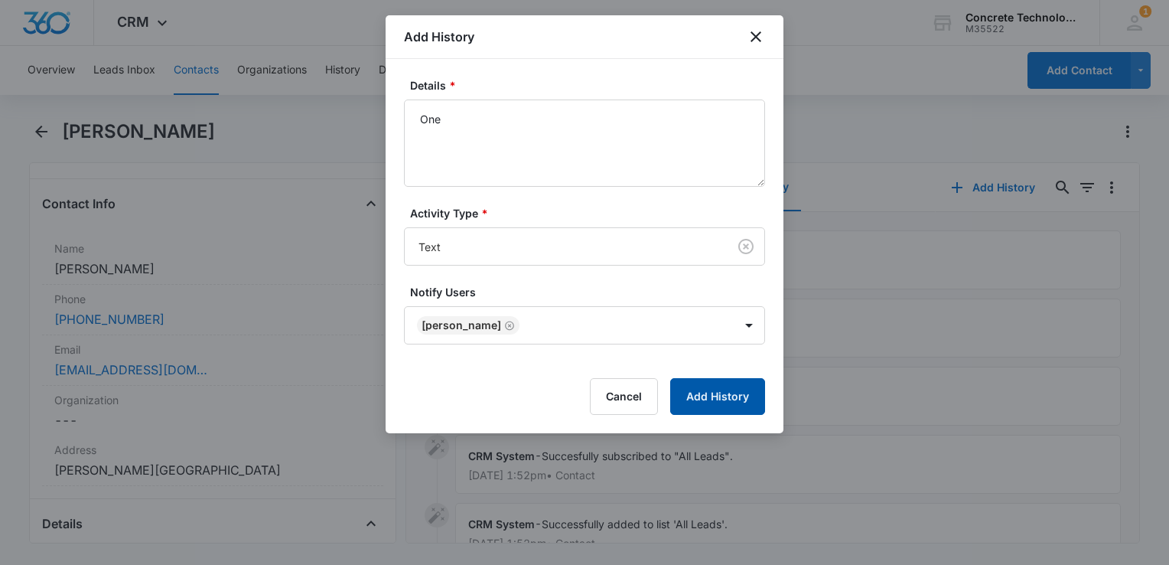
click at [742, 396] on button "Add History" at bounding box center [717, 396] width 95 height 37
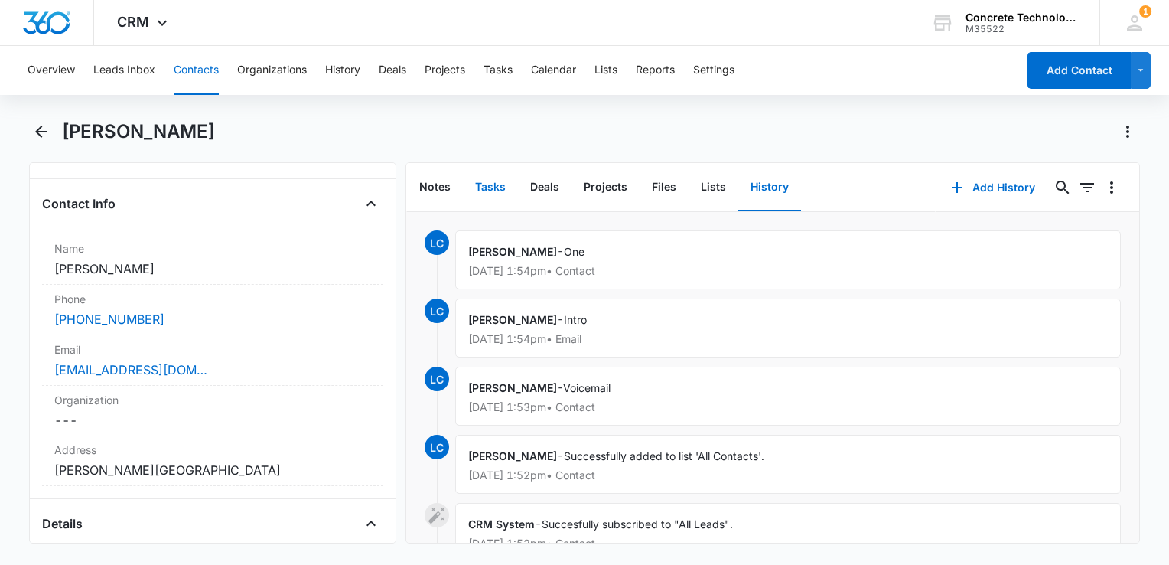
click at [487, 193] on button "Tasks" at bounding box center [490, 187] width 55 height 47
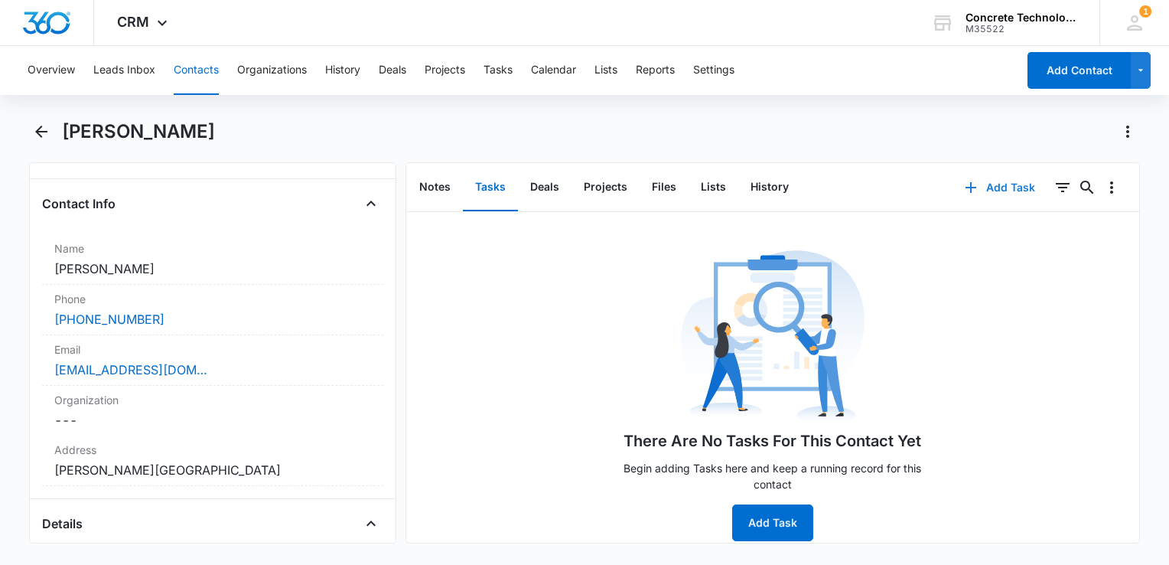
click at [958, 179] on button "Add Task" at bounding box center [1000, 187] width 101 height 37
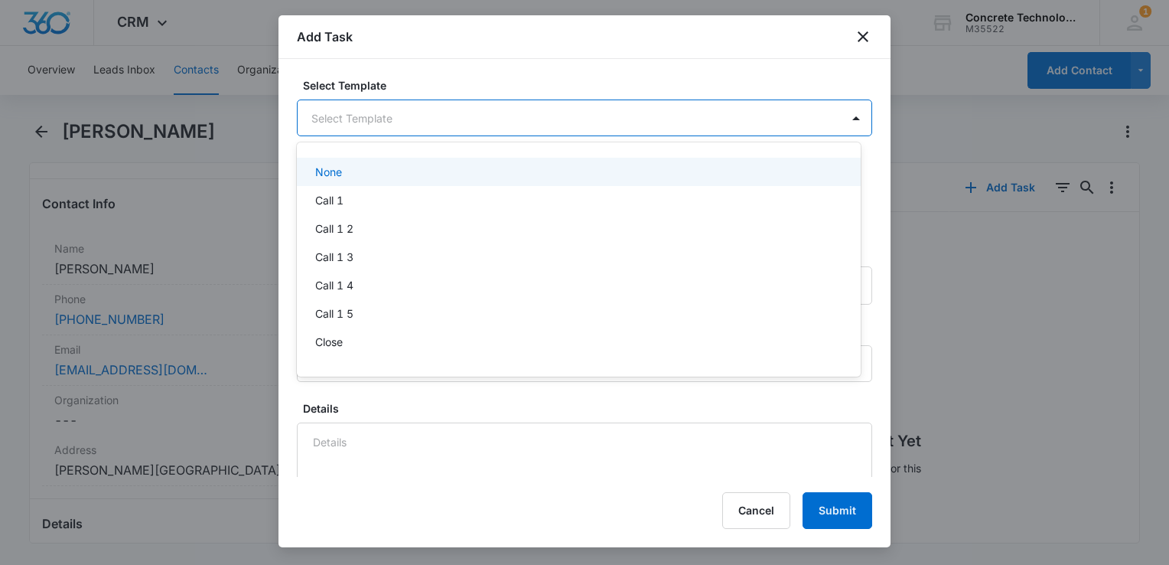
click at [450, 124] on body "CRM Apps Reputation Websites Forms CRM Email Social Content Ads Intelligence Fi…" at bounding box center [584, 282] width 1169 height 565
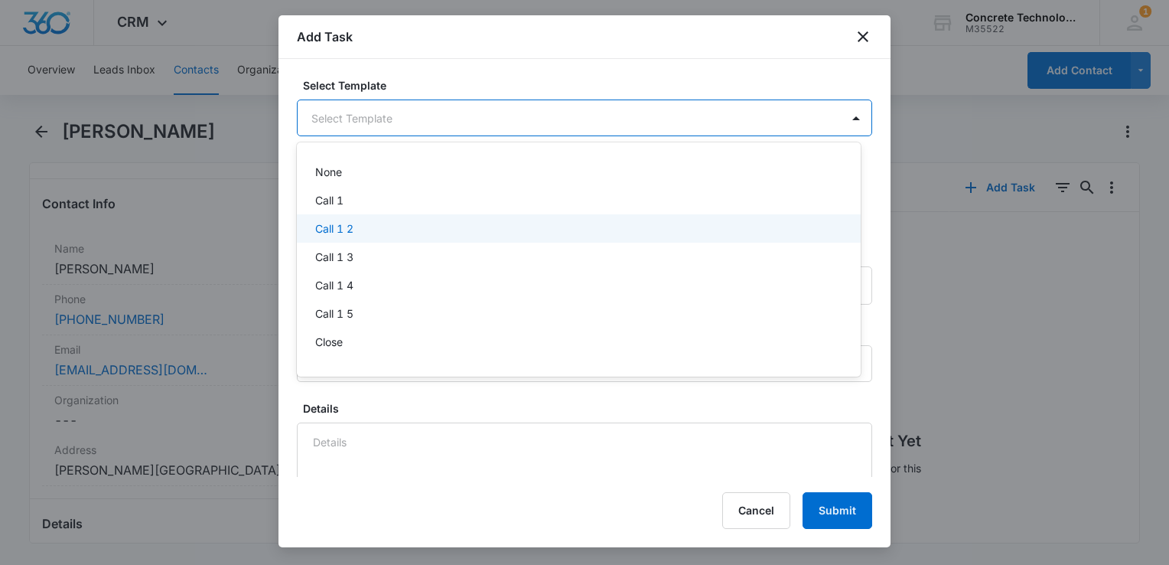
click at [396, 228] on div "Call 1 2" at bounding box center [577, 228] width 524 height 16
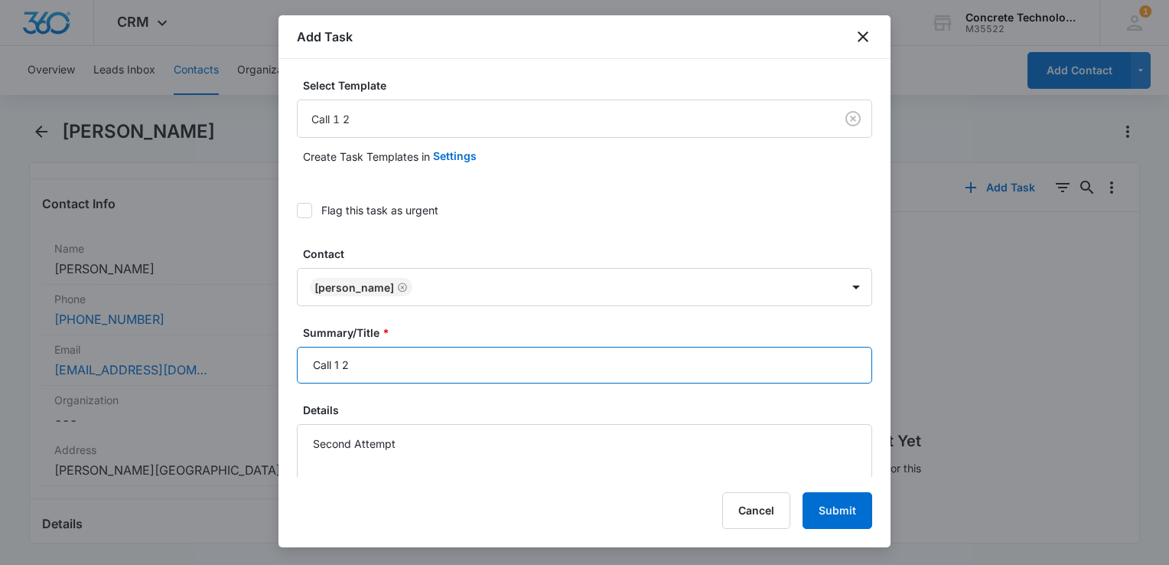
click at [454, 380] on input "Call 1 2" at bounding box center [584, 365] width 575 height 37
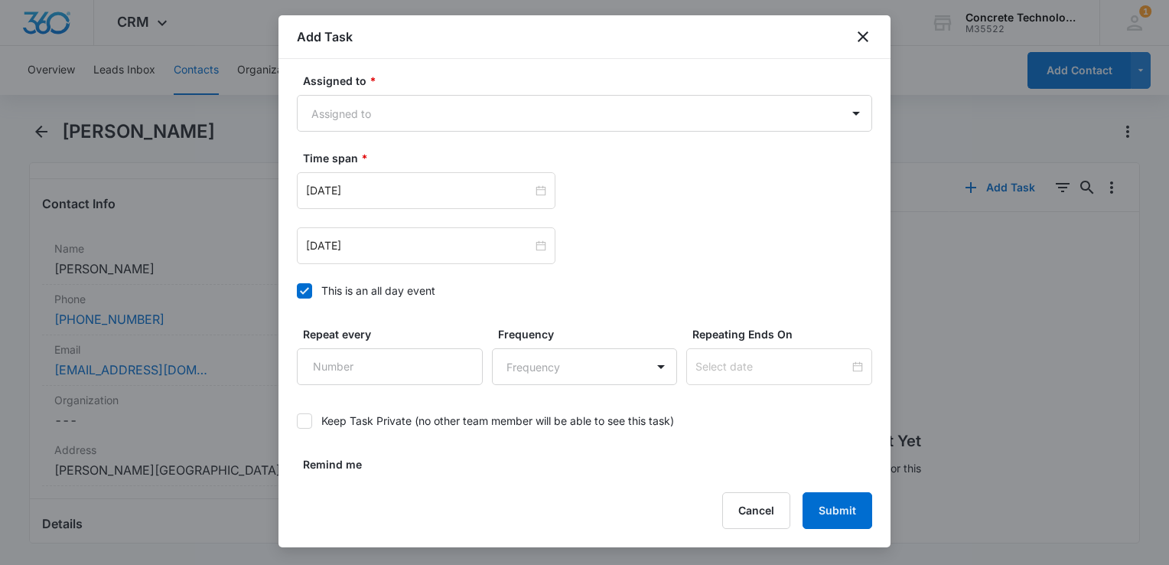
scroll to position [995, 0]
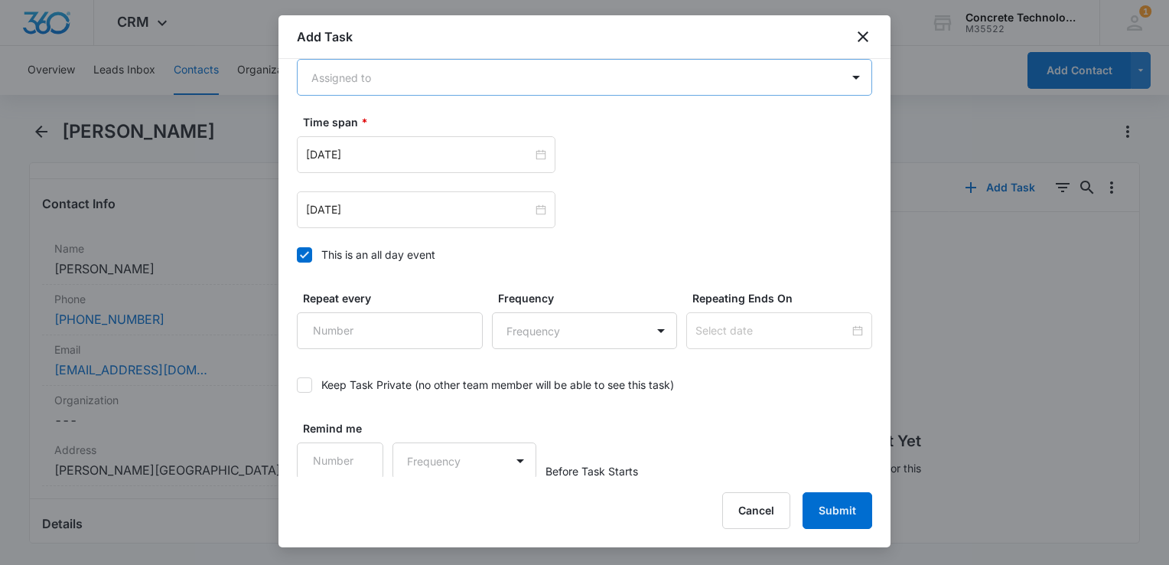
type input "Call 1 2"
click at [430, 75] on body "CRM Apps Reputation Websites Forms CRM Email Social Content Ads Intelligence Fi…" at bounding box center [584, 282] width 1169 height 565
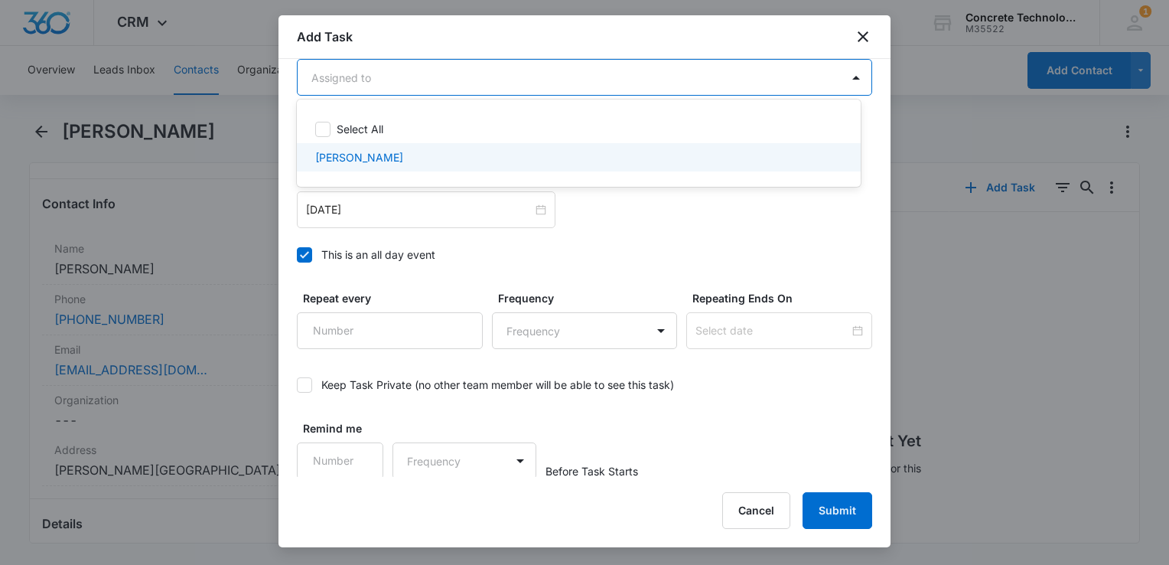
click at [419, 152] on div "[PERSON_NAME]" at bounding box center [579, 157] width 564 height 28
checkbox input "true"
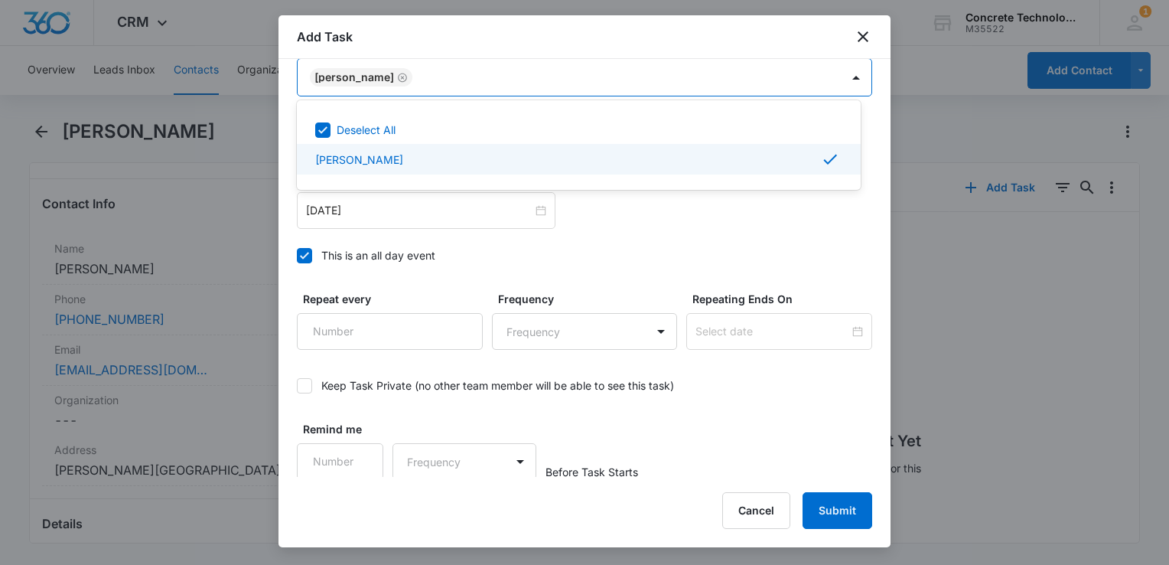
click at [305, 253] on div at bounding box center [584, 282] width 1169 height 565
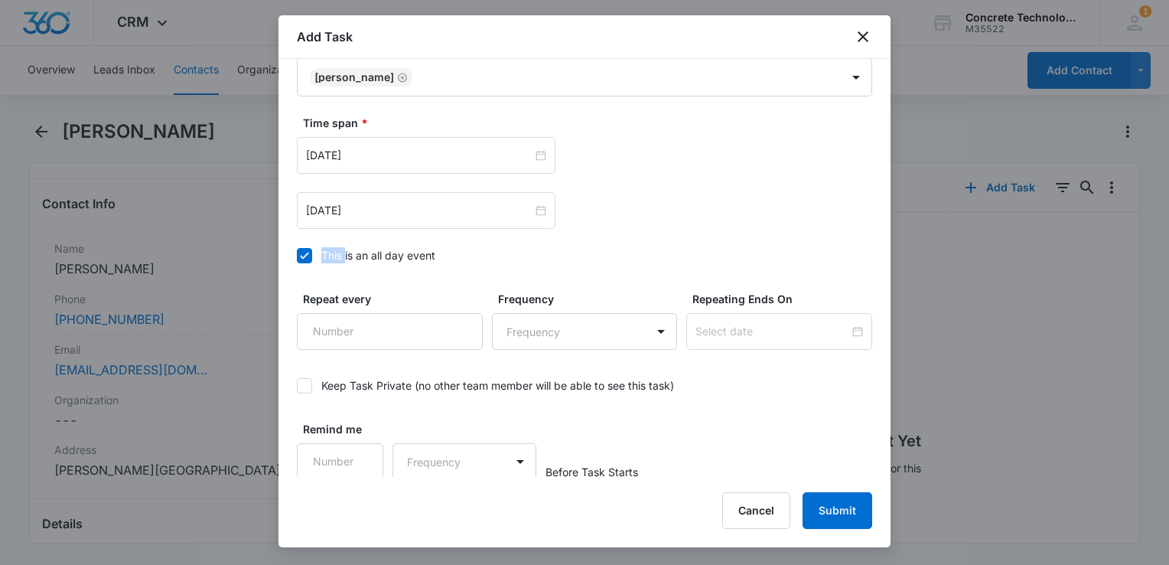
click at [305, 253] on icon at bounding box center [304, 255] width 9 height 7
click at [297, 256] on input "This is an all day event" at bounding box center [297, 256] width 0 height 0
type input "[DATE]"
type input "12:00 am"
type input "[DATE]"
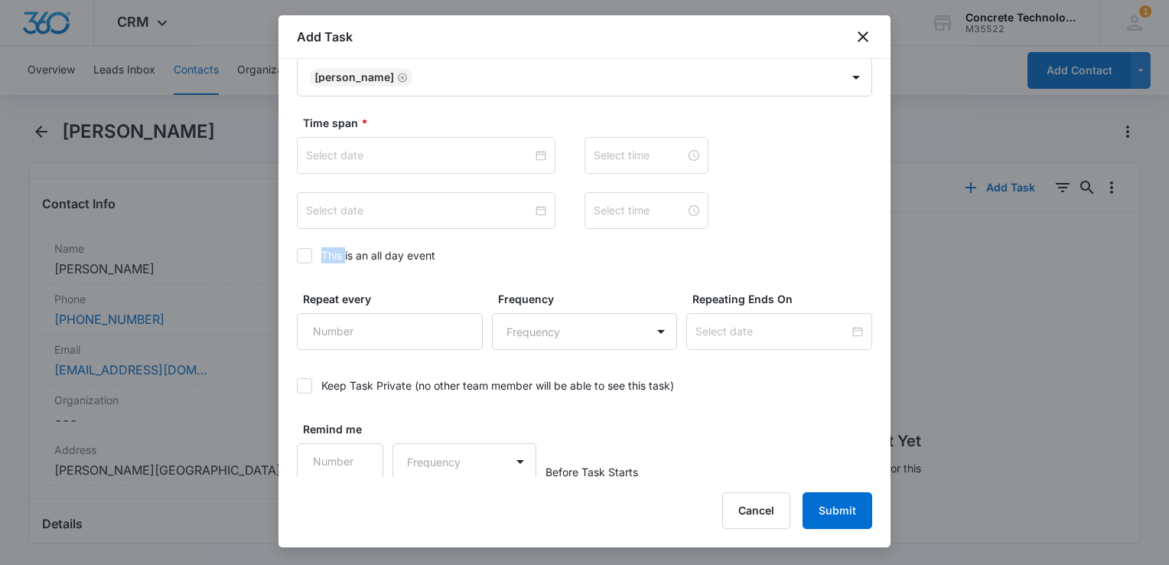
type input "12:00 am"
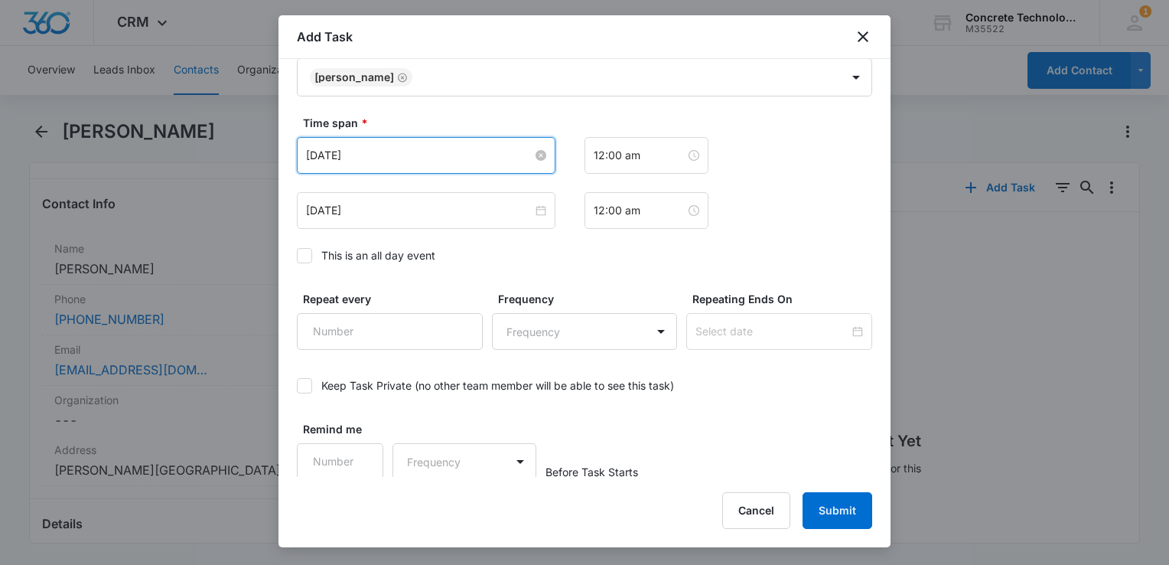
drag, startPoint x: 305, startPoint y: 253, endPoint x: 466, endPoint y: 156, distance: 188.5
click at [466, 156] on input "[DATE]" at bounding box center [419, 155] width 227 height 17
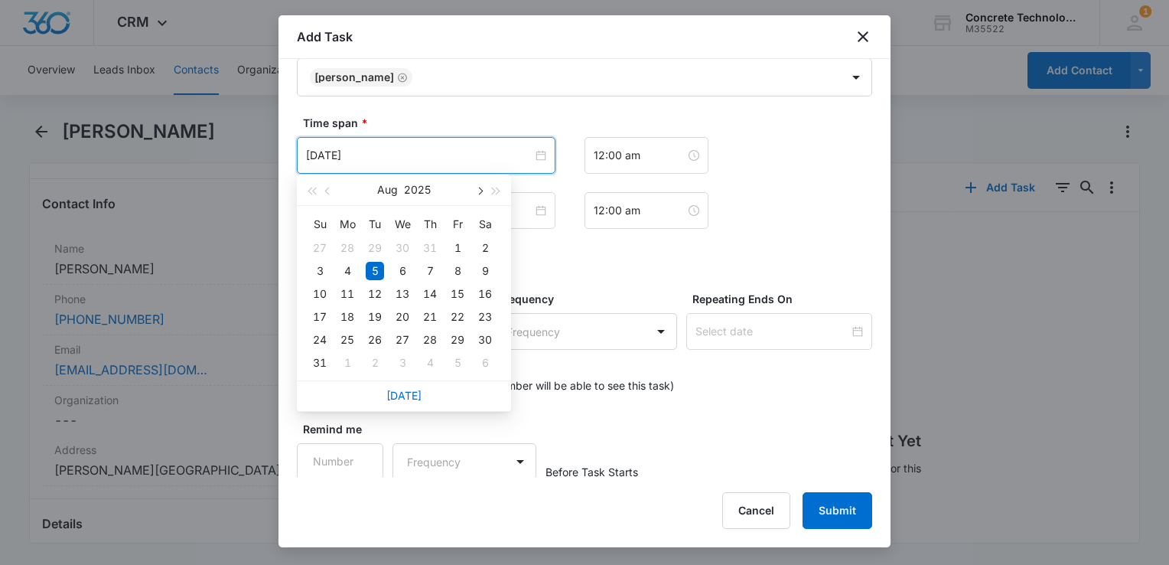
click at [482, 193] on button "button" at bounding box center [479, 189] width 17 height 31
type input "[DATE]"
click at [354, 293] on div "15" at bounding box center [347, 294] width 18 height 18
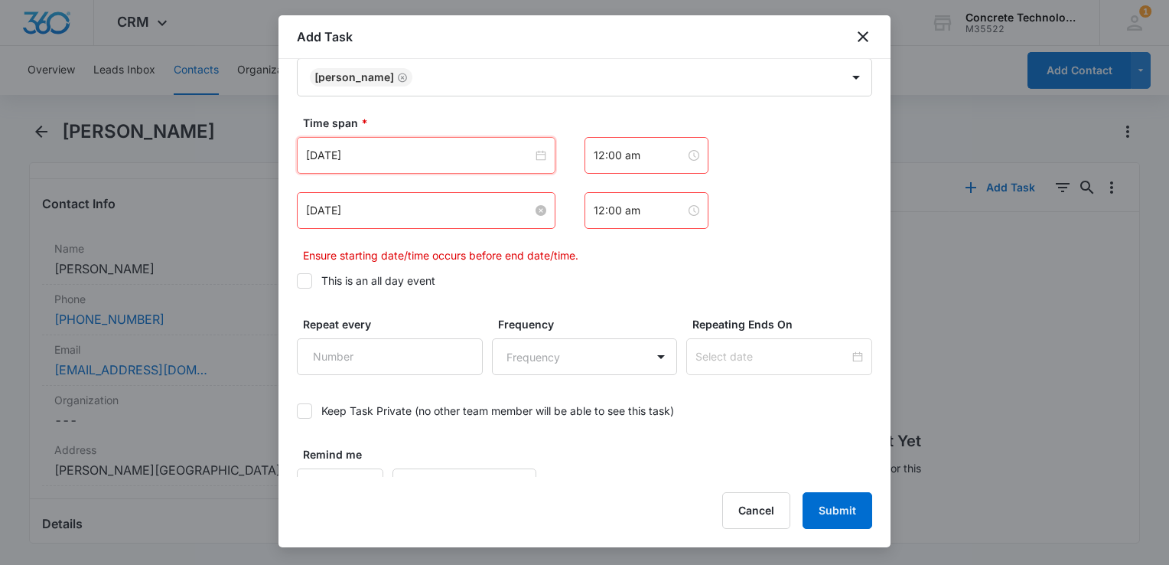
click at [434, 203] on input "[DATE]" at bounding box center [419, 210] width 227 height 17
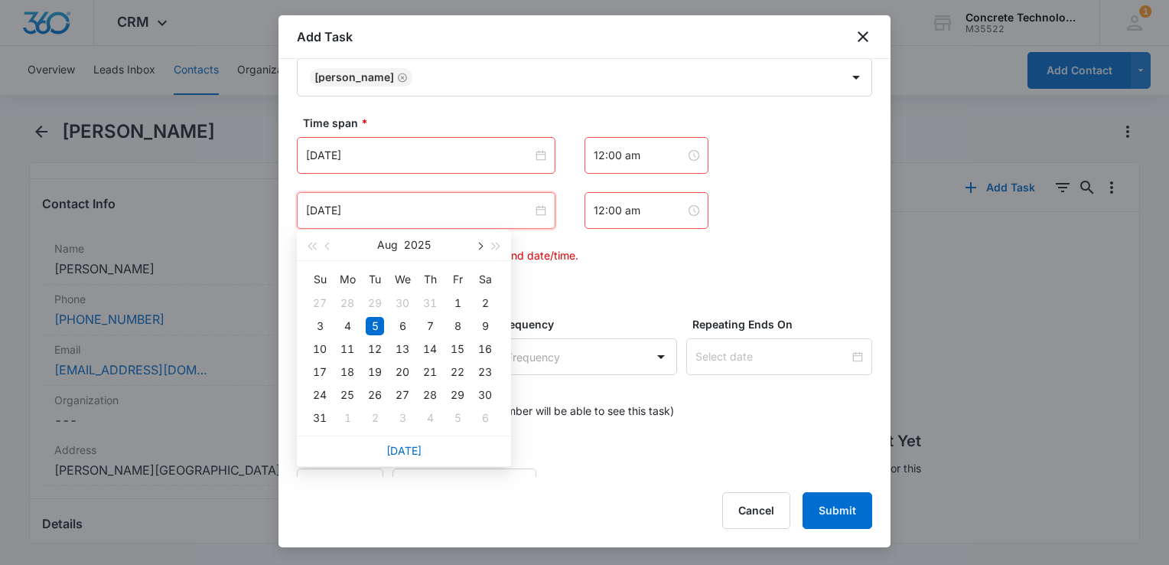
click at [478, 252] on button "button" at bounding box center [479, 245] width 17 height 31
type input "[DATE]"
click at [348, 344] on div "15" at bounding box center [347, 349] width 18 height 18
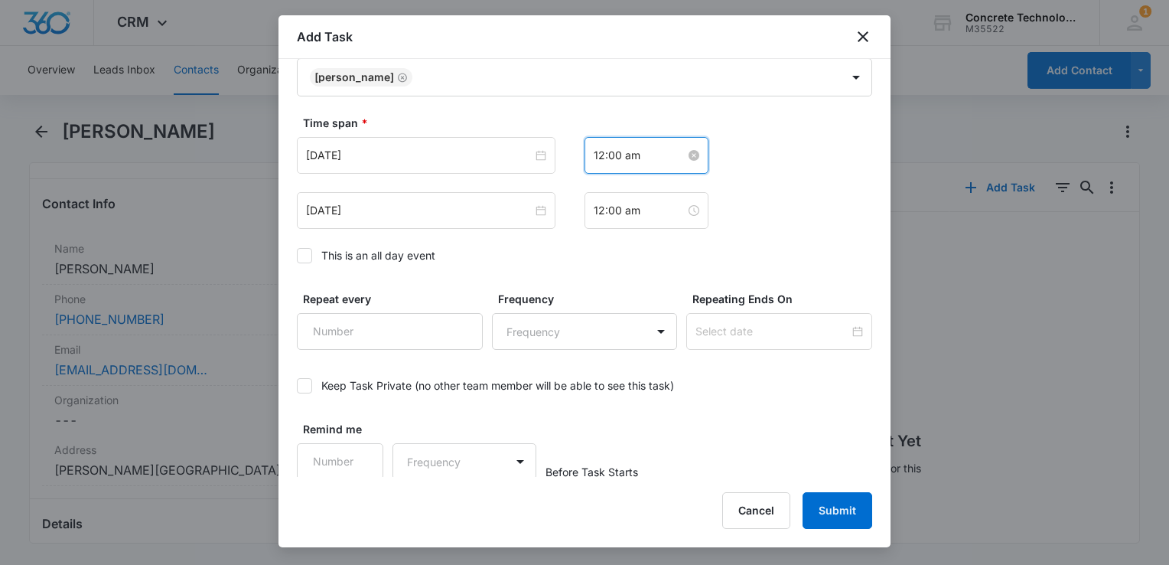
click at [651, 152] on input "12:00 am" at bounding box center [640, 155] width 92 height 17
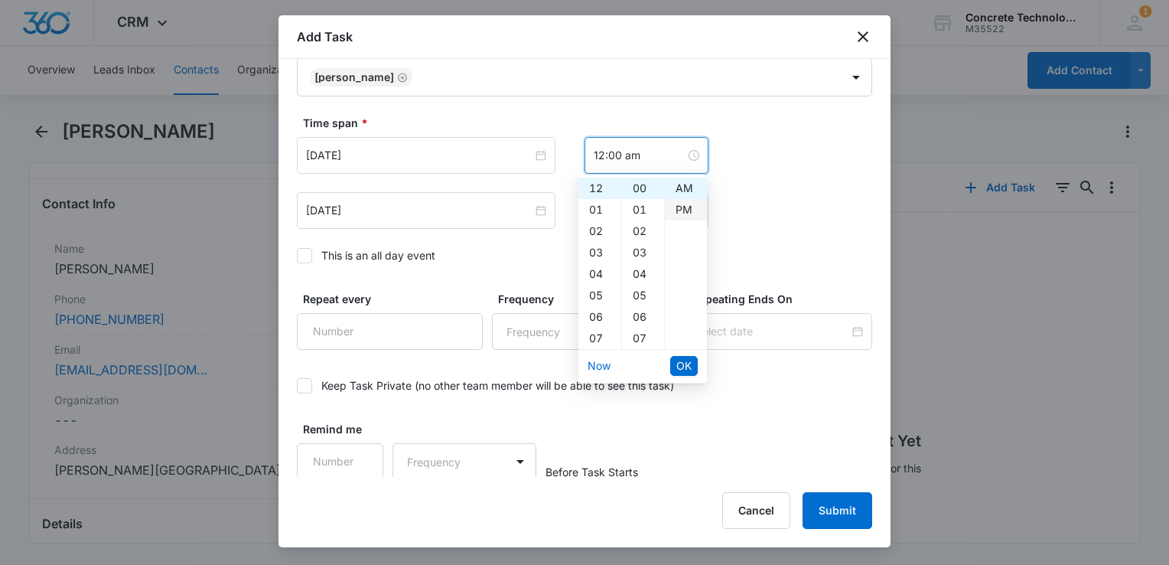
click at [688, 216] on div "PM" at bounding box center [686, 209] width 42 height 21
type input "12:00 pm"
click at [683, 370] on span "OK" at bounding box center [684, 365] width 15 height 17
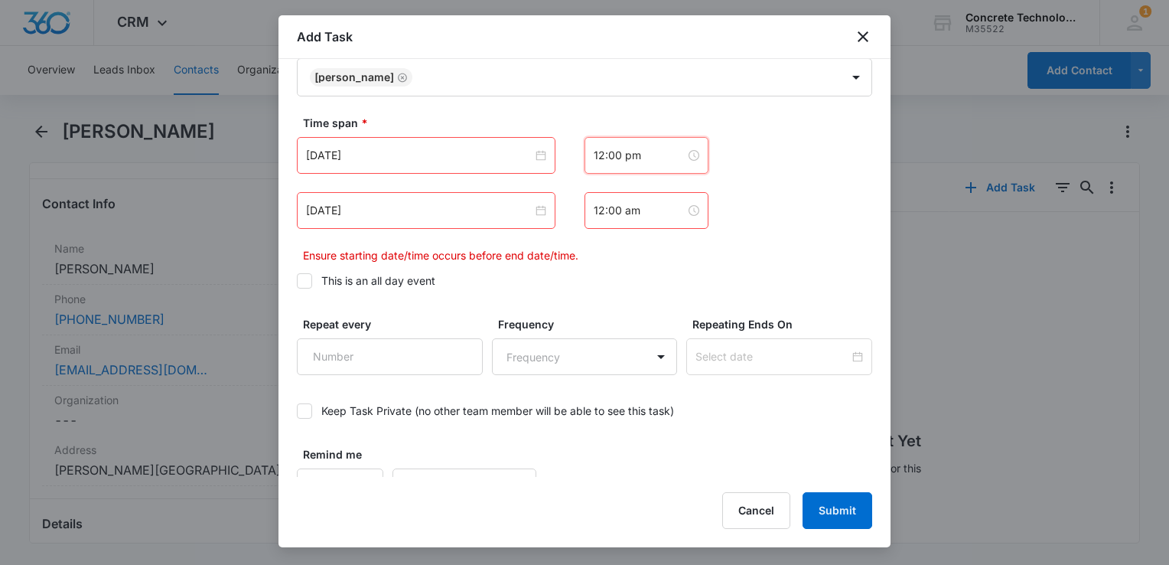
click at [642, 217] on div "12:00 am" at bounding box center [647, 210] width 124 height 37
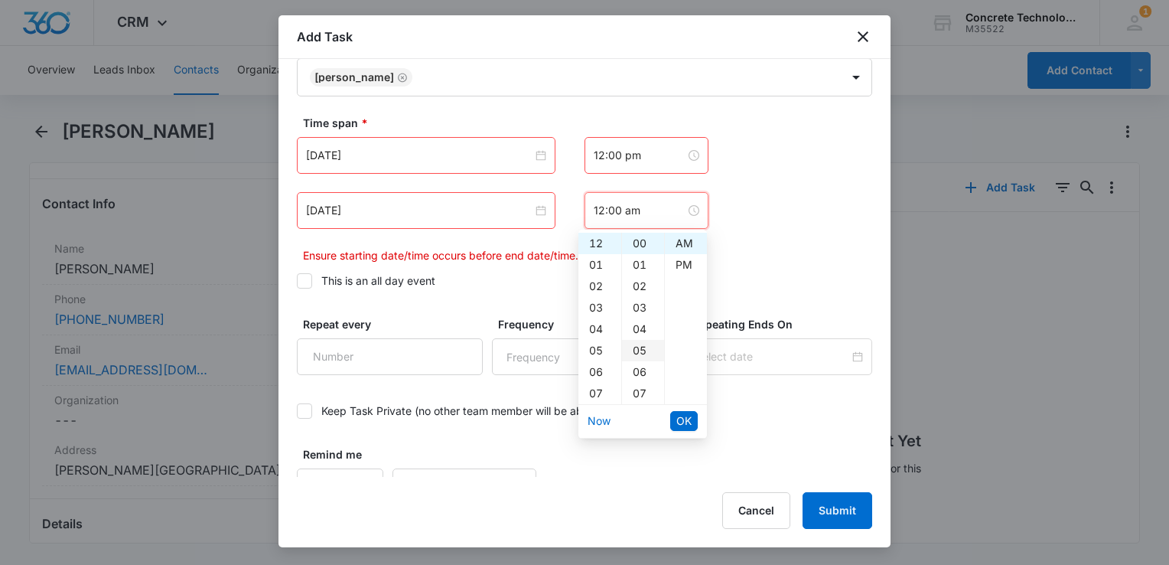
click at [632, 347] on div "05" at bounding box center [643, 350] width 42 height 21
click at [683, 263] on div "PM" at bounding box center [686, 264] width 42 height 21
type input "12:05 pm"
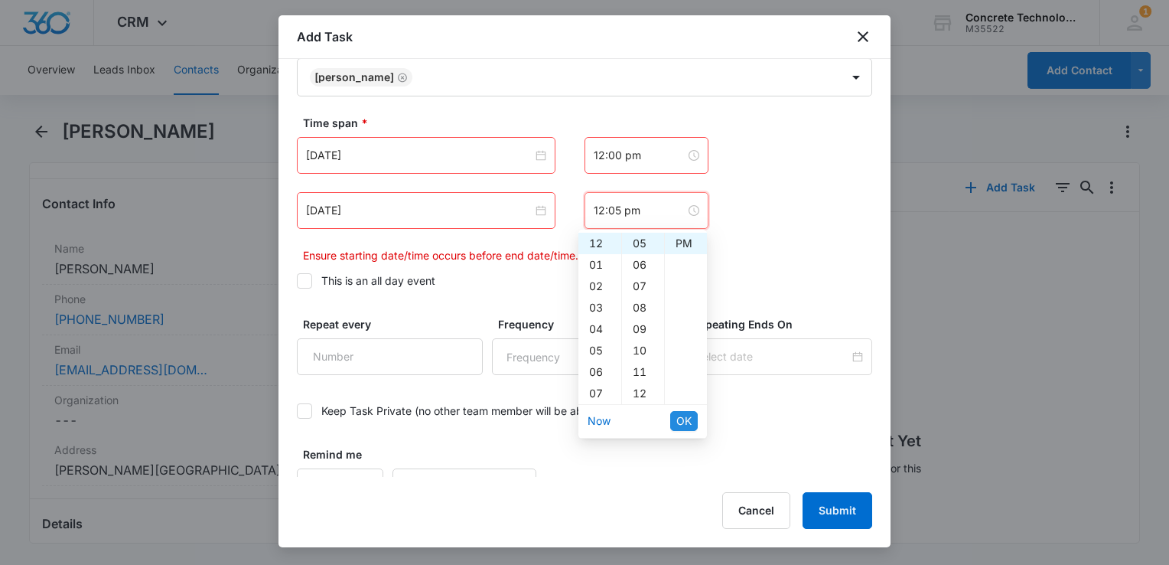
click at [681, 417] on span "OK" at bounding box center [684, 420] width 15 height 17
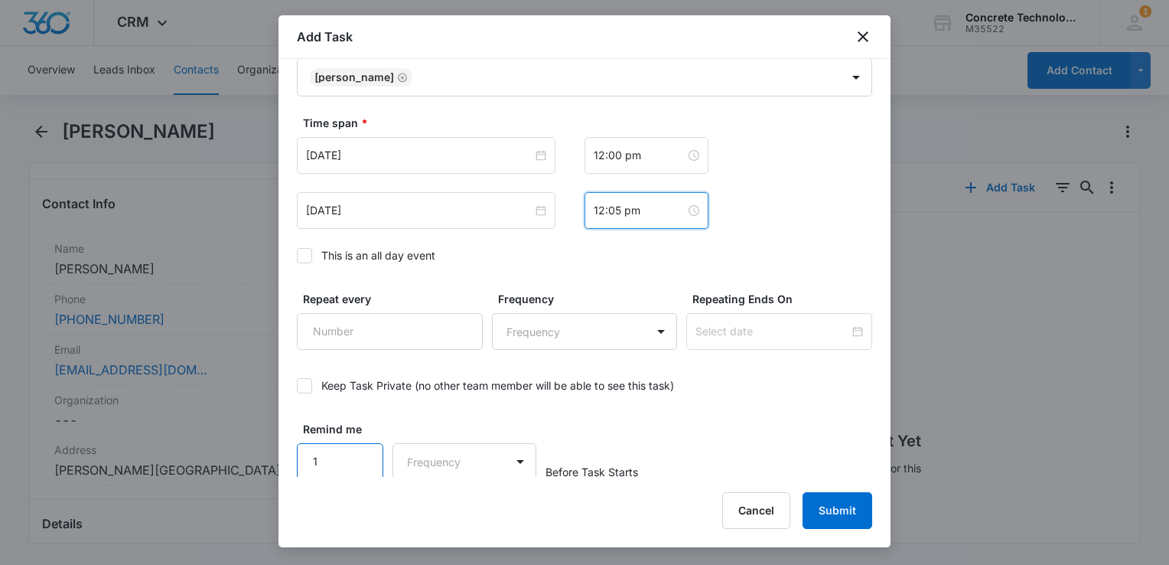
scroll to position [996, 0]
click at [357, 467] on input "1" at bounding box center [340, 460] width 86 height 37
drag, startPoint x: 316, startPoint y: 452, endPoint x: 325, endPoint y: 455, distance: 9.7
click at [324, 455] on input "1" at bounding box center [340, 460] width 86 height 37
click at [327, 455] on input "1" at bounding box center [340, 460] width 86 height 37
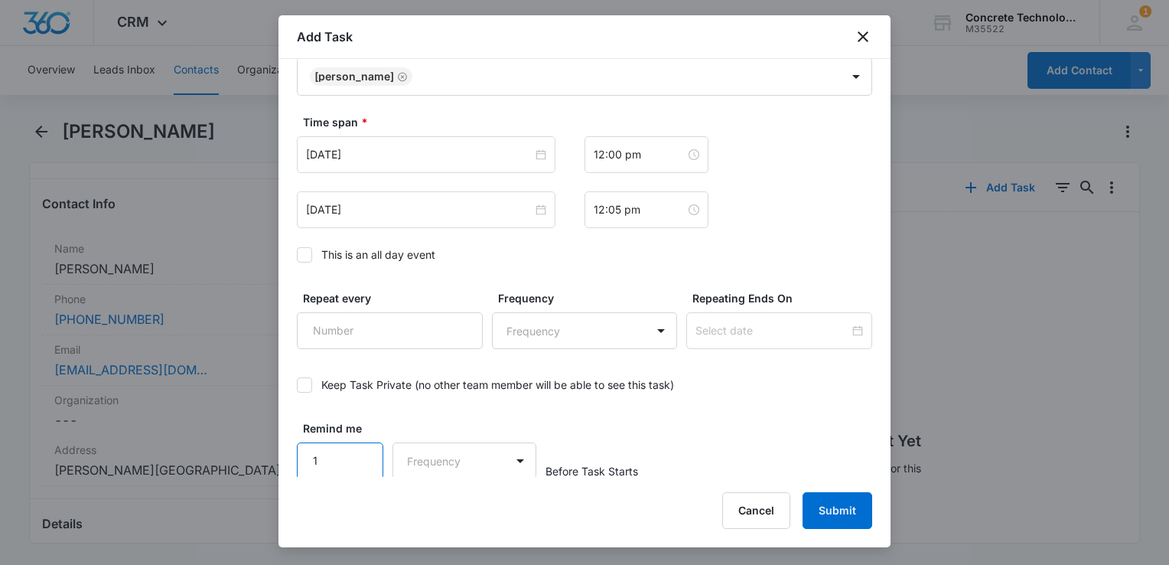
click at [352, 450] on input "1" at bounding box center [340, 460] width 86 height 37
click at [358, 448] on input "2" at bounding box center [340, 460] width 86 height 37
click at [358, 448] on input "3" at bounding box center [340, 460] width 86 height 37
click at [358, 448] on input "4" at bounding box center [340, 460] width 86 height 37
type input "5"
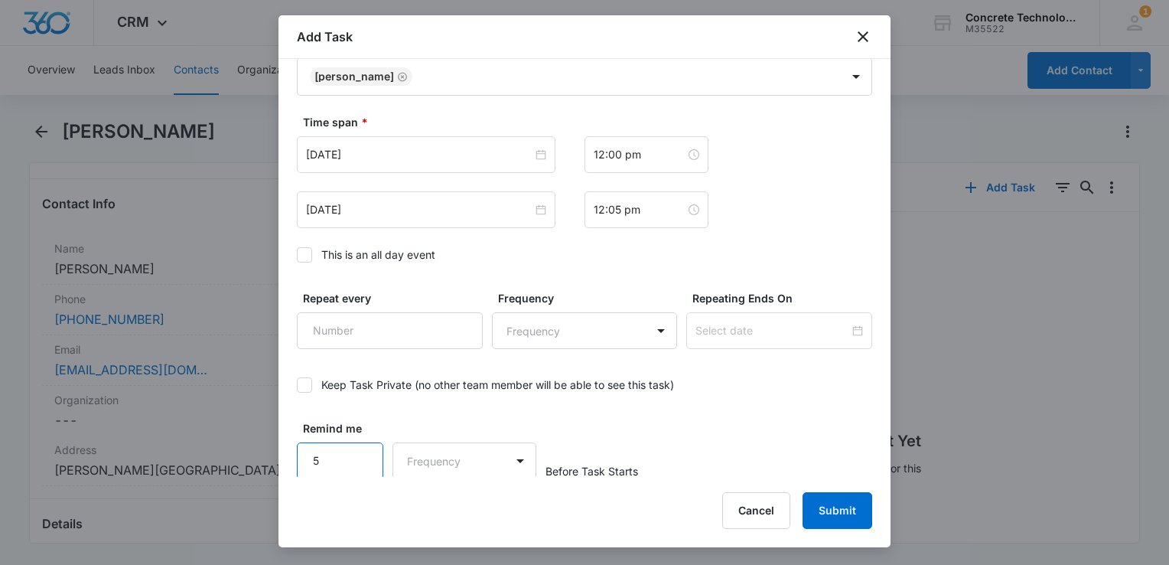
click at [358, 445] on input "5" at bounding box center [340, 460] width 86 height 37
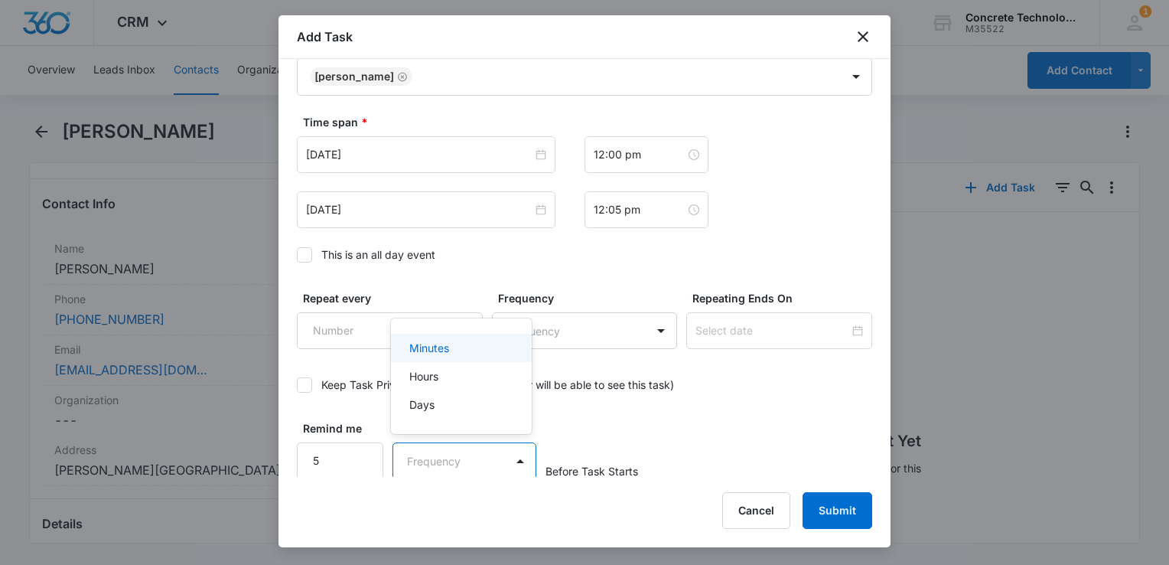
click at [453, 451] on body "CRM Apps Reputation Websites Forms CRM Email Social Content Ads Intelligence Fi…" at bounding box center [584, 282] width 1169 height 565
click at [463, 348] on div "Minutes" at bounding box center [459, 348] width 101 height 16
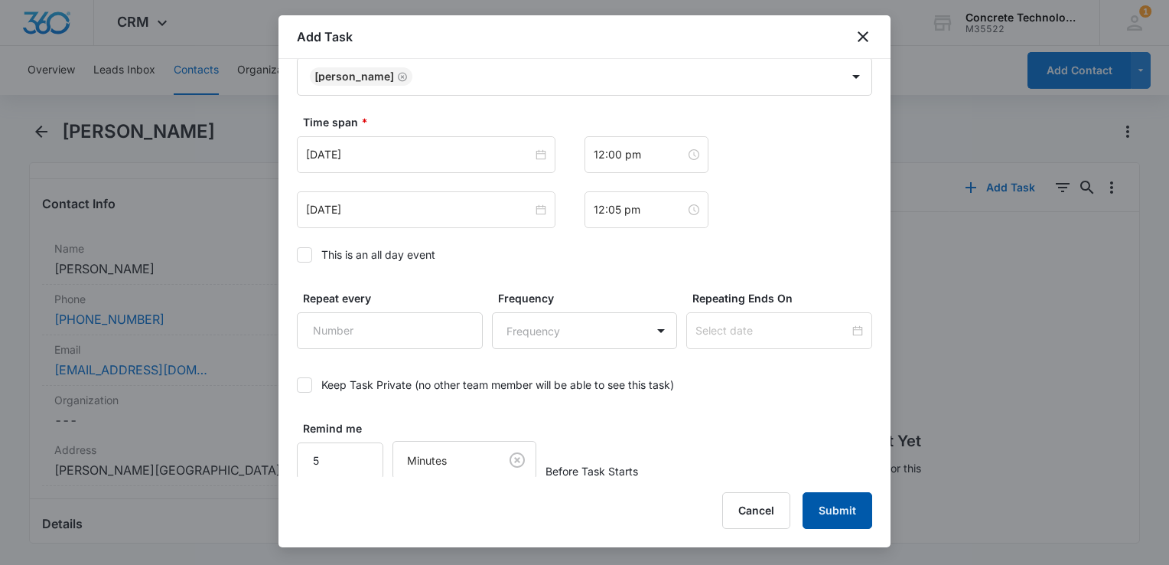
click at [847, 507] on button "Submit" at bounding box center [838, 510] width 70 height 37
